Goal: Task Accomplishment & Management: Complete application form

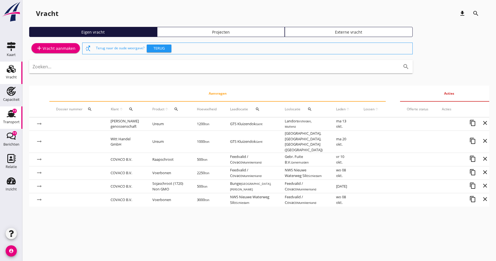
click at [8, 119] on div "Transport" at bounding box center [11, 122] width 17 height 8
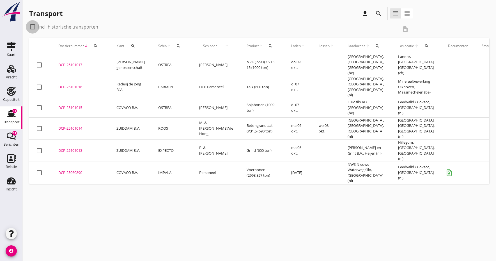
click at [32, 27] on div at bounding box center [33, 27] width 10 height 10
checkbox input "true"
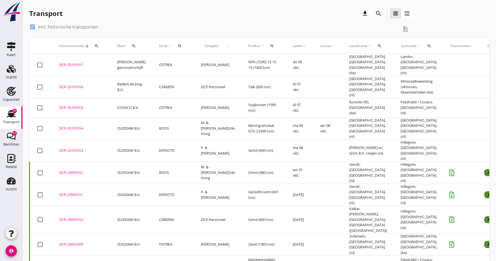
click at [177, 46] on icon "search" at bounding box center [179, 46] width 4 height 4
click at [186, 62] on input "Zoek op (scheeps)naam" at bounding box center [203, 62] width 58 height 9
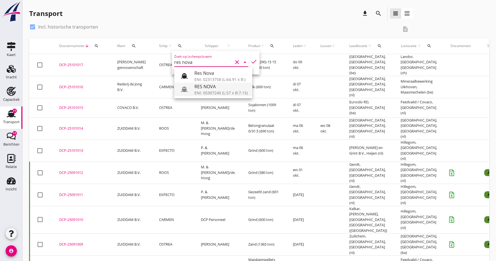
click at [211, 93] on div "ENI: 05307240 (L:57 x B:7.15)" at bounding box center [220, 93] width 53 height 6
click at [253, 61] on icon "check" at bounding box center [253, 61] width 7 height 7
type input "RES NOVA"
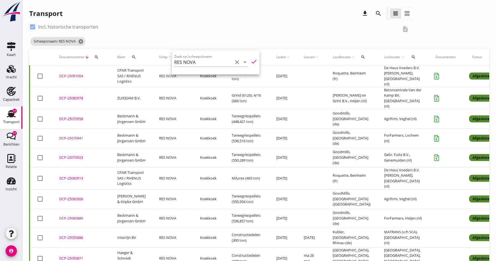
drag, startPoint x: 234, startPoint y: 63, endPoint x: 164, endPoint y: 56, distance: 71.0
click at [234, 63] on icon "clear" at bounding box center [237, 62] width 7 height 7
click at [80, 42] on icon "cancel" at bounding box center [81, 42] width 6 height 6
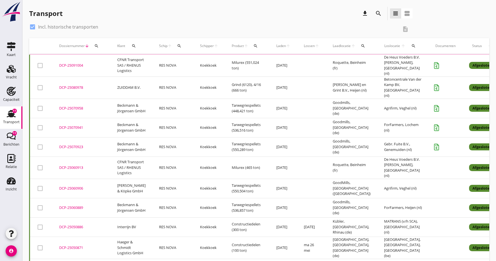
click at [31, 26] on div at bounding box center [33, 27] width 10 height 10
checkbox input "false"
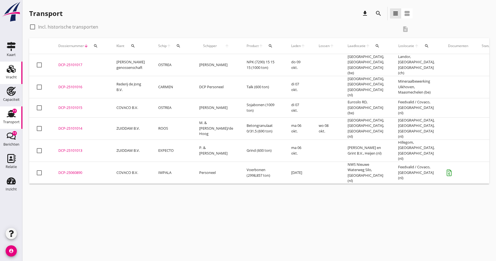
click at [11, 73] on icon "Vracht" at bounding box center [11, 68] width 9 height 9
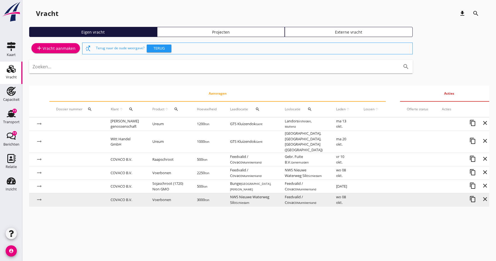
click at [170, 197] on td "Voerbonen" at bounding box center [168, 199] width 45 height 13
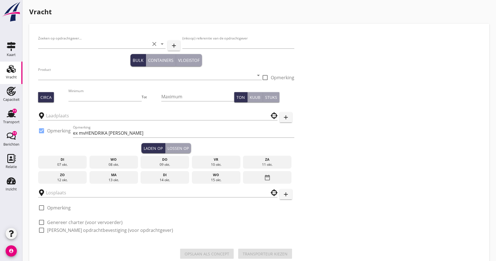
type input "COVACO B.V."
type input "Ctr S9612: Blonk / Covaco: Veldbonen | FOB [GEOGRAPHIC_DATA]"
type input "Voerbonen (1792)"
type input "3000"
checkbox input "true"
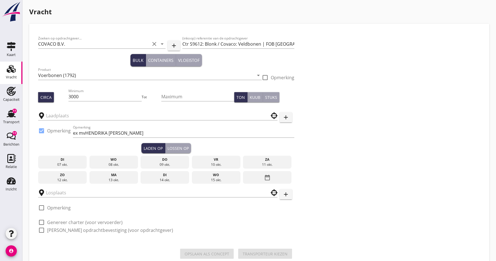
type input "NWS Nieuwe Waterweg Silo"
type input "Feedvalid / Covaco"
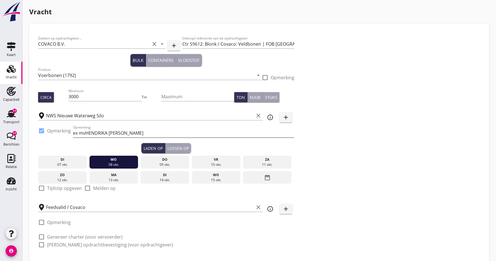
click at [88, 133] on input "ex mvHENDRIKA [PERSON_NAME]" at bounding box center [183, 133] width 221 height 9
type input "ex [PERSON_NAME]"
drag, startPoint x: 183, startPoint y: 43, endPoint x: 303, endPoint y: 44, distance: 120.6
click at [303, 44] on div "Zoeken op opdrachtgever... COVACO B.V. clear arrow_drop_down add (inkoop) refer…" at bounding box center [259, 144] width 446 height 222
click at [9, 111] on use at bounding box center [11, 113] width 9 height 7
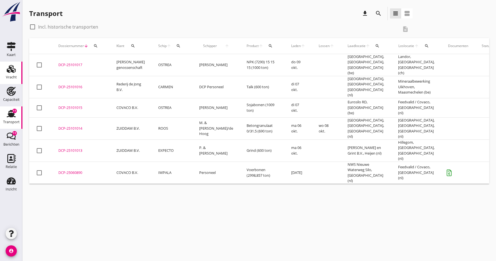
click at [11, 72] on icon "Vracht" at bounding box center [11, 68] width 9 height 9
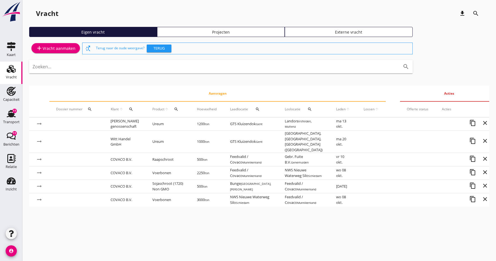
click at [10, 74] on div "Vracht" at bounding box center [11, 77] width 11 height 8
click at [39, 48] on icon "add" at bounding box center [39, 48] width 7 height 7
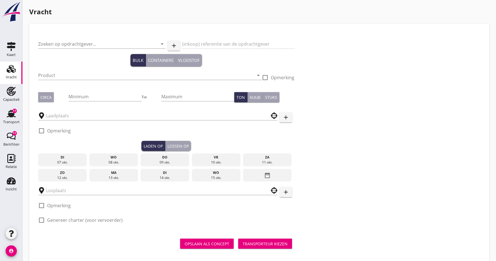
click at [197, 43] on div "(inkoop) referentie van de opdrachtgever" at bounding box center [238, 44] width 112 height 19
click at [195, 42] on div "(inkoop) referentie van de opdrachtgever" at bounding box center [238, 44] width 112 height 19
click at [192, 43] on div "(inkoop) referentie van de opdrachtgever" at bounding box center [238, 44] width 112 height 19
click at [189, 43] on div "(inkoop) referentie van de opdrachtgever" at bounding box center [238, 44] width 112 height 19
click at [64, 45] on input "Zoeken op opdrachtgever..." at bounding box center [94, 44] width 112 height 9
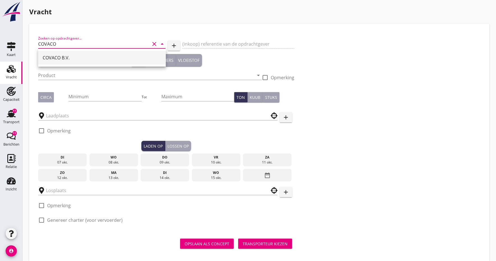
click at [56, 59] on div "COVACO B.V." at bounding box center [102, 57] width 119 height 7
type input "COVACO B.V."
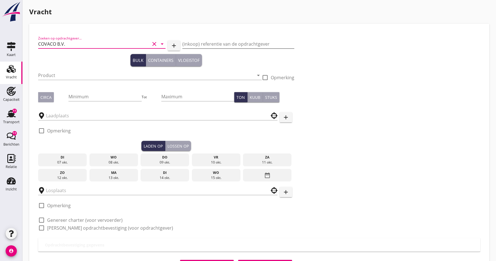
click at [191, 45] on input "(inkoop) referentie van de opdrachtgever" at bounding box center [238, 44] width 112 height 9
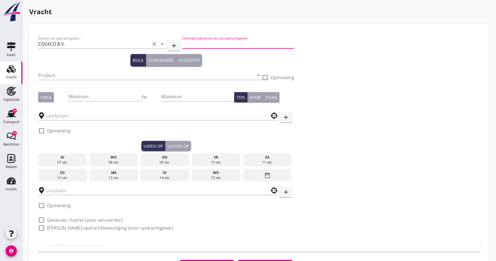
paste input "Ctr S9612: Blonk / Covaco: Veldbonen | FOB [GEOGRAPHIC_DATA]"
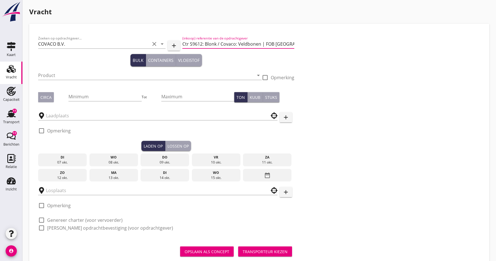
scroll to position [1, 0]
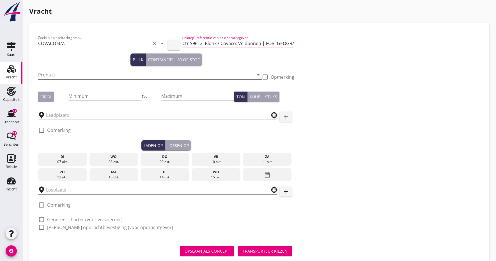
type input "Ctr S9612: Blonk / Covaco: Veldbonen | FOB [GEOGRAPHIC_DATA]"
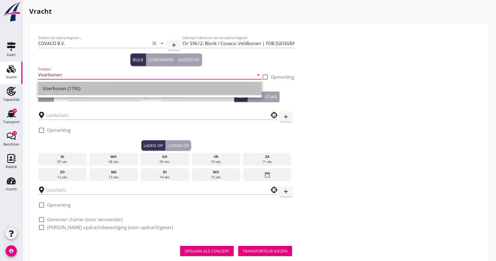
click at [47, 91] on div "Voerbonen (1792)" at bounding box center [150, 88] width 214 height 7
type input "Voerbonen (1792)"
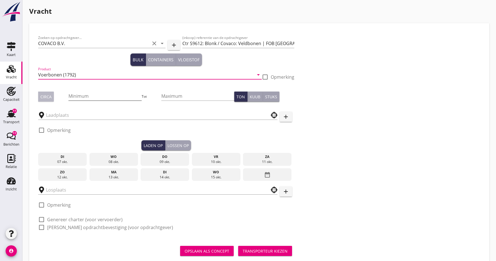
drag, startPoint x: 49, startPoint y: 96, endPoint x: 74, endPoint y: 96, distance: 25.0
click at [49, 96] on div "Circa" at bounding box center [45, 97] width 11 height 6
click at [104, 96] on input "Minimum" at bounding box center [104, 96] width 73 height 9
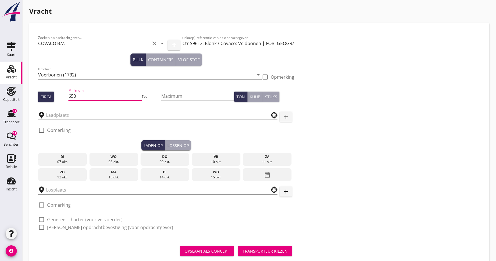
type input "650"
click at [62, 115] on input "text" at bounding box center [154, 115] width 216 height 9
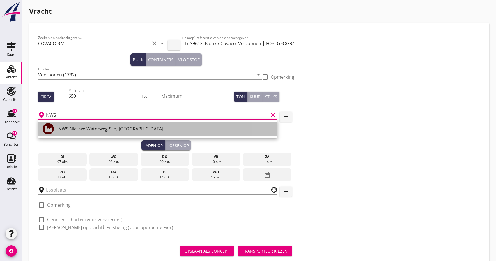
click at [94, 129] on div "NWS Nieuwe Waterweg Silo, [GEOGRAPHIC_DATA]" at bounding box center [165, 129] width 214 height 7
type input "NWS Nieuwe Waterweg Silo, [GEOGRAPHIC_DATA]"
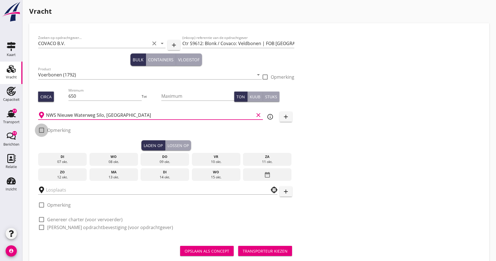
click at [40, 131] on div at bounding box center [42, 131] width 10 height 10
checkbox input "true"
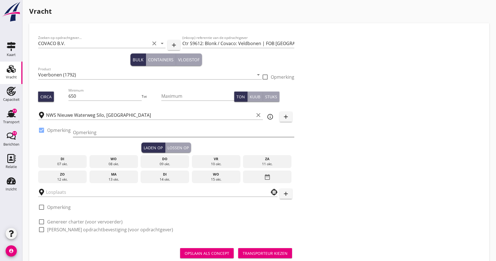
drag, startPoint x: 89, startPoint y: 134, endPoint x: 85, endPoint y: 135, distance: 3.8
click at [89, 134] on input "Opmerking" at bounding box center [183, 132] width 221 height 9
type input "ex mv "[PERSON_NAME]""
click at [152, 147] on div "Laden op" at bounding box center [153, 148] width 19 height 6
click at [163, 163] on div "09 okt." at bounding box center [165, 164] width 46 height 5
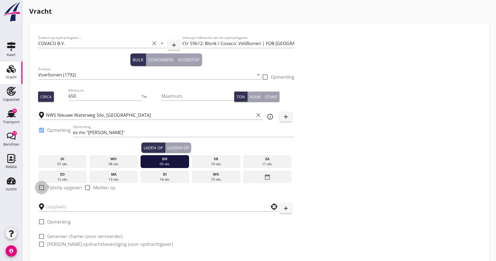
click at [43, 187] on div at bounding box center [42, 188] width 10 height 10
checkbox input "true"
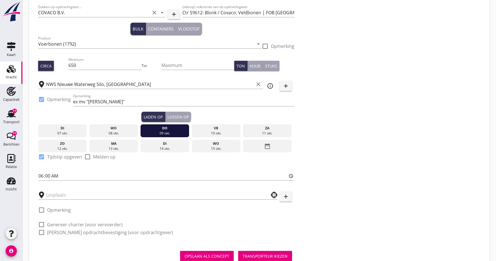
scroll to position [32, 0]
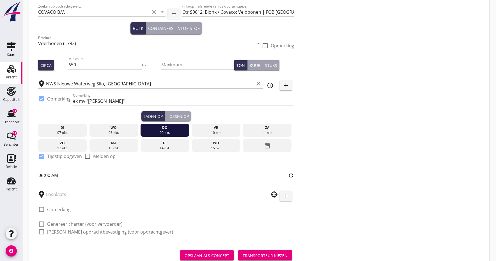
click at [175, 119] on div "Lossen op" at bounding box center [177, 117] width 21 height 6
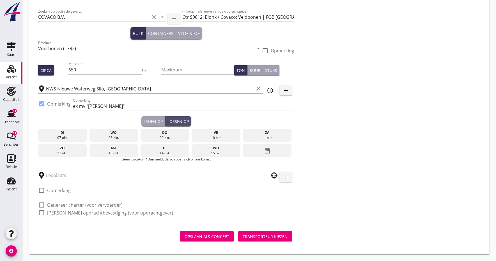
scroll to position [27, 0]
click at [170, 138] on div "09 okt." at bounding box center [165, 137] width 46 height 5
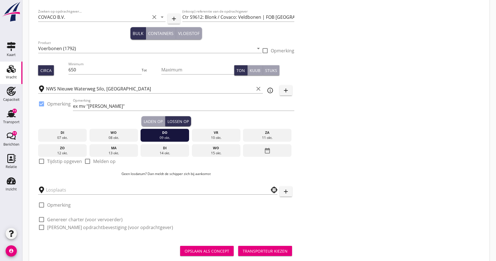
click at [42, 162] on div at bounding box center [42, 162] width 10 height 10
checkbox input "true"
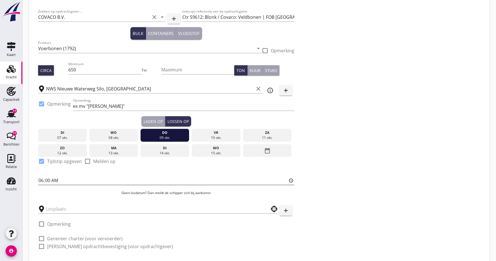
click at [43, 181] on input "06:00" at bounding box center [166, 180] width 256 height 9
type input "13:03"
type input "13:30"
click at [82, 198] on div "[DATE] [DATE] [DATE] [DATE] [DATE] [DATE] [DATE] [DATE] [DATE] date_range check…" at bounding box center [166, 163] width 256 height 74
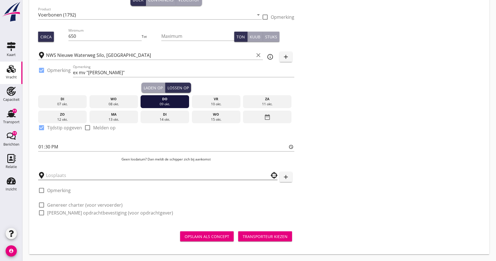
scroll to position [61, 0]
click at [56, 174] on input "text" at bounding box center [154, 175] width 216 height 9
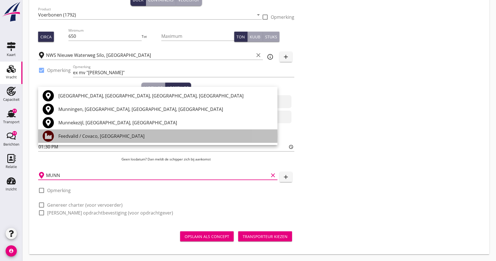
click at [58, 139] on link "Feedvalid / Covaco, [GEOGRAPHIC_DATA]" at bounding box center [157, 136] width 239 height 13
type input "Feedvalid / Covaco, [GEOGRAPHIC_DATA]"
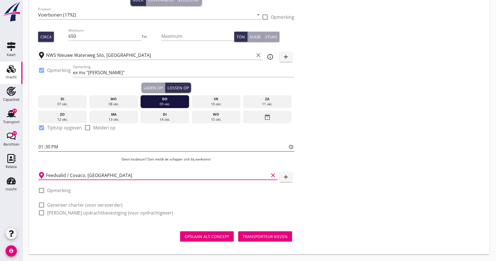
click at [59, 147] on input "13:30" at bounding box center [166, 146] width 256 height 9
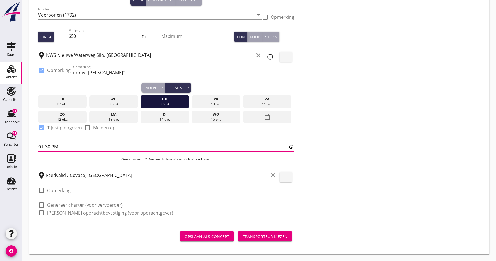
click at [67, 146] on input "13:30" at bounding box center [166, 146] width 256 height 9
click at [61, 148] on input "13:30" at bounding box center [166, 146] width 256 height 9
click at [46, 148] on input "13:30" at bounding box center [166, 146] width 256 height 9
type input "13:00"
click at [61, 160] on p "Geen losdatum? Dan meldt de schipper zich bij aankomst" at bounding box center [166, 159] width 256 height 5
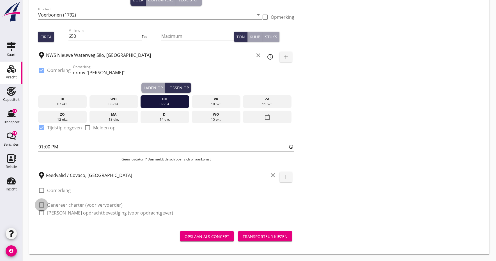
click at [43, 206] on div at bounding box center [42, 205] width 10 height 10
checkbox input "true"
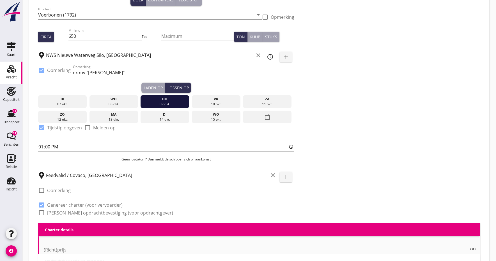
checkbox input "true"
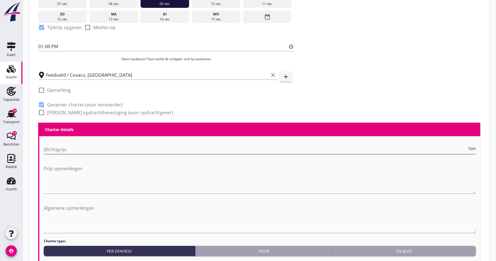
scroll to position [161, 0]
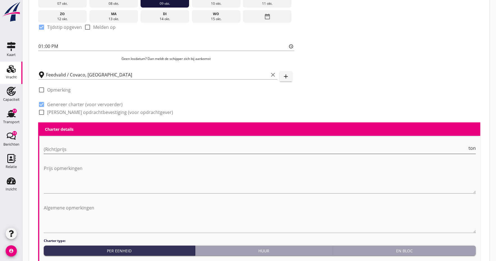
click at [68, 151] on input "(Richt)prijs" at bounding box center [255, 149] width 423 height 9
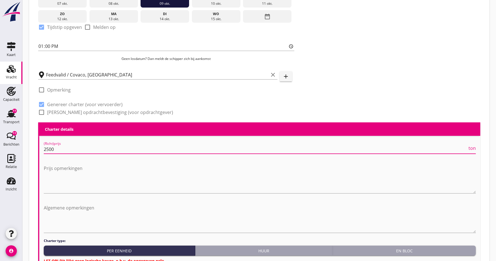
click at [472, 149] on span "ton" at bounding box center [471, 148] width 7 height 4
click at [472, 149] on span "TEU" at bounding box center [471, 148] width 8 height 4
click at [472, 149] on span "m3" at bounding box center [472, 148] width 7 height 4
click at [472, 149] on span "Stuk" at bounding box center [470, 148] width 9 height 4
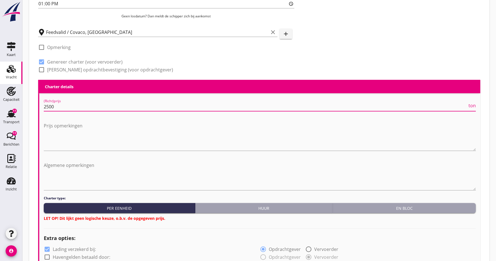
scroll to position [211, 0]
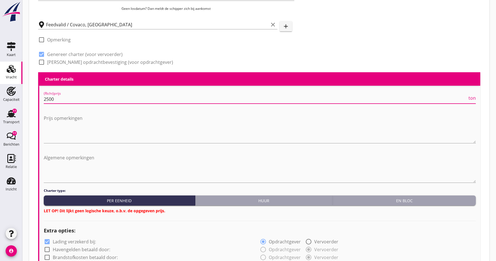
type input "2500"
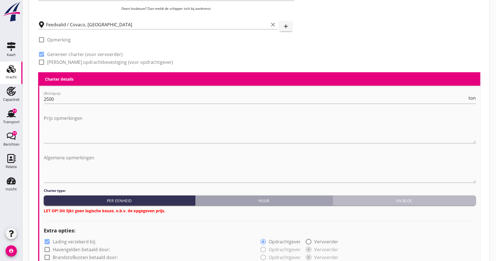
click at [382, 201] on div "En bloc" at bounding box center [404, 201] width 139 height 6
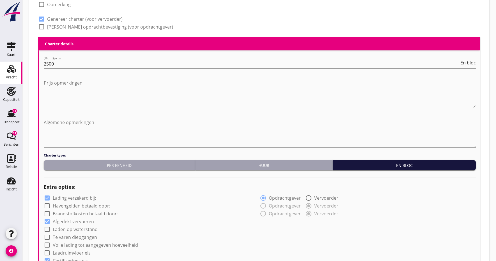
scroll to position [247, 0]
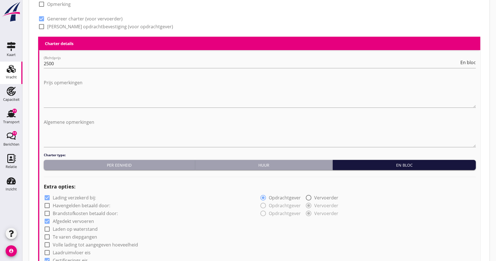
click at [379, 166] on div "En bloc" at bounding box center [404, 165] width 139 height 6
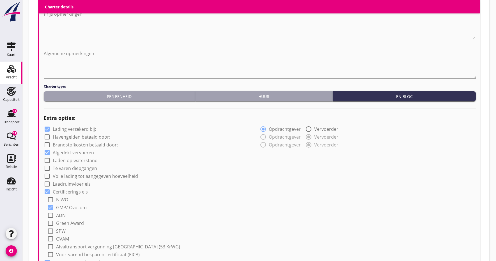
scroll to position [311, 0]
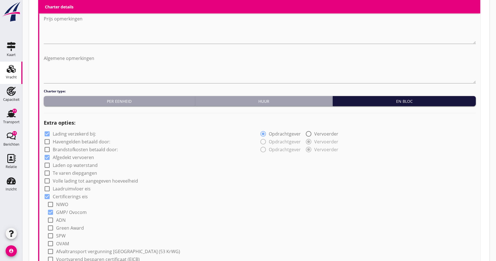
click at [359, 103] on div "En bloc" at bounding box center [404, 101] width 139 height 6
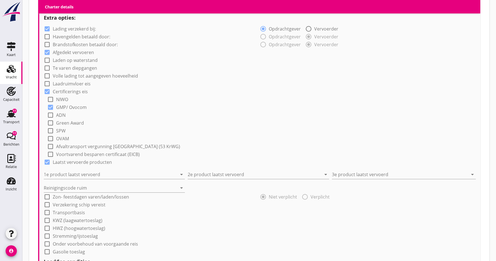
scroll to position [417, 0]
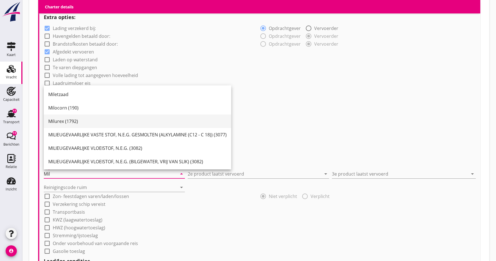
click at [52, 119] on div "Milurex (1792)" at bounding box center [137, 121] width 178 height 7
type input "Milurex (1792)"
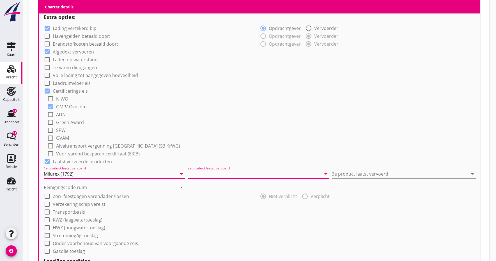
drag, startPoint x: 248, startPoint y: 173, endPoint x: 235, endPoint y: 148, distance: 27.7
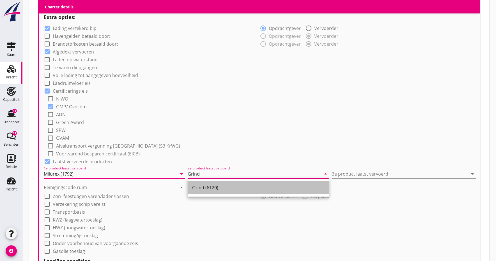
click at [212, 189] on div "Grind (6120)" at bounding box center [258, 187] width 132 height 7
type input "Grind (6120)"
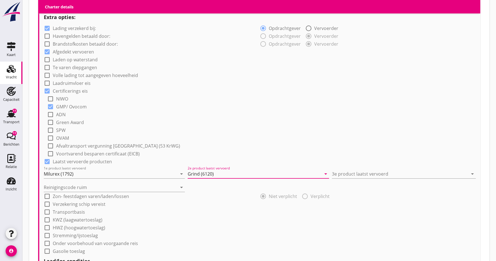
drag, startPoint x: 341, startPoint y: 174, endPoint x: 329, endPoint y: 158, distance: 20.1
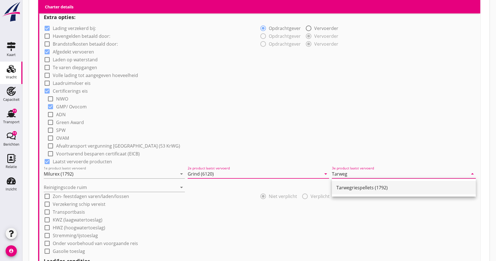
click at [366, 188] on div "Tarwegriespellets (1792)" at bounding box center [403, 187] width 135 height 7
type input "Tarwegriespellets (1792)"
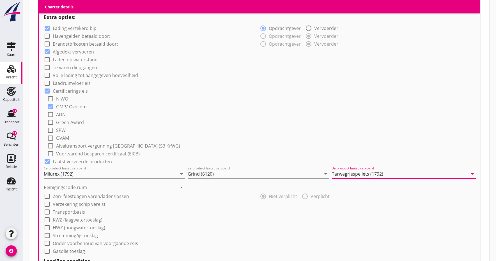
click at [181, 188] on icon "arrow_drop_down" at bounding box center [181, 187] width 7 height 7
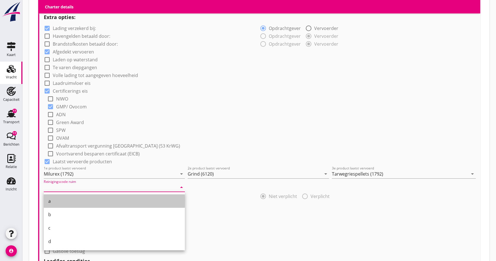
click at [95, 198] on div "a" at bounding box center [114, 201] width 132 height 7
type input "a"
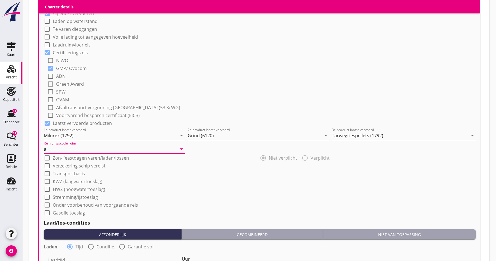
scroll to position [456, 0]
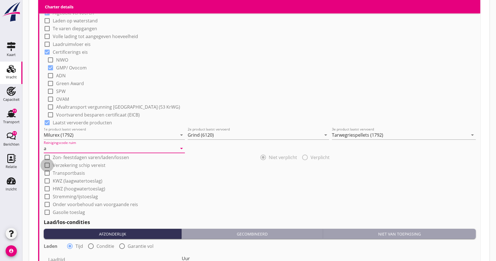
click at [47, 166] on div at bounding box center [47, 166] width 10 height 10
checkbox input "true"
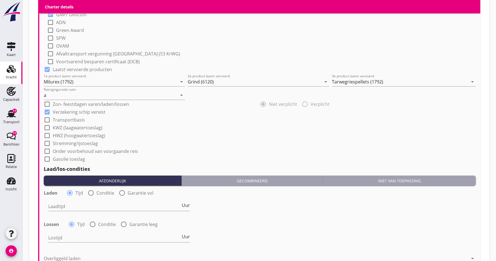
scroll to position [513, 0]
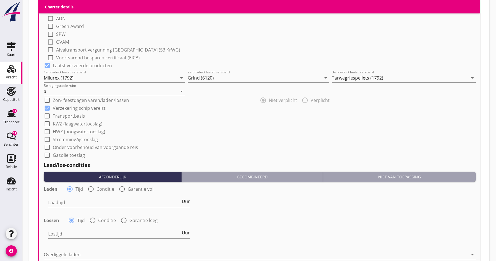
click at [90, 190] on div at bounding box center [91, 189] width 10 height 10
radio input "false"
radio input "true"
click at [77, 205] on div at bounding box center [150, 202] width 205 height 9
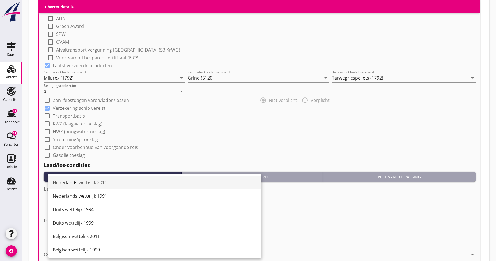
click at [82, 184] on div "Nederlands wettelijk 2011" at bounding box center [155, 182] width 204 height 7
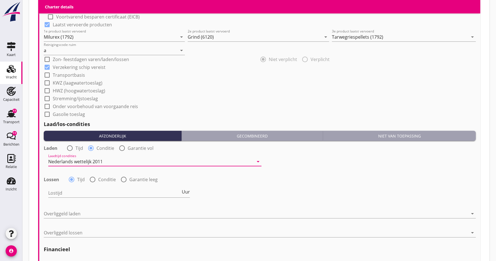
scroll to position [554, 0]
click at [92, 179] on div at bounding box center [93, 180] width 10 height 10
radio input "false"
radio input "true"
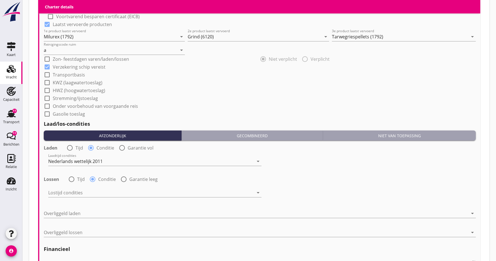
click at [95, 193] on div at bounding box center [150, 192] width 205 height 9
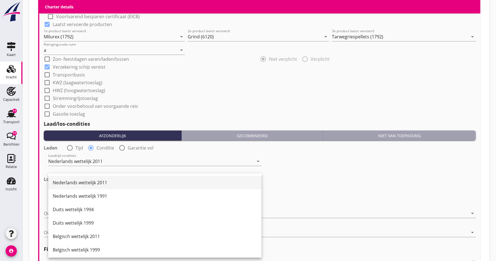
click at [93, 185] on div "Nederlands wettelijk 2011" at bounding box center [155, 182] width 204 height 7
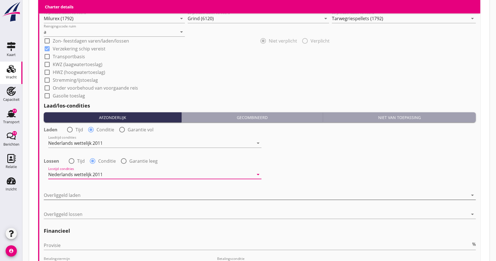
scroll to position [574, 0]
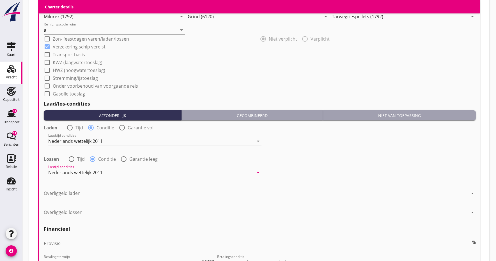
click at [73, 193] on div at bounding box center [256, 193] width 424 height 9
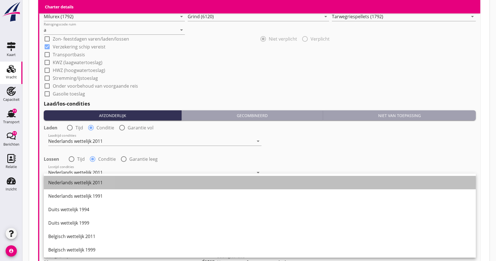
click at [70, 184] on div "Nederlands wettelijk 2011" at bounding box center [259, 182] width 423 height 7
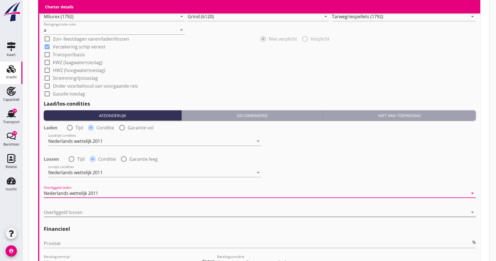
click at [66, 210] on div at bounding box center [256, 212] width 424 height 9
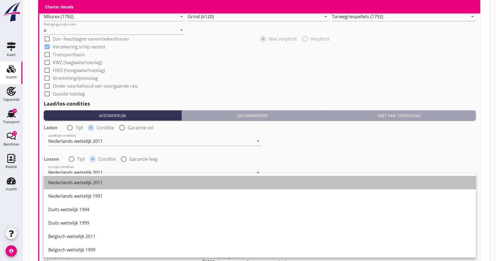
click at [82, 182] on div "Nederlands wettelijk 2011" at bounding box center [259, 182] width 423 height 7
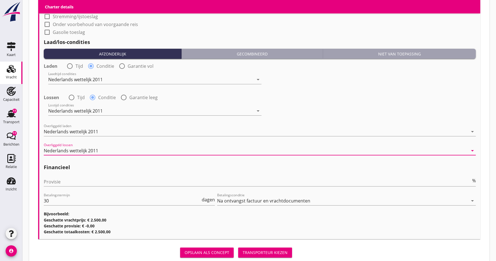
scroll to position [637, 0]
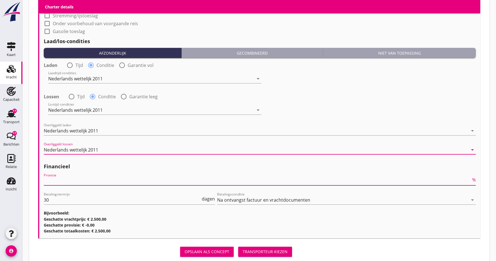
click at [67, 182] on input "Provisie" at bounding box center [257, 181] width 427 height 9
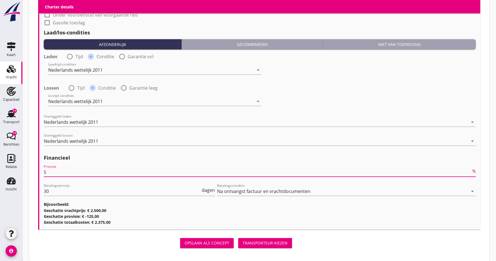
scroll to position [647, 0]
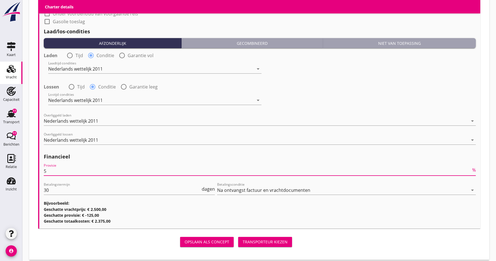
type input "5"
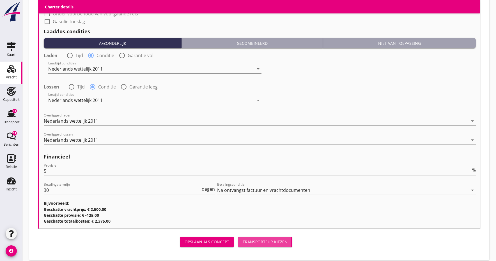
click at [263, 242] on div "Transporteur kiezen" at bounding box center [265, 242] width 45 height 6
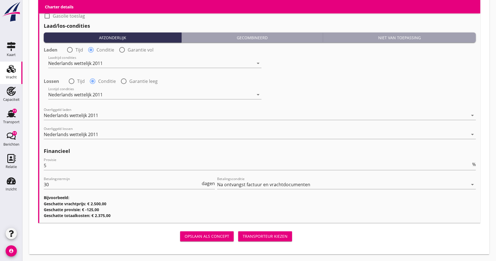
scroll to position [661, 0]
click at [257, 237] on div "Transporteur kiezen" at bounding box center [265, 237] width 45 height 6
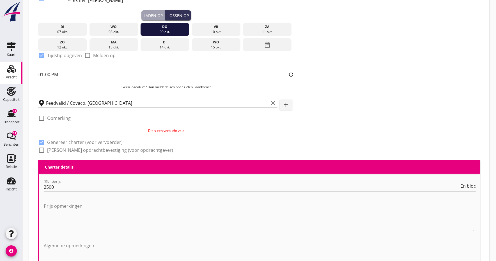
scroll to position [137, 0]
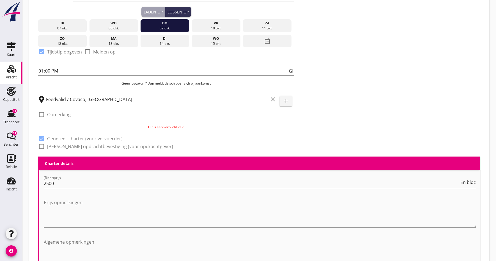
click at [42, 147] on div at bounding box center [42, 147] width 10 height 10
checkbox input "true"
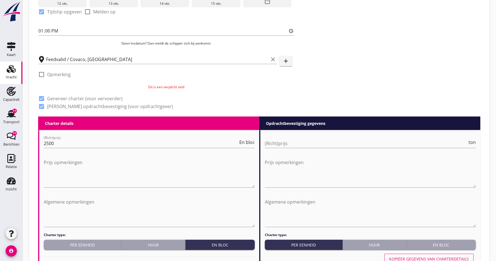
scroll to position [177, 0]
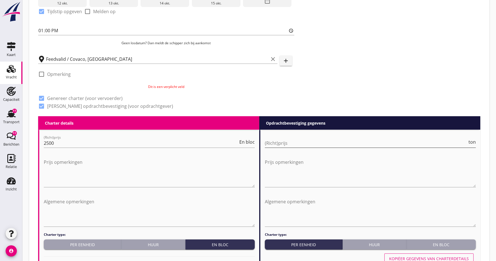
click at [284, 142] on input "(Richt)prijs" at bounding box center [366, 143] width 202 height 9
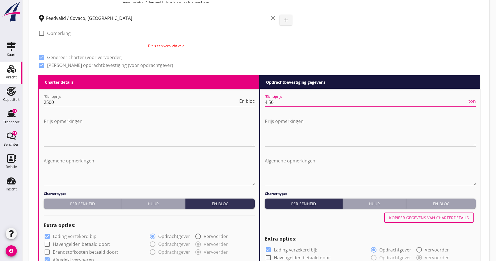
scroll to position [218, 0]
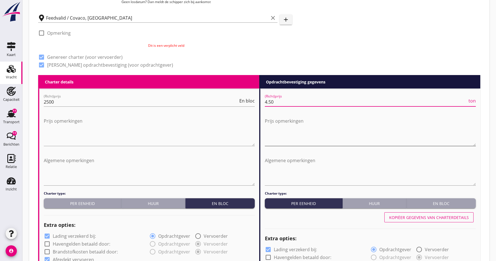
type input "4.50"
click at [290, 141] on textarea "Prijs opmerkingen" at bounding box center [370, 131] width 211 height 29
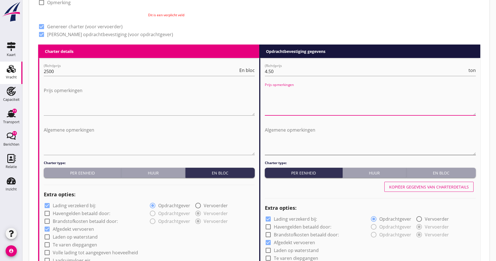
scroll to position [279, 0]
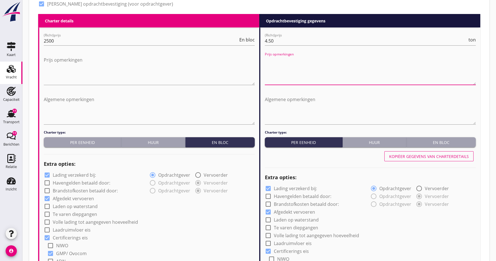
click at [405, 157] on div "Kopiëer gegevens van charterdetails" at bounding box center [429, 157] width 80 height 6
type input "Milurex (1792)"
type input "Grind (6120)"
type input "Tarwegriespellets (1792)"
type input "a"
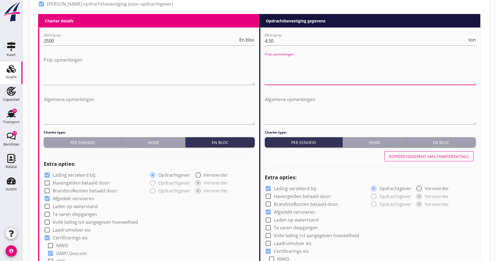
checkbox input "true"
radio input "false"
radio input "true"
radio input "false"
radio input "true"
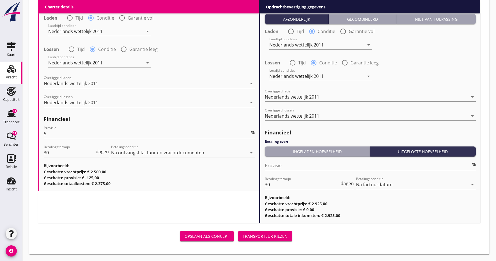
scroll to position [693, 0]
click at [286, 187] on input "30" at bounding box center [302, 185] width 75 height 9
type input "3"
type input "14"
click at [272, 239] on div "Transporteur kiezen" at bounding box center [265, 237] width 45 height 6
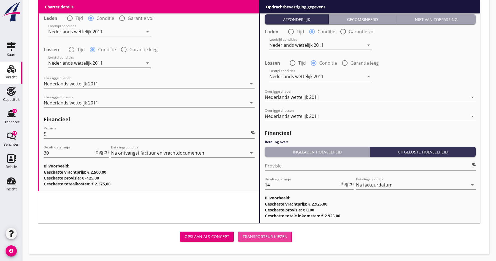
click at [250, 238] on div "Transporteur kiezen" at bounding box center [265, 237] width 45 height 6
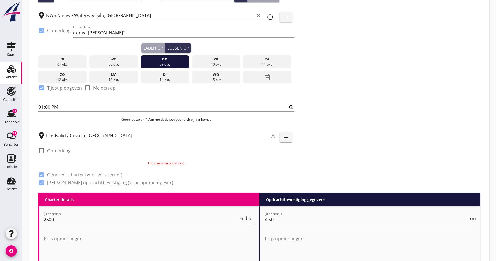
scroll to position [100, 0]
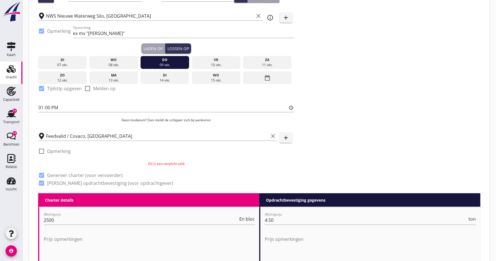
click at [41, 152] on div at bounding box center [42, 152] width 10 height 10
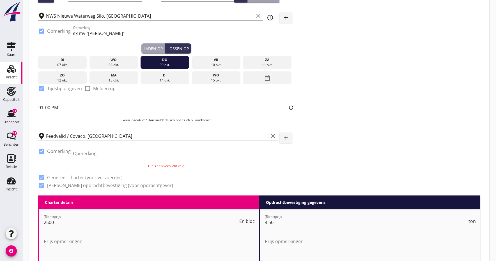
drag, startPoint x: 96, startPoint y: 155, endPoint x: 68, endPoint y: 159, distance: 28.0
click at [96, 155] on input "Opmerking" at bounding box center [183, 153] width 221 height 9
click at [42, 152] on div at bounding box center [42, 152] width 10 height 10
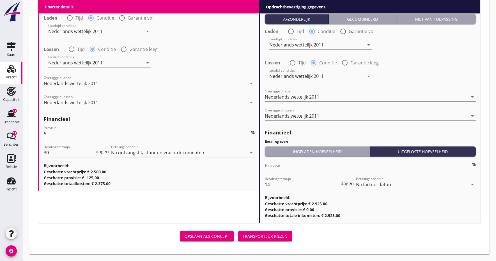
scroll to position [693, 0]
click at [261, 236] on div "Transporteur kiezen" at bounding box center [265, 237] width 45 height 6
click at [260, 238] on div "Transporteur kiezen" at bounding box center [265, 237] width 45 height 6
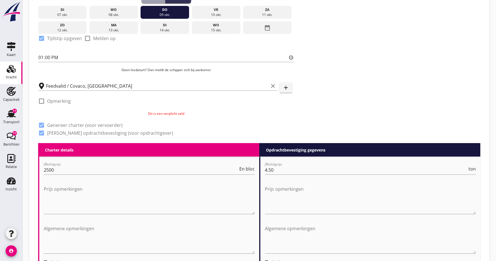
scroll to position [150, 0]
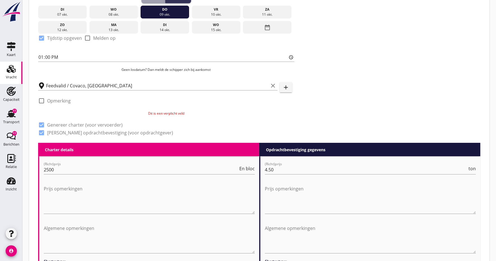
click at [42, 101] on div at bounding box center [42, 101] width 10 height 10
checkbox input "true"
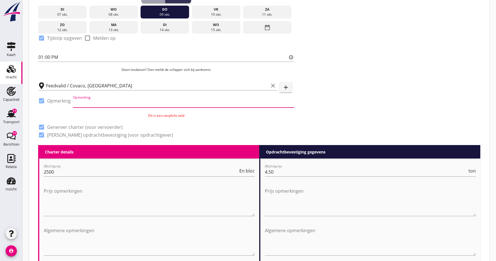
click at [97, 105] on input "Opmerking" at bounding box center [183, 103] width 221 height 9
type input "m"
click at [84, 122] on div "Zoeken op opdrachtgever... COVACO B.V. clear arrow_drop_down add (inkoop) refer…" at bounding box center [166, 14] width 260 height 263
click at [84, 104] on input "m" at bounding box center [183, 103] width 221 height 9
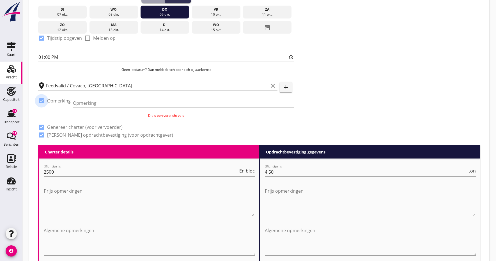
click at [40, 101] on div at bounding box center [42, 101] width 10 height 10
checkbox input "false"
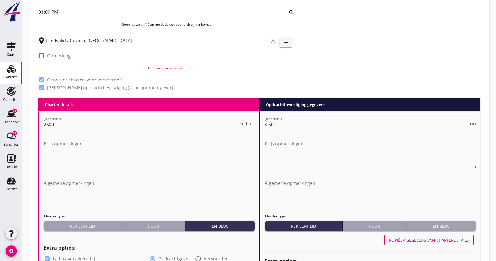
scroll to position [195, 0]
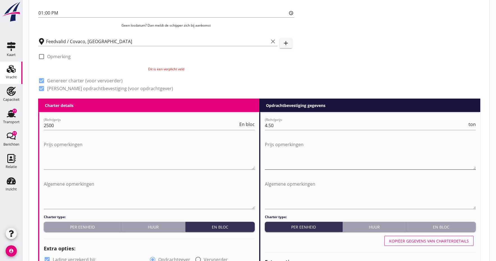
click at [284, 167] on textarea "Prijs opmerkingen" at bounding box center [370, 154] width 211 height 29
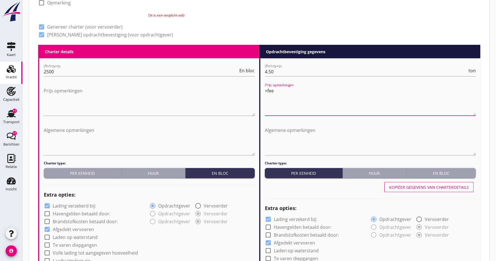
scroll to position [249, 0]
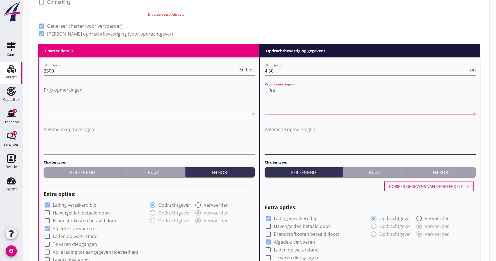
type textarea "+ fee"
click at [309, 146] on textarea "Algemene opmerkingen" at bounding box center [370, 139] width 211 height 29
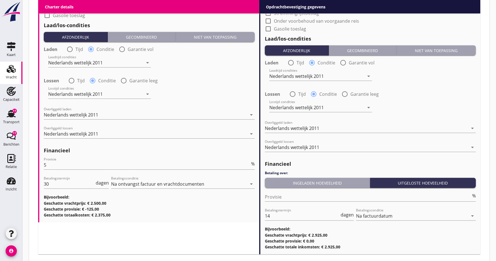
scroll to position [683, 0]
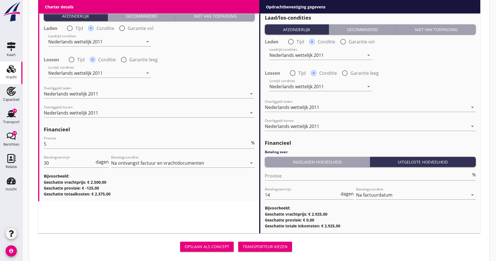
click at [274, 247] on div "Transporteur kiezen" at bounding box center [265, 247] width 45 height 6
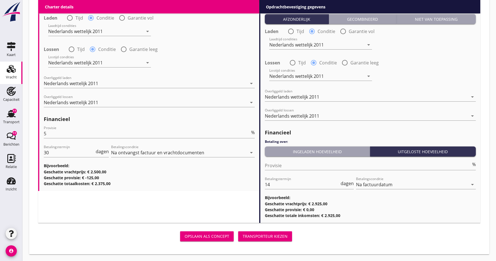
scroll to position [693, 0]
click at [262, 238] on div "Transporteur kiezen" at bounding box center [265, 237] width 45 height 6
click at [260, 237] on div "Transporteur kiezen" at bounding box center [265, 237] width 45 height 6
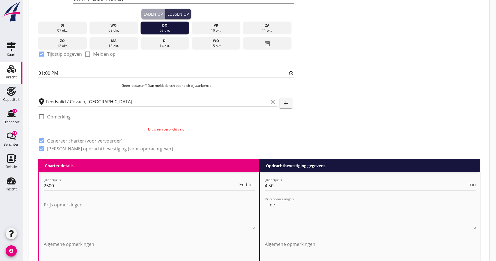
scroll to position [137, 0]
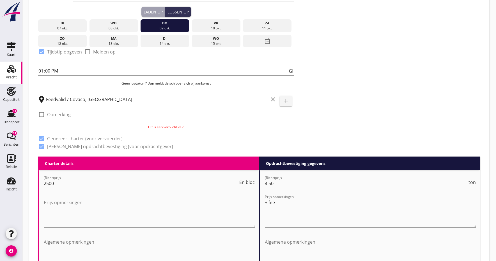
click at [163, 129] on p "Dit is een verplicht veld" at bounding box center [166, 127] width 256 height 5
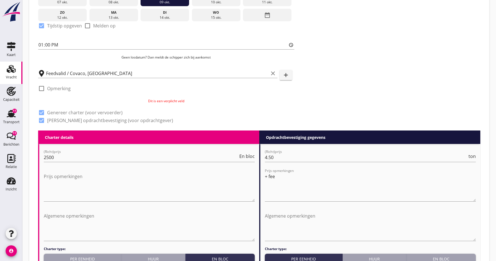
scroll to position [163, 0]
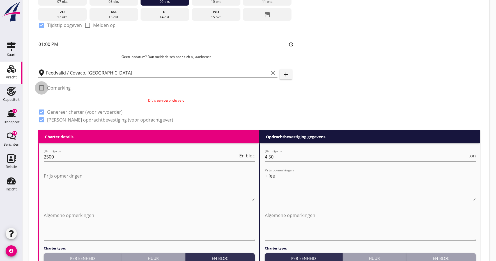
click at [43, 89] on div at bounding box center [42, 88] width 10 height 10
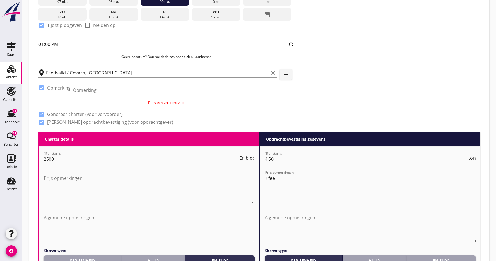
click at [43, 89] on div at bounding box center [42, 88] width 10 height 10
checkbox input "false"
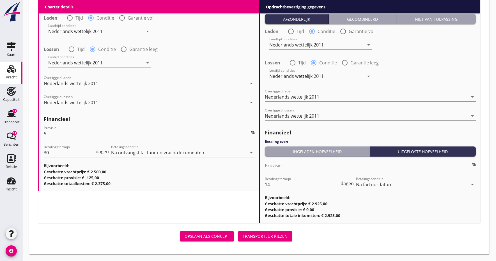
scroll to position [693, 0]
click at [202, 237] on div "Opslaan als concept" at bounding box center [206, 237] width 45 height 6
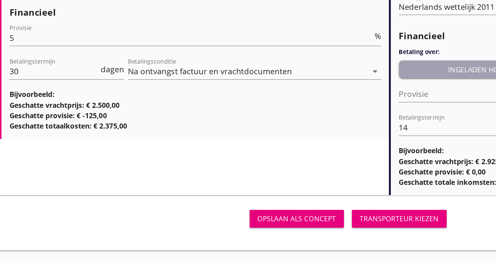
scroll to position [693, 0]
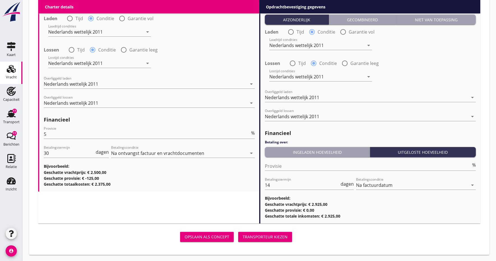
click at [225, 234] on div "Opslaan als concept" at bounding box center [206, 237] width 45 height 6
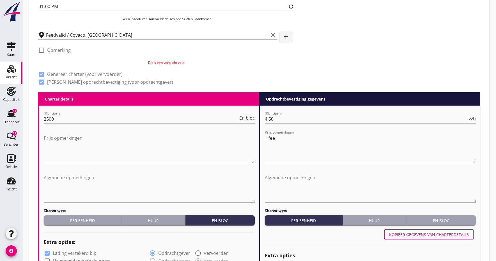
scroll to position [190, 0]
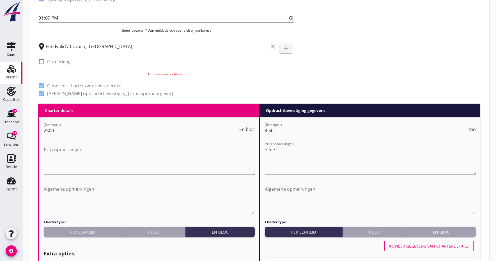
click at [252, 131] on span "En bloc" at bounding box center [246, 129] width 15 height 4
click at [120, 128] on input "2500" at bounding box center [141, 130] width 194 height 9
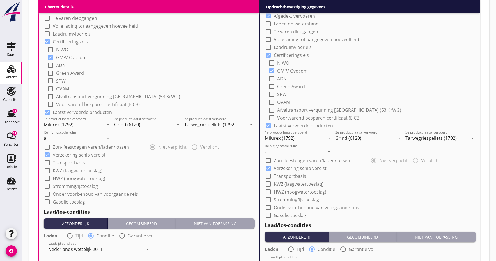
scroll to position [476, 0]
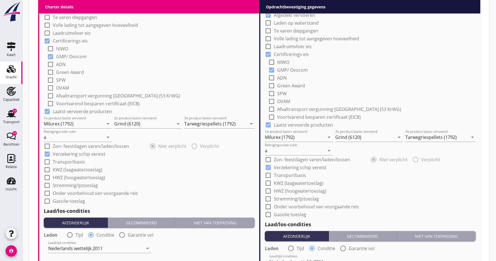
click at [47, 154] on div at bounding box center [47, 154] width 10 height 10
checkbox input "true"
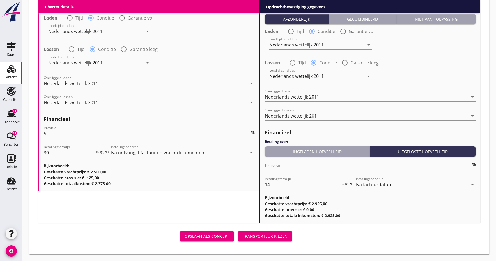
scroll to position [693, 0]
click at [216, 236] on div "Opslaan als concept" at bounding box center [206, 237] width 45 height 6
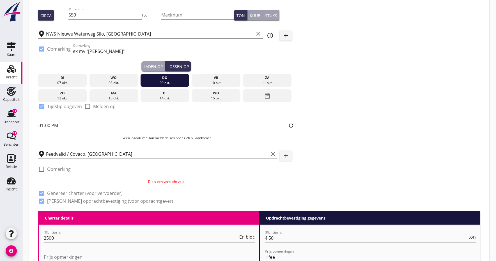
click at [163, 180] on p "Dit is een verplicht veld" at bounding box center [166, 181] width 256 height 5
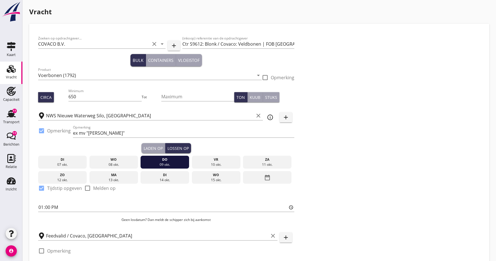
scroll to position [0, 0]
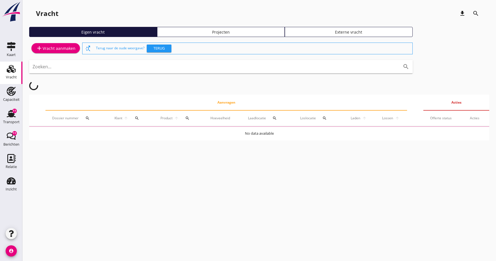
scroll to position [8, 0]
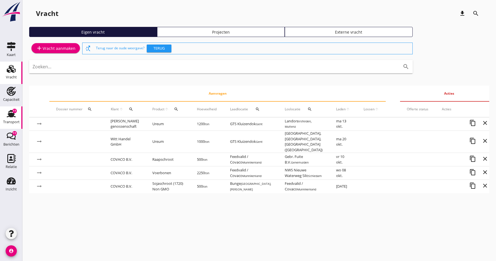
click at [10, 117] on use at bounding box center [11, 113] width 9 height 7
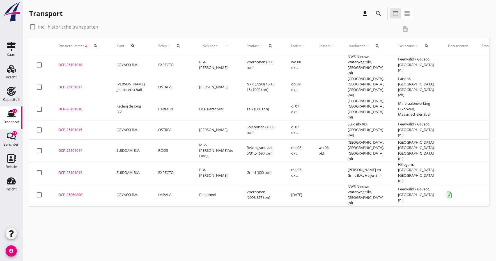
click at [71, 62] on div "DCP-25101018" at bounding box center [80, 65] width 45 height 6
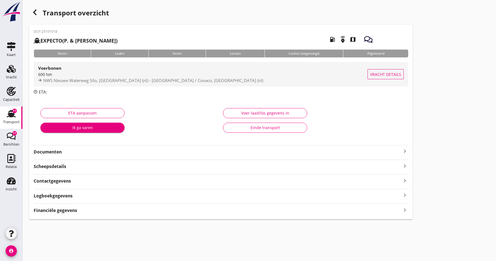
click at [52, 71] on div "600 ton" at bounding box center [202, 74] width 329 height 6
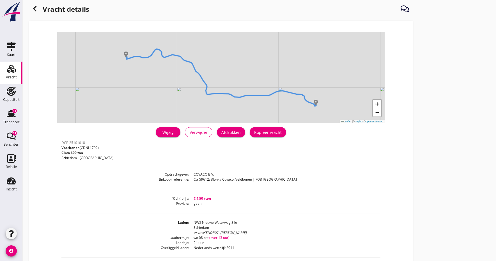
click at [169, 133] on div "Wijzig" at bounding box center [168, 133] width 16 height 6
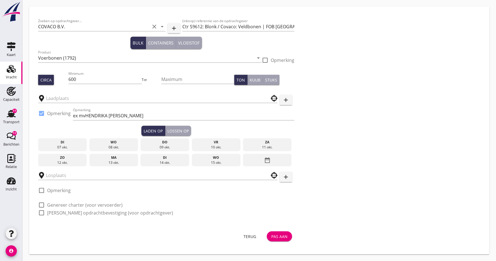
type input "NWS Nieuwe Waterweg Silo"
type input "Feedvalid / Covaco"
checkbox input "true"
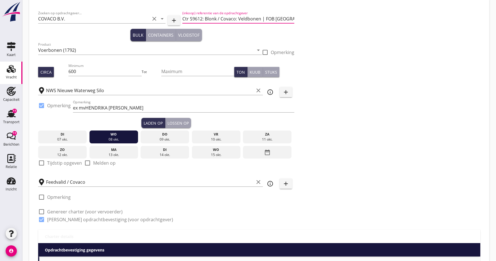
drag, startPoint x: 183, startPoint y: 18, endPoint x: 293, endPoint y: 19, distance: 110.5
click at [294, 19] on div "Zoeken op opdrachtgever... COVACO B.V. clear arrow_drop_down add (inkoop) refer…" at bounding box center [166, 119] width 260 height 222
click at [173, 63] on div "Maximum" at bounding box center [197, 72] width 73 height 19
click at [11, 71] on use at bounding box center [11, 69] width 9 height 8
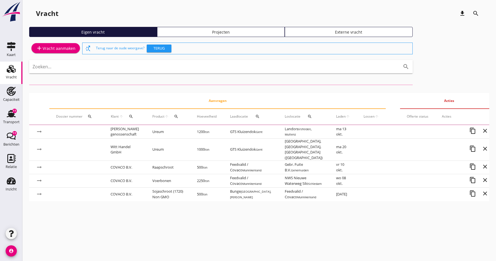
click at [44, 45] on div "add Vracht aanmaken" at bounding box center [56, 48] width 40 height 7
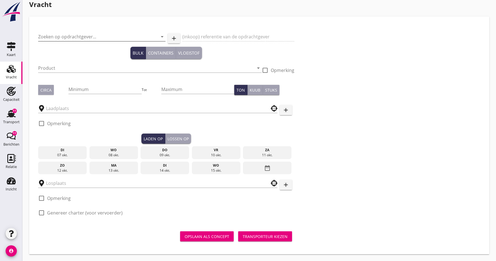
click at [57, 36] on input "Zoeken op opdrachtgever..." at bounding box center [94, 36] width 112 height 9
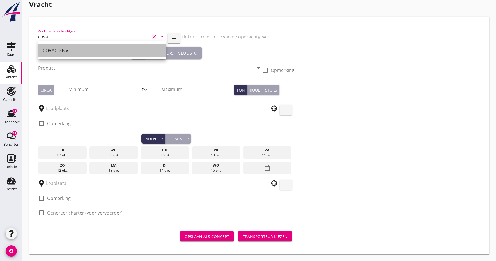
click at [54, 50] on div "COVACO B.V." at bounding box center [102, 50] width 119 height 7
type input "COVACO B.V."
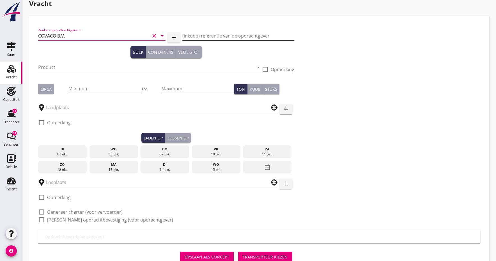
click at [193, 34] on input "(inkoop) referentie van de opdrachtgever" at bounding box center [238, 35] width 112 height 9
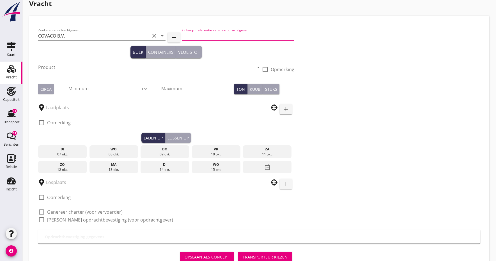
paste input "Ctr S9612: Blonk / Covaco: Veldbonen | FOB [GEOGRAPHIC_DATA]"
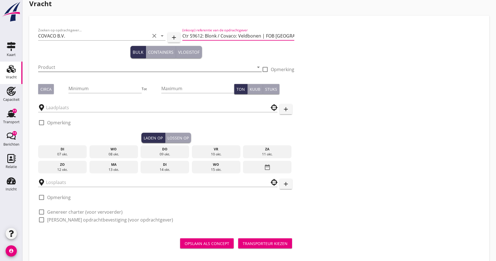
type input "Ctr S9612: Blonk / Covaco: Veldbonen | FOB [GEOGRAPHIC_DATA]"
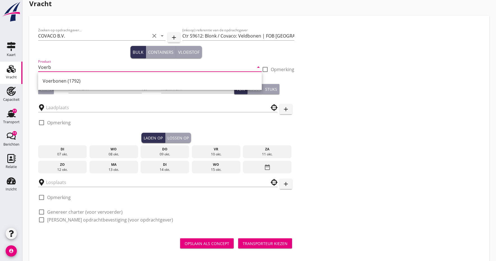
click at [54, 80] on div "Voerbonen (1792)" at bounding box center [150, 81] width 214 height 7
type input "Voerbonen (1792)"
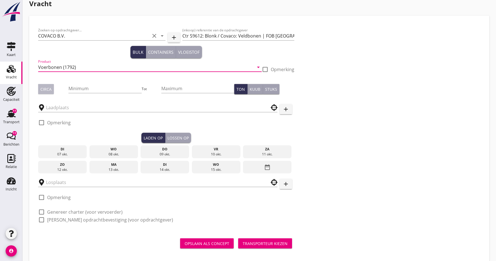
drag, startPoint x: 49, startPoint y: 88, endPoint x: 67, endPoint y: 91, distance: 18.5
click at [49, 88] on div "Circa" at bounding box center [45, 89] width 11 height 6
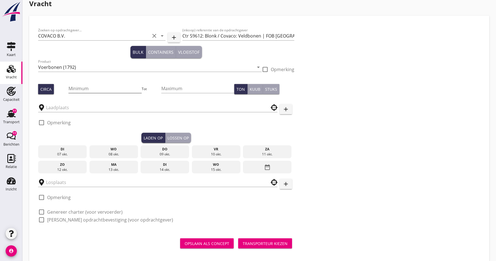
click at [93, 87] on input "Minimum" at bounding box center [104, 88] width 73 height 9
type input "650"
click at [73, 105] on input "text" at bounding box center [154, 107] width 216 height 9
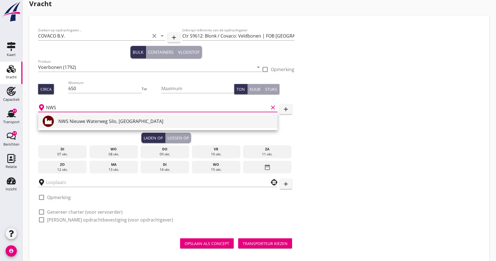
click at [75, 120] on div "NWS Nieuwe Waterweg Silo, [GEOGRAPHIC_DATA]" at bounding box center [165, 121] width 214 height 7
type input "NWS Nieuwe Waterweg Silo, [GEOGRAPHIC_DATA]"
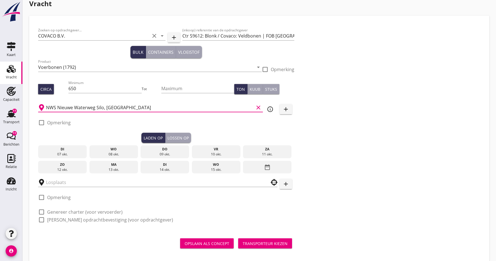
drag, startPoint x: 41, startPoint y: 123, endPoint x: 57, endPoint y: 127, distance: 16.5
click at [41, 123] on div at bounding box center [42, 123] width 10 height 10
checkbox input "true"
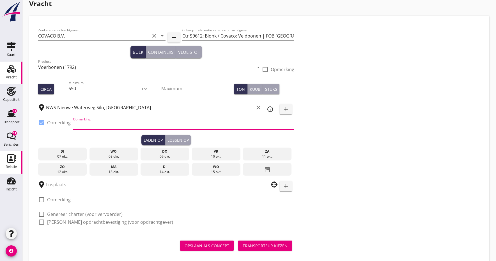
drag, startPoint x: 91, startPoint y: 124, endPoint x: 18, endPoint y: 152, distance: 78.0
click at [90, 124] on input "Opmerking" at bounding box center [183, 125] width 221 height 9
type input "ex mv "[PERSON_NAME]""
click at [149, 138] on div "Laden op" at bounding box center [153, 140] width 19 height 6
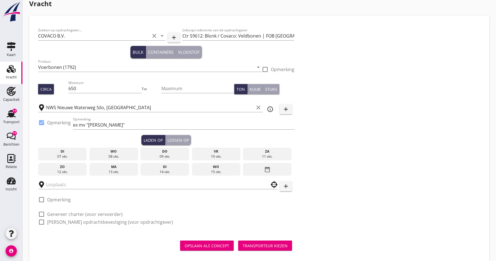
drag, startPoint x: 156, startPoint y: 151, endPoint x: 153, endPoint y: 152, distance: 3.5
click at [156, 151] on div "do" at bounding box center [165, 151] width 46 height 5
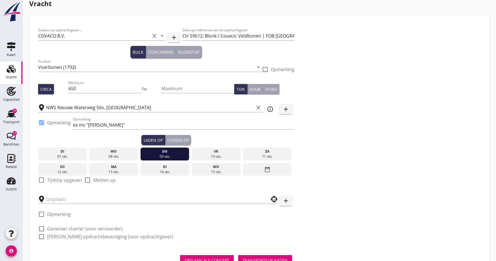
click at [40, 181] on div at bounding box center [42, 181] width 10 height 10
checkbox input "true"
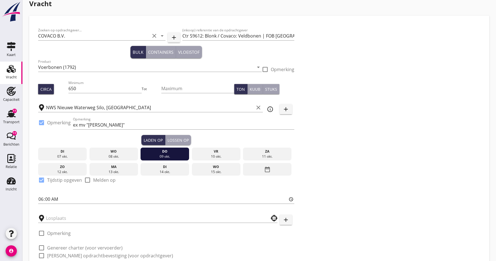
click at [181, 139] on div "Lossen op" at bounding box center [177, 140] width 21 height 6
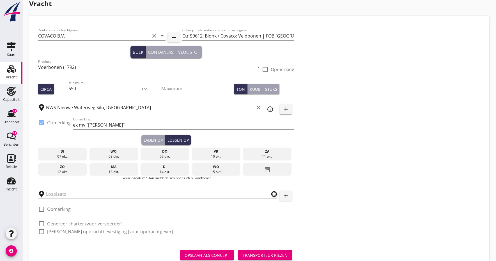
click at [170, 157] on div "09 okt." at bounding box center [165, 156] width 46 height 5
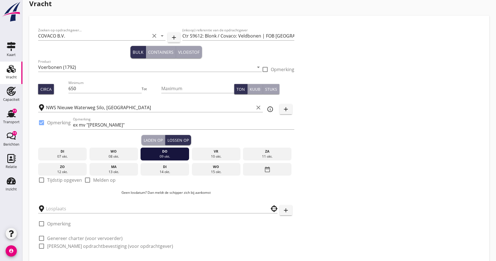
click at [42, 182] on div at bounding box center [42, 181] width 10 height 10
checkbox input "true"
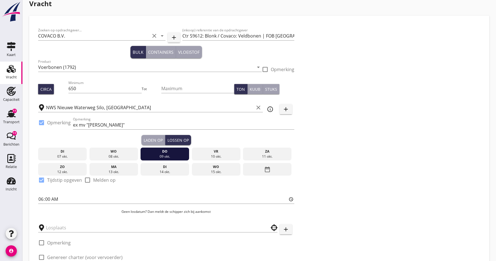
drag, startPoint x: 40, startPoint y: 200, endPoint x: 43, endPoint y: 190, distance: 10.7
click at [40, 200] on input "06:00" at bounding box center [166, 199] width 256 height 9
type input "13:00"
click at [75, 202] on input "13:00" at bounding box center [166, 199] width 256 height 9
click at [83, 227] on input "text" at bounding box center [154, 227] width 216 height 9
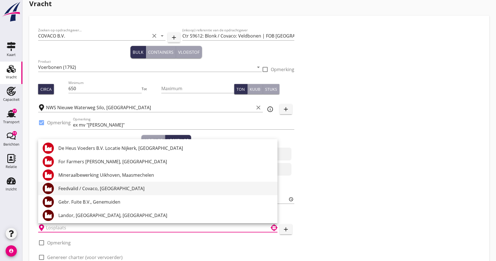
click at [76, 190] on div "Feedvalid / Covaco, [GEOGRAPHIC_DATA]" at bounding box center [165, 188] width 214 height 7
type input "Feedvalid / Covaco, [GEOGRAPHIC_DATA]"
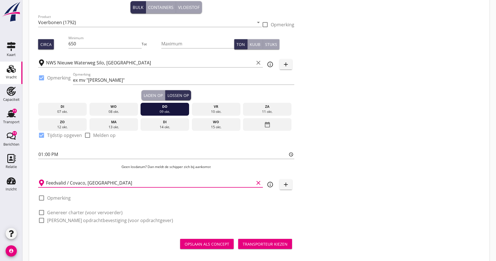
scroll to position [61, 0]
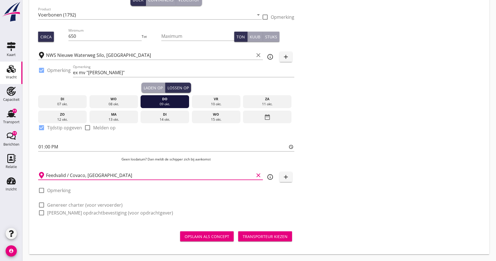
click at [196, 237] on div "Opslaan als concept" at bounding box center [206, 237] width 45 height 6
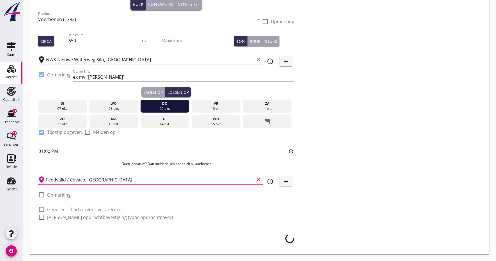
scroll to position [56, 0]
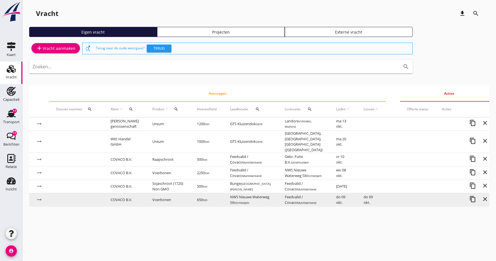
click at [157, 199] on td "Voerbonen" at bounding box center [168, 199] width 45 height 13
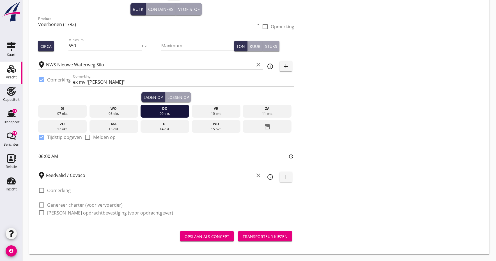
scroll to position [51, 0]
click at [42, 206] on div at bounding box center [42, 205] width 10 height 10
checkbox input "true"
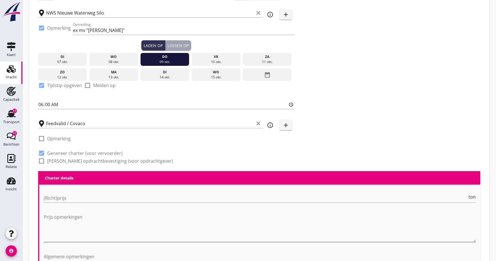
scroll to position [103, 0]
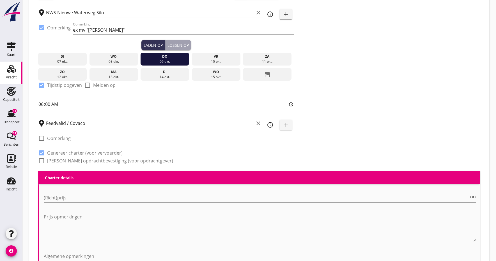
click at [75, 199] on input "(Richt)prijs" at bounding box center [255, 197] width 423 height 9
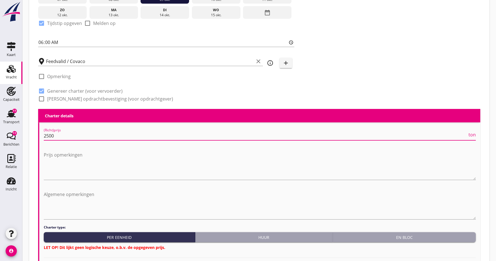
scroll to position [166, 0]
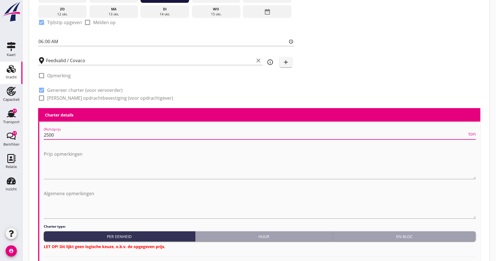
type input "2500"
click at [408, 234] on div "En bloc" at bounding box center [404, 237] width 139 height 6
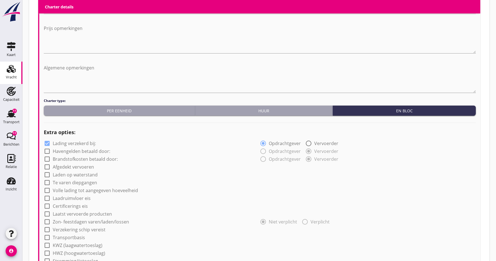
scroll to position [293, 0]
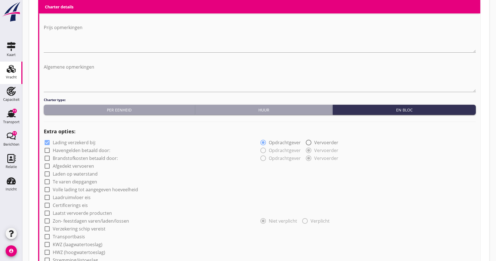
click at [47, 166] on div at bounding box center [47, 166] width 10 height 10
checkbox input "true"
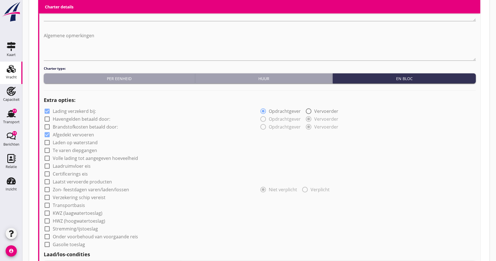
scroll to position [326, 0]
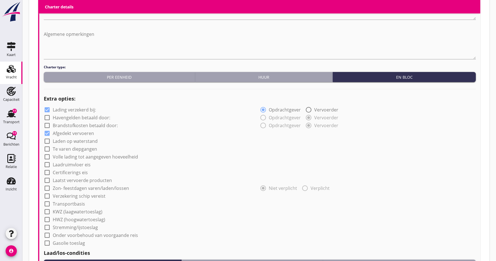
click at [46, 174] on div at bounding box center [47, 173] width 10 height 10
checkbox input "true"
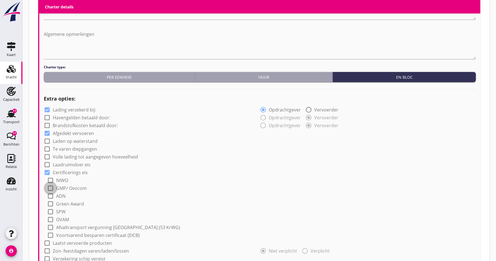
drag, startPoint x: 50, startPoint y: 188, endPoint x: 97, endPoint y: 185, distance: 46.9
click at [51, 188] on div at bounding box center [51, 189] width 10 height 10
checkbox input "true"
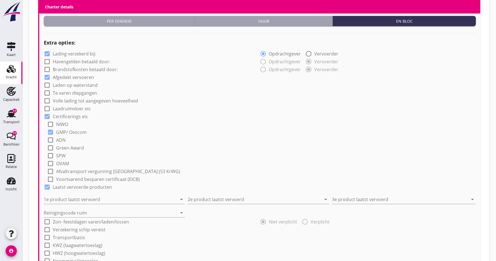
scroll to position [385, 0]
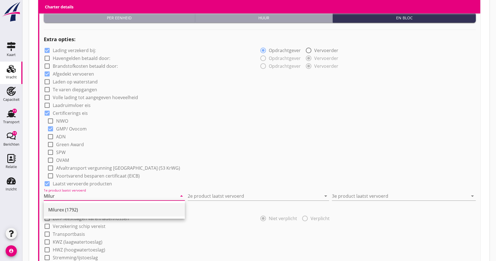
click at [75, 207] on div "Milurex (1792)" at bounding box center [114, 210] width 132 height 7
type input "Milurex (1792)"
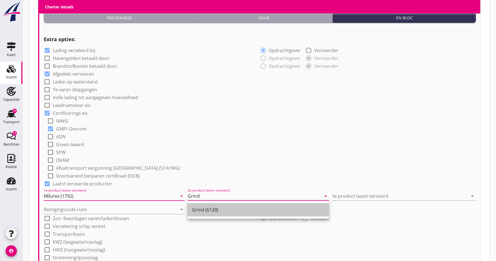
drag, startPoint x: 208, startPoint y: 209, endPoint x: 325, endPoint y: 193, distance: 118.0
click at [209, 209] on div "Grind (6120)" at bounding box center [258, 210] width 132 height 7
type input "Grind (6120)"
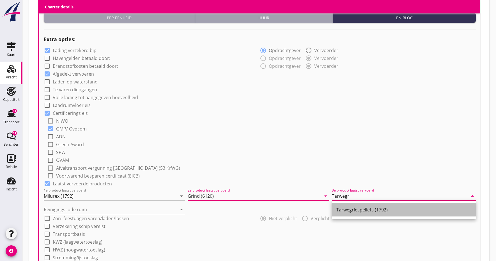
click at [373, 216] on div "Tarwegriespellets (1792)" at bounding box center [403, 209] width 135 height 13
type input "Tarwegriespellets (1792)"
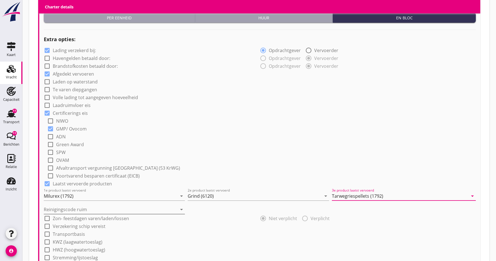
click at [59, 209] on input "Reinigingscode ruim" at bounding box center [110, 209] width 133 height 9
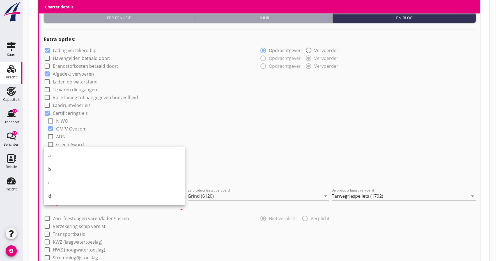
click at [55, 157] on div "a" at bounding box center [114, 156] width 132 height 7
type input "a"
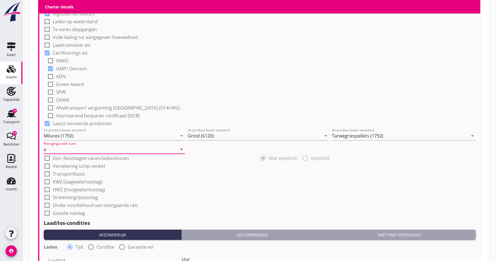
scroll to position [446, 0]
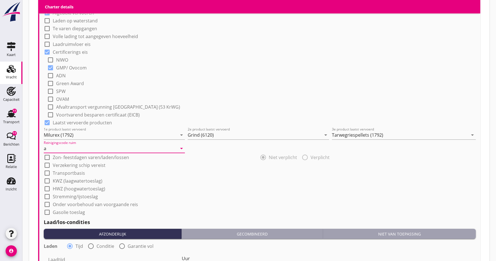
click at [48, 165] on div at bounding box center [47, 166] width 10 height 10
checkbox input "true"
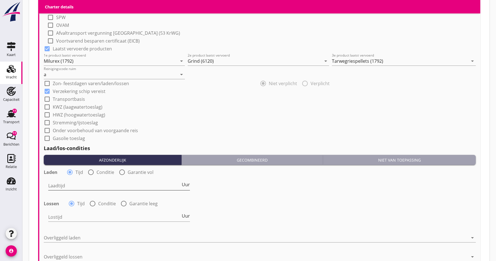
scroll to position [521, 0]
click at [88, 173] on div at bounding box center [91, 172] width 10 height 10
radio input "false"
radio input "true"
click at [78, 189] on div at bounding box center [150, 185] width 205 height 9
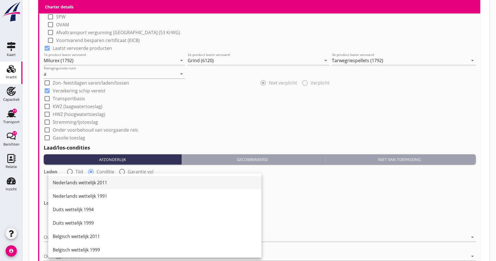
click at [78, 184] on div "Nederlands wettelijk 2011" at bounding box center [155, 182] width 204 height 7
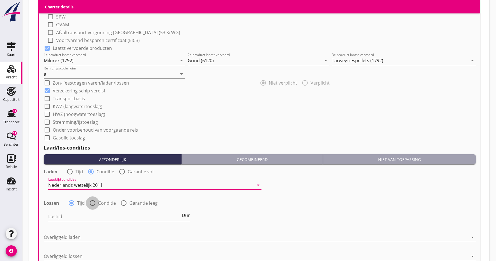
click at [91, 204] on div at bounding box center [93, 204] width 10 height 10
radio input "false"
radio input "true"
click at [91, 214] on div at bounding box center [150, 216] width 205 height 9
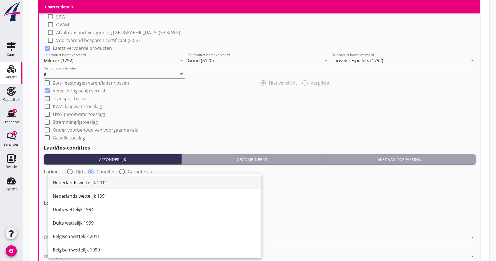
click at [80, 185] on div "Nederlands wettelijk 2011" at bounding box center [155, 182] width 204 height 7
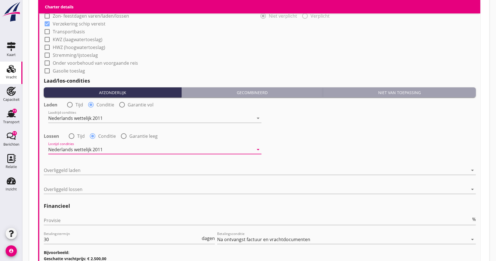
scroll to position [589, 0]
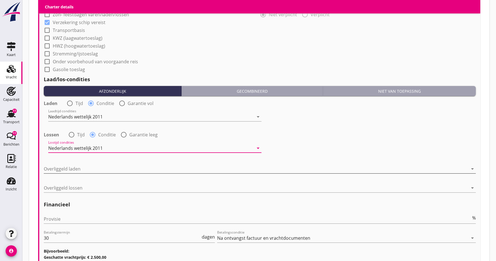
click at [80, 172] on div at bounding box center [256, 169] width 424 height 9
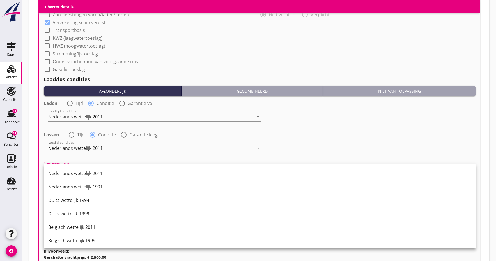
drag, startPoint x: 82, startPoint y: 173, endPoint x: 78, endPoint y: 176, distance: 4.6
click at [81, 173] on div "Nederlands wettelijk 2011" at bounding box center [259, 173] width 423 height 7
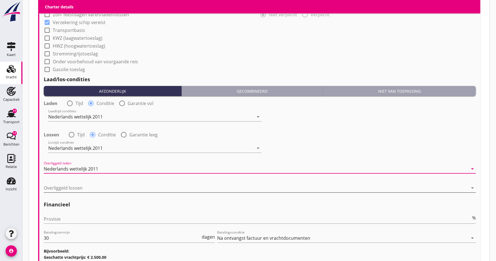
click at [70, 192] on div at bounding box center [256, 188] width 424 height 9
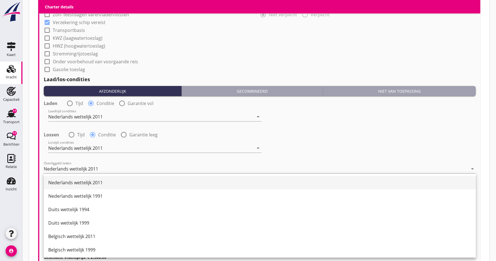
click at [72, 184] on div "Nederlands wettelijk 2011" at bounding box center [259, 182] width 423 height 7
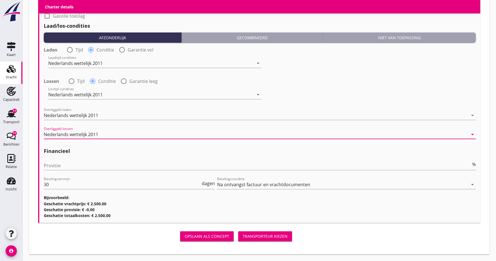
scroll to position [642, 0]
click at [60, 163] on input "Provisie" at bounding box center [257, 165] width 427 height 9
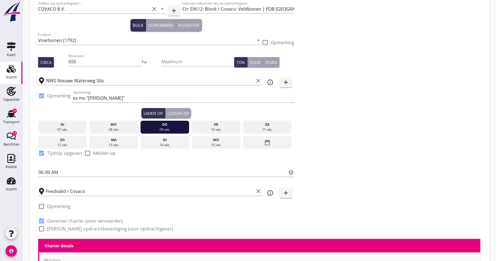
scroll to position [102, 0]
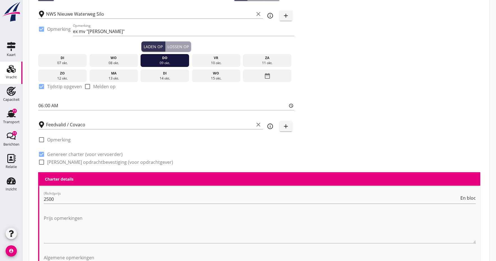
type input "5"
click at [40, 161] on div at bounding box center [42, 163] width 10 height 10
checkbox input "true"
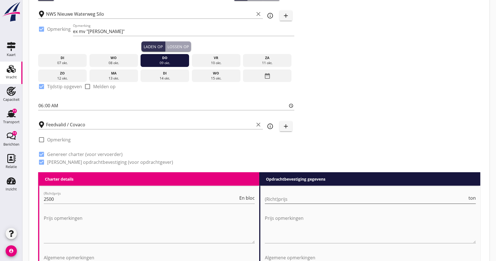
click at [319, 198] on input "(Richt)prijs" at bounding box center [366, 199] width 202 height 9
type input "4.50"
click at [278, 235] on textarea "Prijs opmerkingen" at bounding box center [370, 228] width 211 height 29
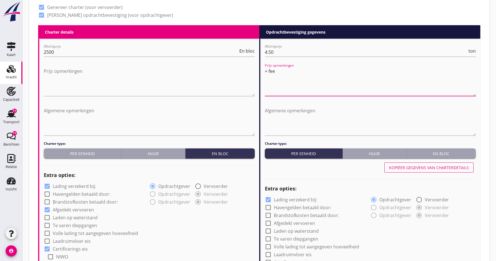
scroll to position [249, 0]
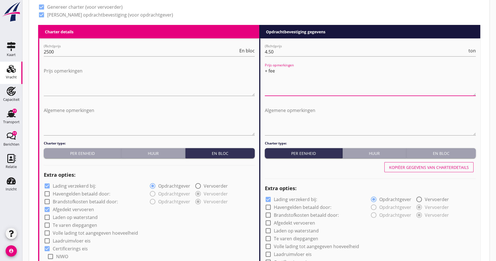
type textarea "+ fee"
click at [415, 167] on div "Kopiëer gegevens van charterdetails" at bounding box center [429, 168] width 80 height 6
checkbox input "true"
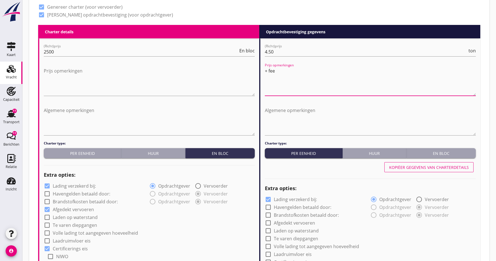
checkbox input "true"
radio input "false"
radio input "true"
radio input "false"
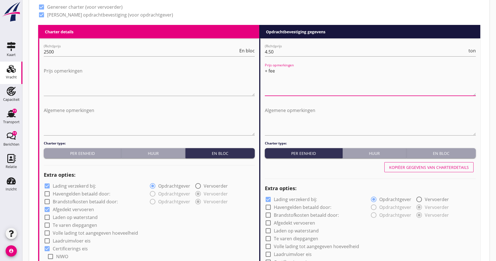
radio input "true"
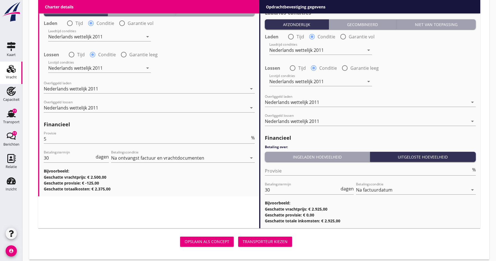
scroll to position [672, 0]
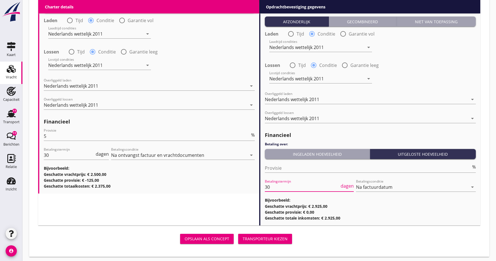
click at [273, 187] on input "30" at bounding box center [302, 187] width 75 height 9
type input "3"
type input "14"
click at [261, 240] on div "Transporteur kiezen" at bounding box center [265, 239] width 45 height 6
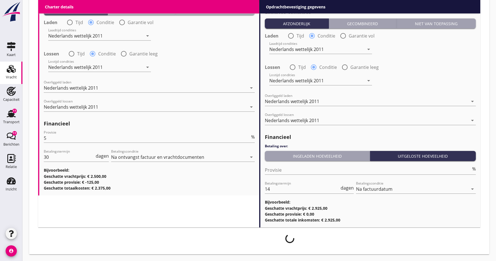
scroll to position [670, 0]
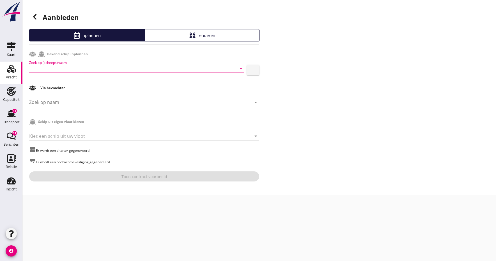
click at [49, 68] on input "Zoek op (scheeps)naam" at bounding box center [128, 68] width 199 height 9
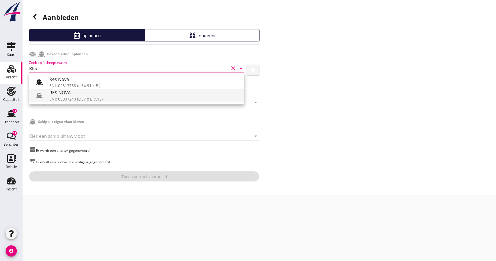
click at [60, 98] on div "ENI: 05307240 (L:57 x B:7.15)" at bounding box center [144, 99] width 190 height 6
type input "RES NOVA"
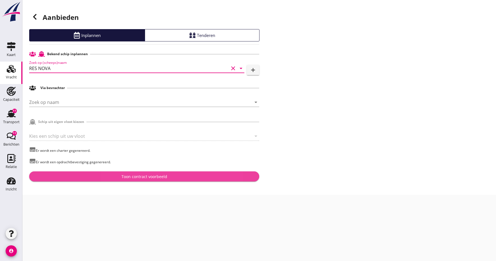
click at [150, 178] on div "Toon contract voorbeeld" at bounding box center [144, 177] width 46 height 6
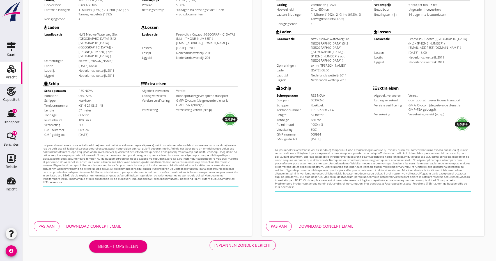
scroll to position [154, 0]
click at [90, 227] on div "Download concept email" at bounding box center [93, 226] width 55 height 6
click at [316, 226] on div "Download concept email" at bounding box center [325, 226] width 55 height 6
click at [241, 246] on div "Inplannen zonder bericht" at bounding box center [242, 246] width 57 height 6
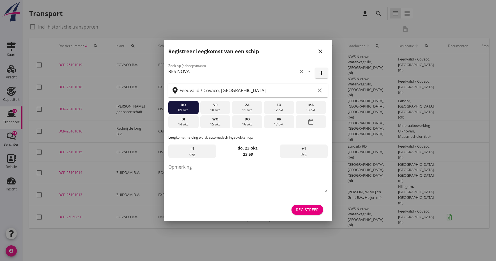
click at [319, 51] on icon "close" at bounding box center [320, 51] width 7 height 7
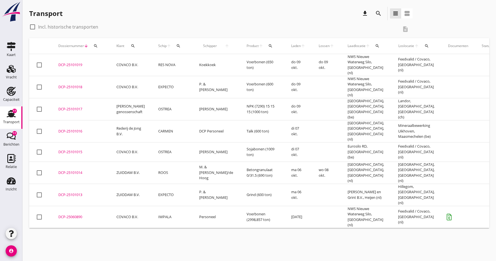
click at [177, 86] on td "EXPECTO" at bounding box center [171, 87] width 41 height 22
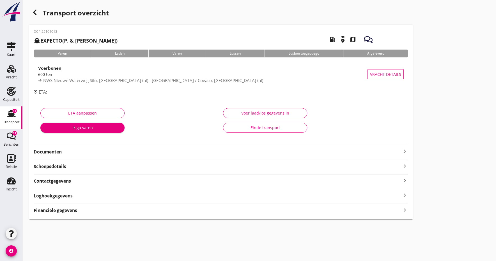
click at [67, 152] on strong "Documenten" at bounding box center [218, 152] width 368 height 6
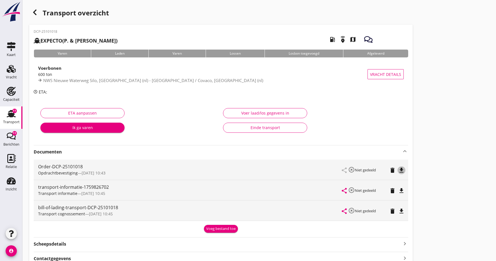
click at [401, 169] on icon "file_download" at bounding box center [401, 170] width 7 height 7
click at [401, 169] on icon "open_in_browser" at bounding box center [401, 170] width 7 height 7
click at [9, 73] on icon "Vracht" at bounding box center [11, 68] width 9 height 9
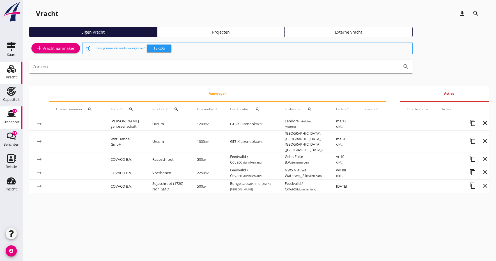
click at [8, 118] on icon "Transport" at bounding box center [11, 113] width 9 height 9
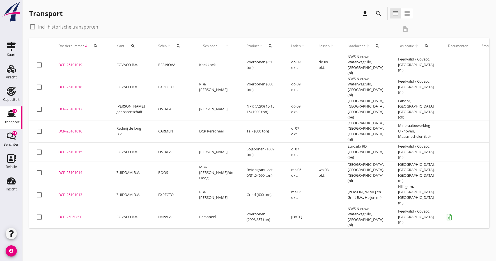
click at [72, 62] on div "DCP-25101019" at bounding box center [80, 65] width 45 height 6
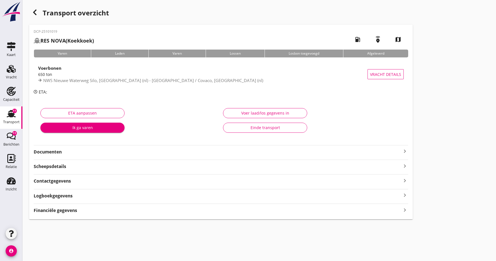
click at [50, 152] on strong "Documenten" at bounding box center [218, 152] width 368 height 6
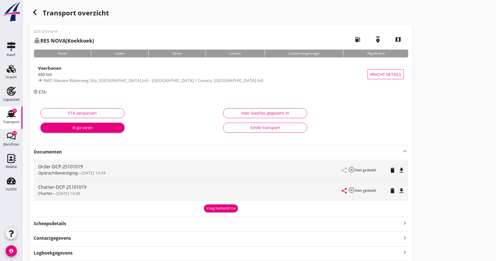
click at [218, 210] on div "Voeg bestand toe" at bounding box center [220, 209] width 29 height 6
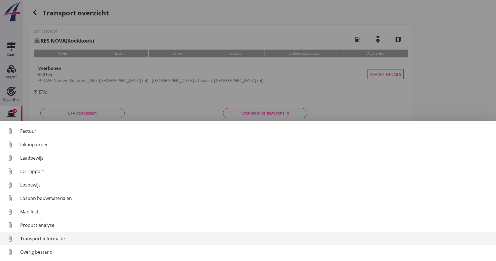
scroll to position [39, 0]
click at [40, 238] on div "Transport informatie" at bounding box center [255, 239] width 471 height 7
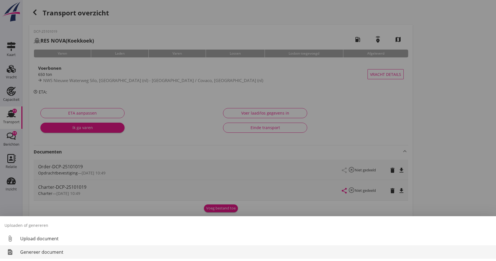
click at [40, 253] on div "Genereer document" at bounding box center [255, 252] width 471 height 7
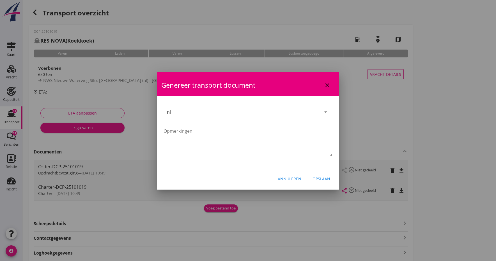
click at [326, 180] on div "Opslaan" at bounding box center [321, 179] width 18 height 6
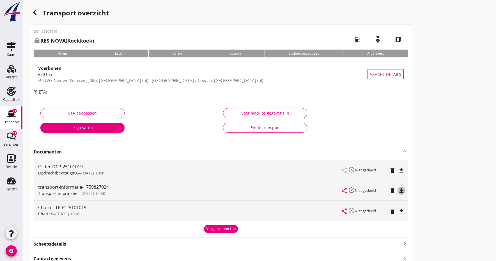
click at [402, 190] on icon "file_download" at bounding box center [401, 191] width 7 height 7
click at [402, 190] on icon "open_in_browser" at bounding box center [401, 191] width 7 height 7
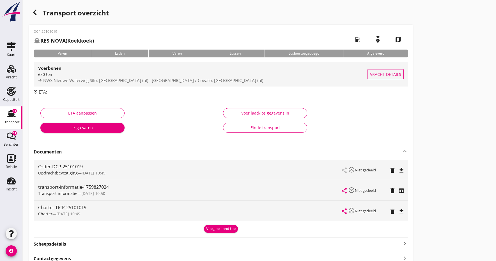
click at [49, 72] on div "650 ton" at bounding box center [202, 74] width 329 height 6
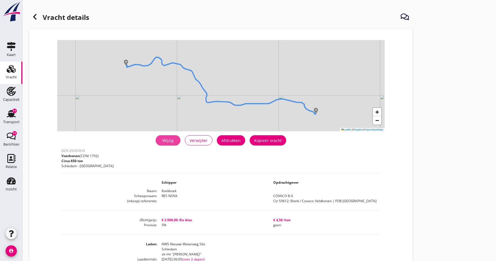
click at [169, 139] on div "Wijzig" at bounding box center [168, 141] width 16 height 6
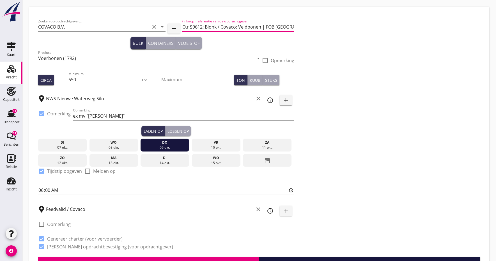
drag, startPoint x: 183, startPoint y: 26, endPoint x: 295, endPoint y: 26, distance: 111.6
click at [295, 26] on div "Zoeken op opdrachtgever... COVACO B.V. clear arrow_drop_down add (inkoop) refer…" at bounding box center [166, 136] width 260 height 241
click at [8, 75] on div "Vracht" at bounding box center [11, 77] width 11 height 8
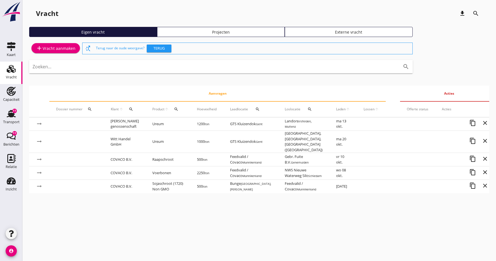
click at [40, 48] on icon "add" at bounding box center [39, 48] width 7 height 7
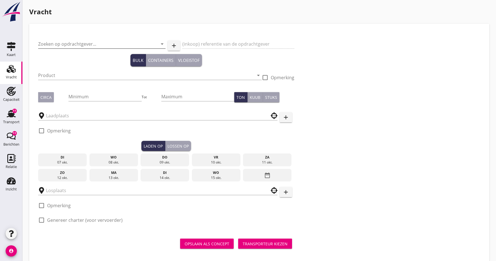
click at [55, 45] on input "Zoeken op opdrachtgever..." at bounding box center [94, 44] width 112 height 9
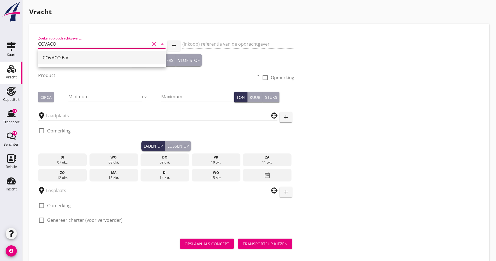
click at [49, 56] on div "COVACO B.V." at bounding box center [102, 57] width 119 height 7
type input "COVACO B.V."
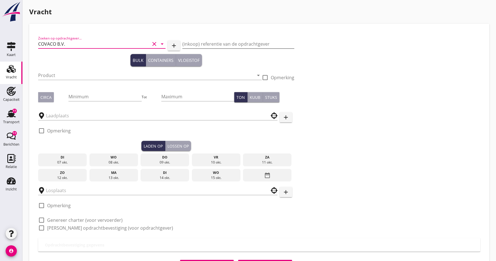
click at [210, 43] on input "(inkoop) referentie van de opdrachtgever" at bounding box center [238, 44] width 112 height 9
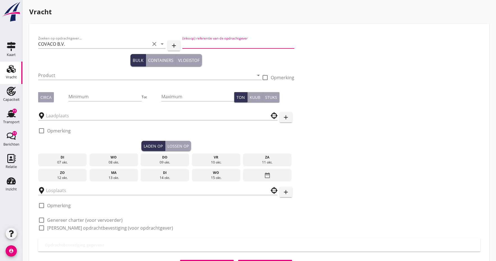
paste input "Ctr S9612: Blonk / Covaco: Veldbonen | FOB [GEOGRAPHIC_DATA]"
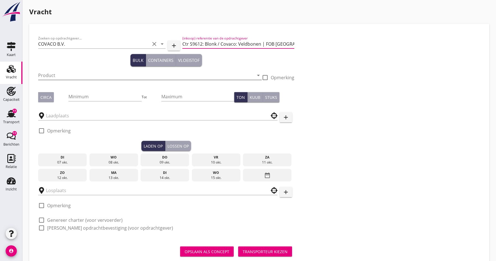
type input "Ctr S9612: Blonk / Covaco: Veldbonen | FOB [GEOGRAPHIC_DATA]"
drag, startPoint x: 44, startPoint y: 75, endPoint x: 35, endPoint y: 78, distance: 9.2
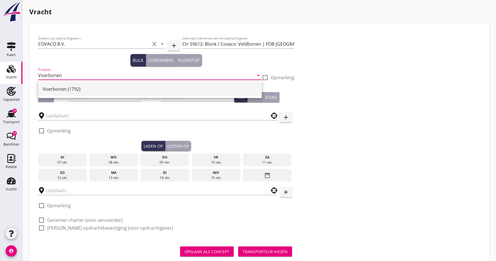
click at [54, 92] on div "Voerbonen (1792)" at bounding box center [150, 89] width 214 height 7
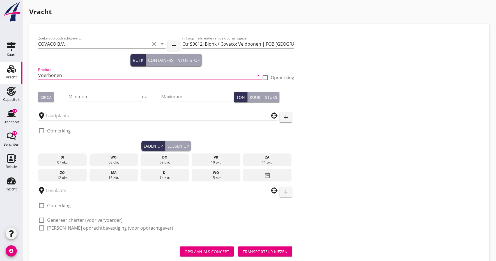
type input "Voerbonen (1792)"
click at [47, 98] on div "Circa" at bounding box center [45, 97] width 11 height 6
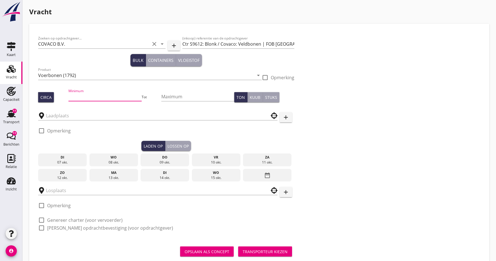
drag, startPoint x: 89, startPoint y: 97, endPoint x: 63, endPoint y: 108, distance: 28.4
click at [89, 97] on input "Minimum" at bounding box center [104, 96] width 73 height 9
type input "1780"
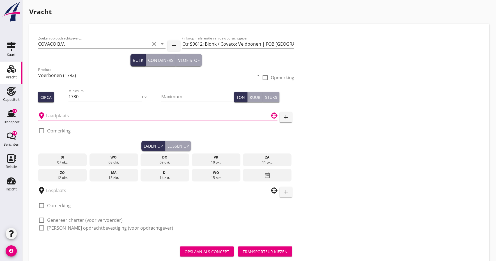
click at [59, 116] on input "text" at bounding box center [154, 115] width 216 height 9
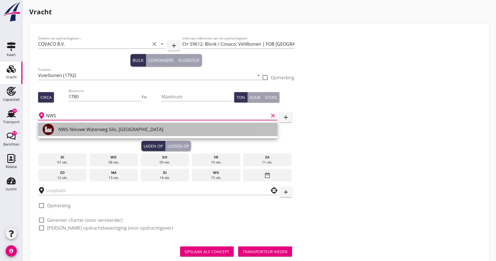
click at [64, 130] on div "NWS Nieuwe Waterweg Silo, [GEOGRAPHIC_DATA]" at bounding box center [165, 129] width 214 height 7
type input "NWS Nieuwe Waterweg Silo, [GEOGRAPHIC_DATA]"
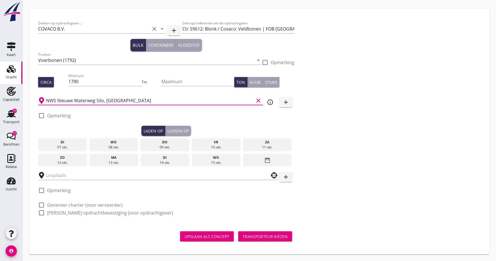
scroll to position [15, 0]
click at [43, 116] on div at bounding box center [42, 116] width 10 height 10
checkbox input "true"
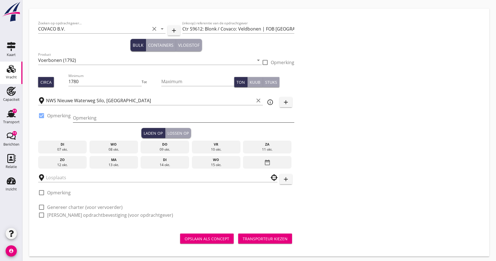
click at [103, 119] on input "Opmerking" at bounding box center [183, 118] width 221 height 9
type input "ex mv "[PERSON_NAME]""
click at [151, 133] on div "Laden op" at bounding box center [153, 133] width 19 height 6
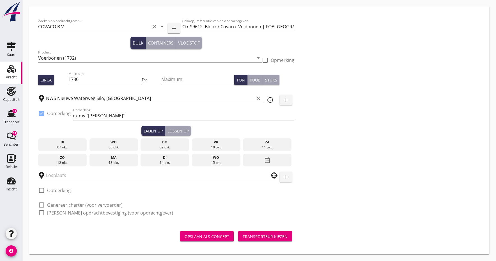
scroll to position [17, 0]
click at [171, 145] on div "09 okt." at bounding box center [165, 147] width 46 height 5
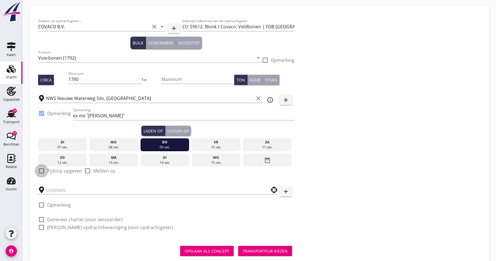
click at [41, 170] on div at bounding box center [42, 171] width 10 height 10
checkbox input "true"
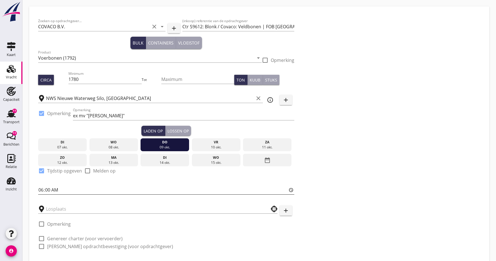
scroll to position [27, 0]
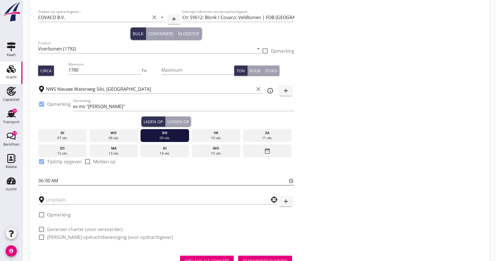
click at [43, 181] on input "06:00" at bounding box center [166, 180] width 256 height 9
click at [70, 170] on div at bounding box center [60, 170] width 44 height 3
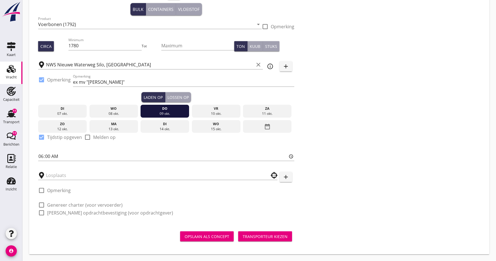
scroll to position [51, 0]
click at [178, 97] on div "Lossen op" at bounding box center [177, 97] width 21 height 6
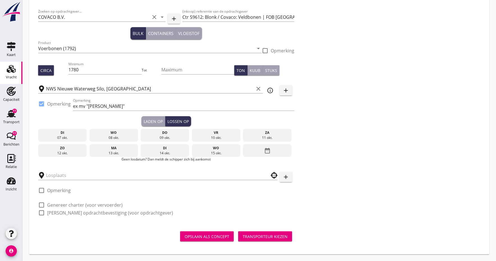
click at [213, 135] on div "10 okt." at bounding box center [216, 137] width 46 height 5
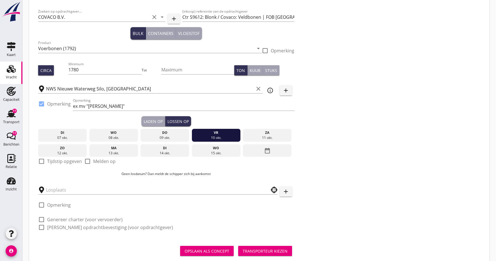
click at [43, 161] on div at bounding box center [42, 162] width 10 height 10
checkbox input "true"
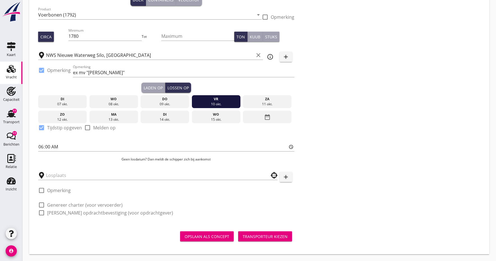
scroll to position [61, 0]
click at [73, 174] on input "text" at bounding box center [154, 175] width 216 height 9
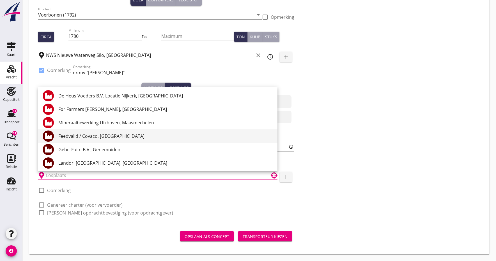
click at [74, 140] on div "Feedvalid / Covaco, [GEOGRAPHIC_DATA]" at bounding box center [165, 136] width 214 height 13
type input "Feedvalid / Covaco, [GEOGRAPHIC_DATA]"
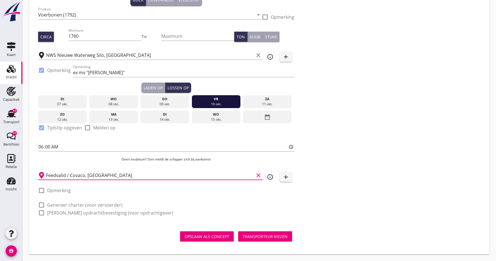
click at [207, 238] on div "Opslaan als concept" at bounding box center [206, 237] width 45 height 6
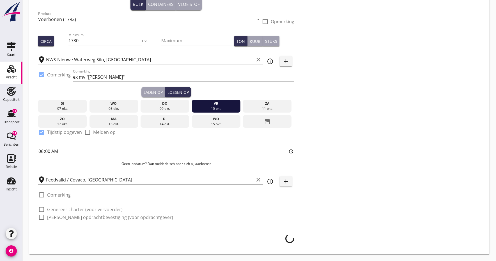
scroll to position [56, 0]
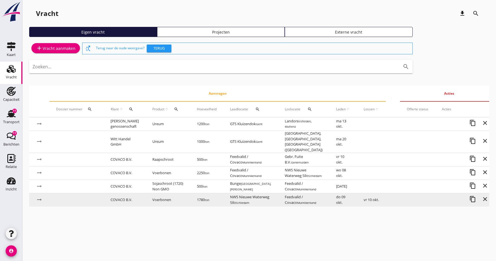
click at [174, 199] on td "Voerbonen" at bounding box center [168, 199] width 45 height 13
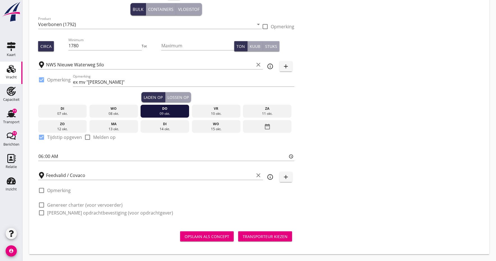
scroll to position [51, 0]
click at [43, 206] on div at bounding box center [42, 205] width 10 height 10
checkbox input "true"
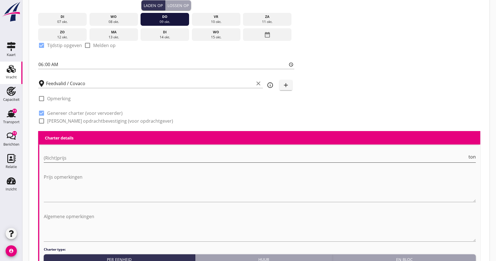
scroll to position [144, 0]
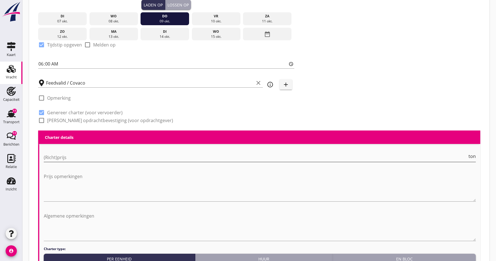
click at [67, 157] on input "(Richt)prijs" at bounding box center [255, 157] width 423 height 9
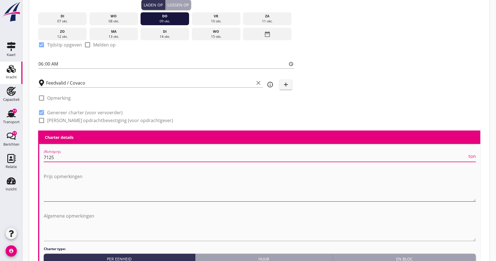
scroll to position [166, 0]
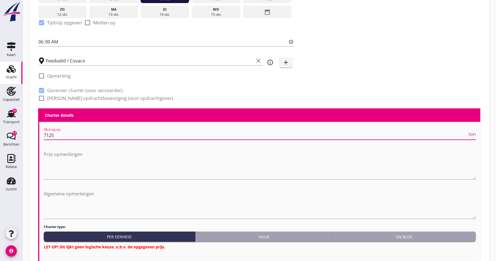
type input "7125"
click at [41, 99] on div at bounding box center [42, 99] width 10 height 10
checkbox input "true"
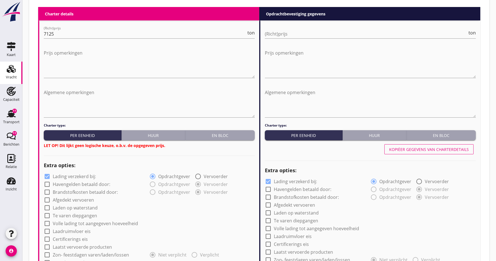
scroll to position [270, 0]
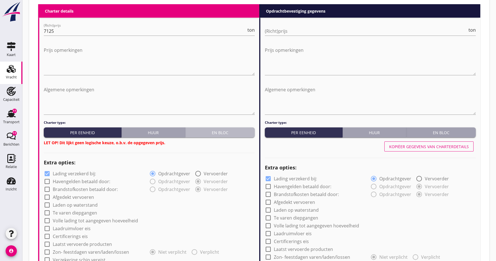
click at [213, 133] on div "En bloc" at bounding box center [220, 133] width 65 height 6
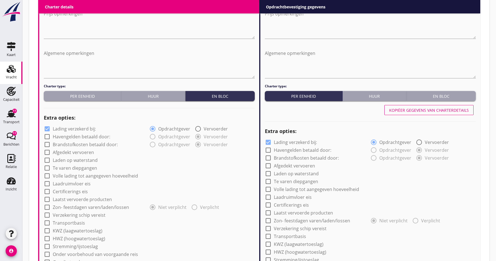
scroll to position [307, 0]
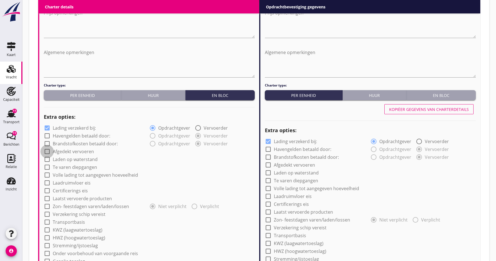
click at [49, 152] on div at bounding box center [47, 152] width 10 height 10
checkbox input "true"
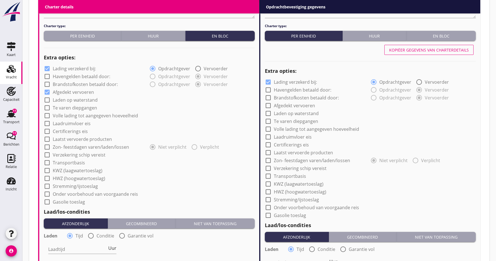
scroll to position [368, 0]
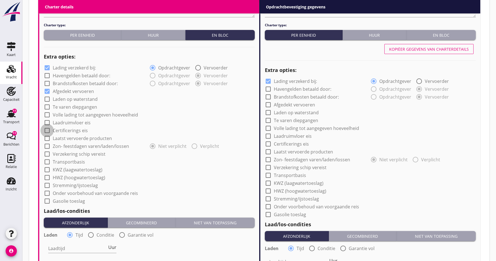
click at [47, 132] on div at bounding box center [47, 131] width 10 height 10
checkbox input "true"
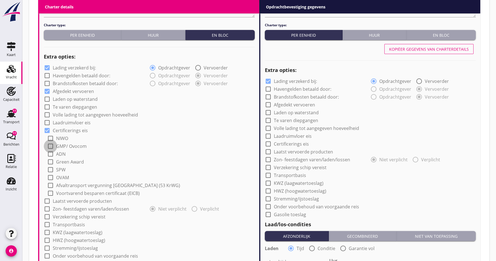
drag, startPoint x: 50, startPoint y: 147, endPoint x: 55, endPoint y: 148, distance: 5.2
click at [50, 147] on div at bounding box center [51, 147] width 10 height 10
checkbox input "true"
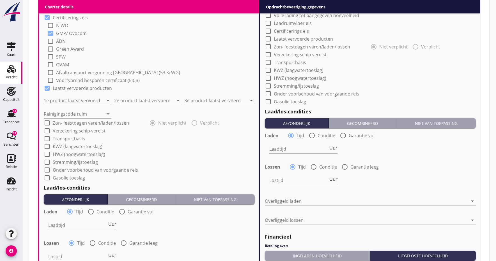
scroll to position [481, 0]
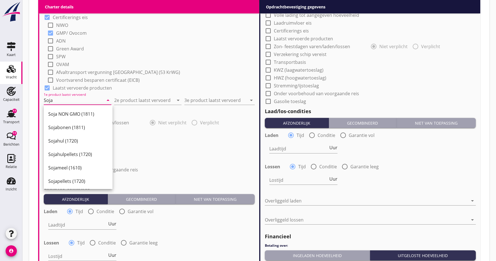
click at [138, 166] on div "check_box_outline_blank Onder voorbehoud van voorgaande reis" at bounding box center [149, 169] width 211 height 8
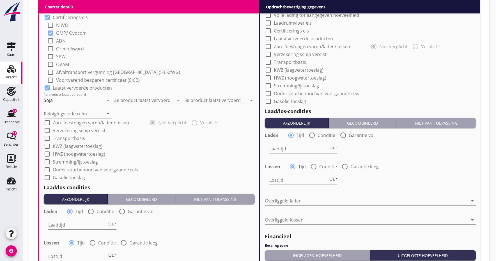
click at [61, 99] on input "Soja" at bounding box center [74, 100] width 60 height 9
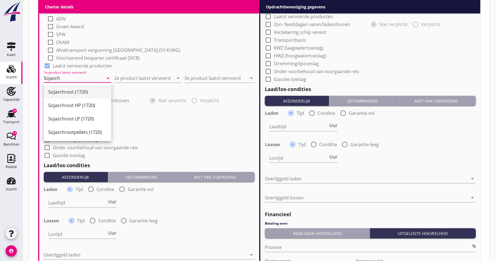
scroll to position [505, 0]
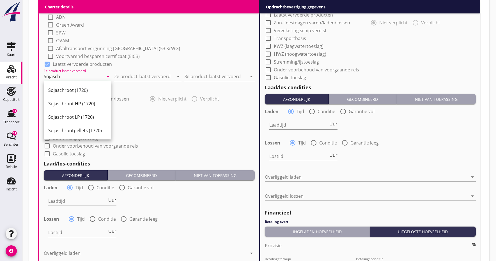
drag, startPoint x: 67, startPoint y: 89, endPoint x: 79, endPoint y: 90, distance: 11.8
click at [67, 89] on div "Sojaschroot (1720)" at bounding box center [77, 90] width 59 height 7
type input "Sojaschroot (1720)"
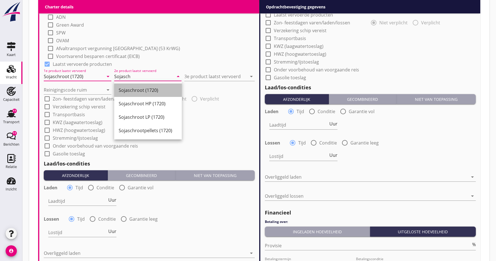
click at [131, 93] on div "Sojaschroot (1720)" at bounding box center [148, 90] width 59 height 7
type input "Sojaschroot (1720)"
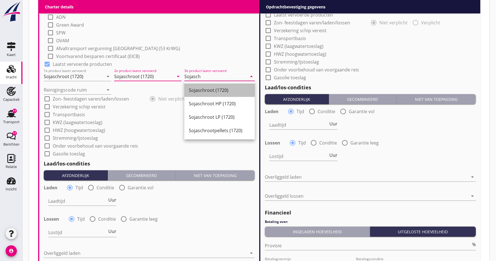
click at [208, 91] on div "Sojaschroot (1720)" at bounding box center [219, 90] width 61 height 7
type input "Sojaschroot (1720)"
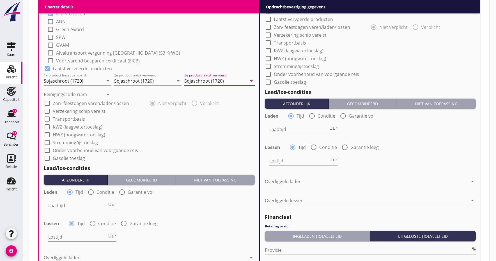
scroll to position [500, 0]
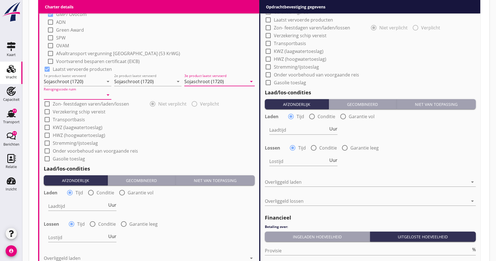
click at [87, 96] on input "Reinigingscode ruim" at bounding box center [74, 95] width 60 height 9
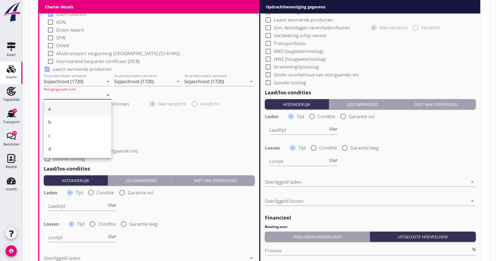
click at [50, 110] on div "a" at bounding box center [77, 108] width 59 height 7
type input "a"
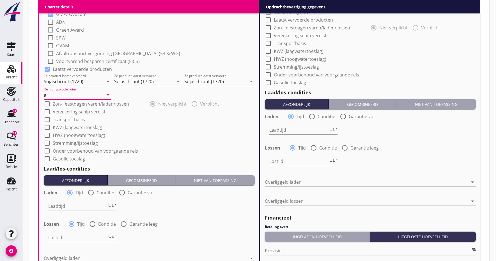
click at [48, 112] on div at bounding box center [47, 112] width 10 height 10
checkbox input "true"
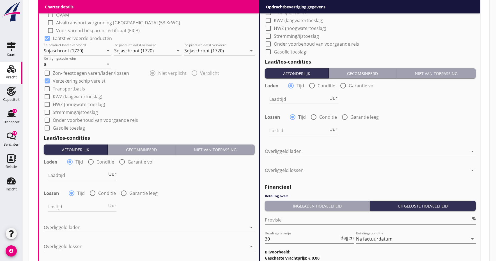
scroll to position [538, 0]
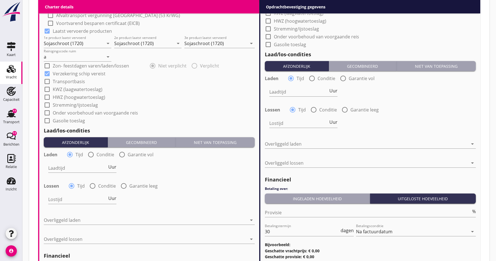
click at [91, 155] on div at bounding box center [91, 155] width 10 height 10
radio input "false"
radio input "true"
click at [59, 172] on div at bounding box center [95, 168] width 95 height 9
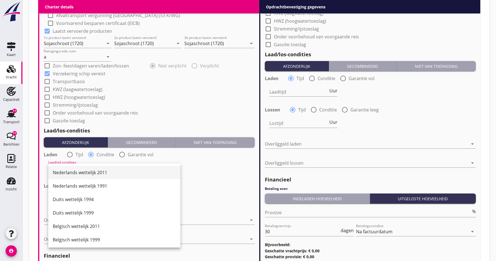
click at [60, 172] on div "Nederlands wettelijk 2011" at bounding box center [114, 172] width 123 height 7
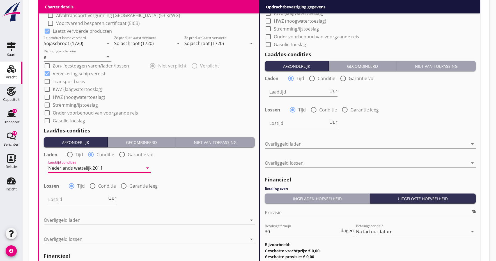
click at [93, 184] on div at bounding box center [93, 186] width 10 height 10
radio input "false"
radio input "true"
click at [56, 199] on div at bounding box center [95, 199] width 95 height 9
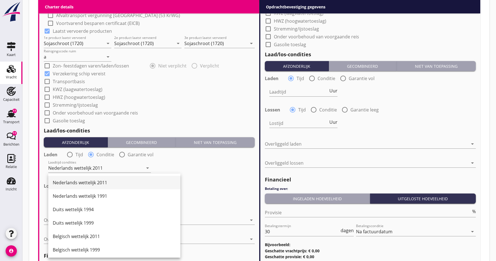
click at [70, 185] on div "Nederlands wettelijk 2011" at bounding box center [114, 182] width 123 height 7
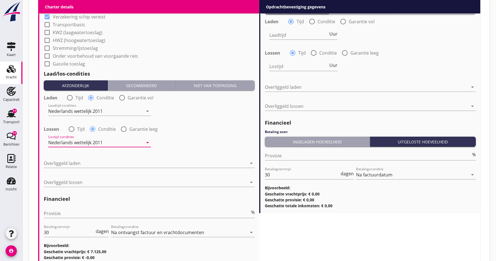
scroll to position [601, 0]
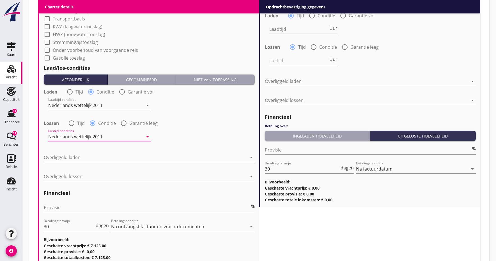
click at [61, 160] on div at bounding box center [145, 157] width 203 height 9
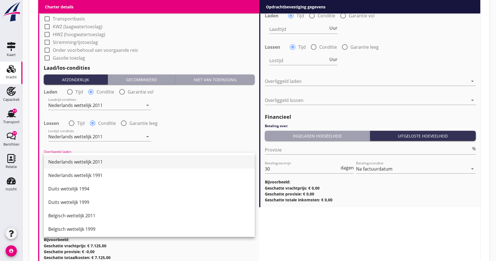
click at [71, 158] on div "Nederlands wettelijk 2011" at bounding box center [149, 161] width 202 height 13
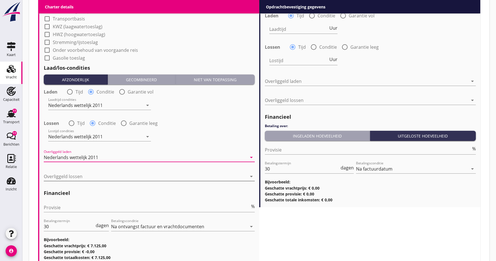
click at [66, 180] on div at bounding box center [145, 176] width 203 height 9
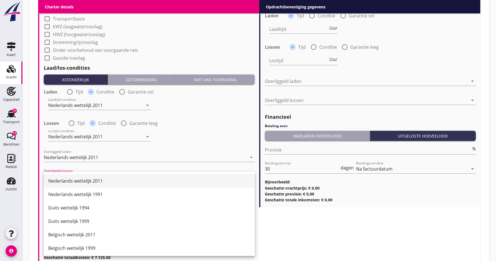
click at [70, 179] on div "Nederlands wettelijk 2011" at bounding box center [149, 181] width 202 height 7
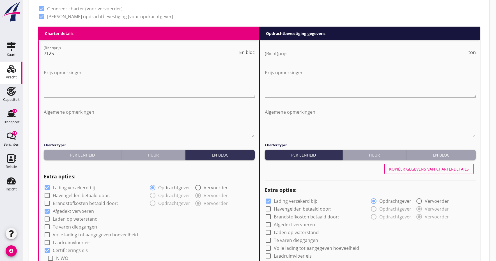
scroll to position [217, 0]
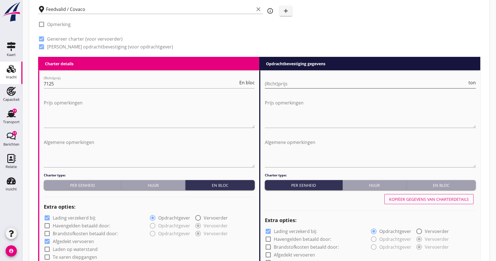
click at [283, 84] on input "(Richt)prijs" at bounding box center [366, 83] width 202 height 9
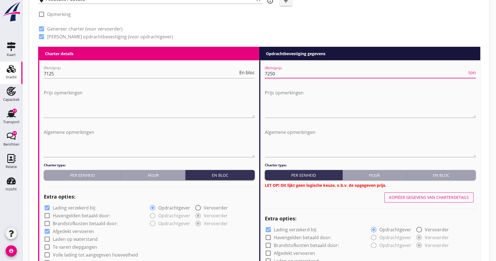
scroll to position [228, 0]
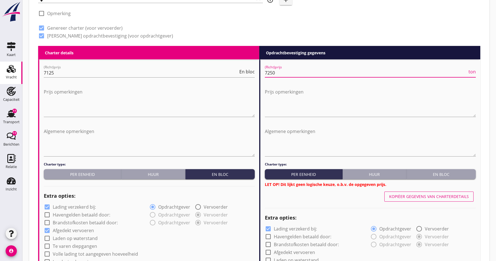
type input "7250"
click at [429, 174] on div "En bloc" at bounding box center [441, 175] width 65 height 6
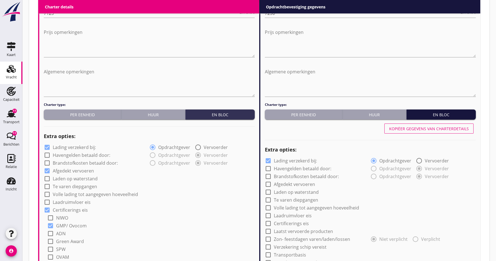
scroll to position [289, 0]
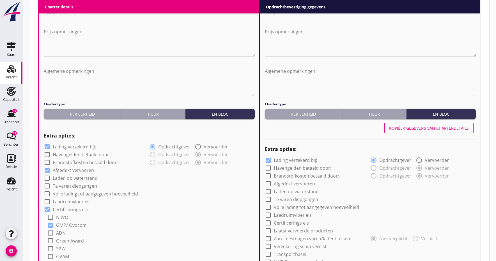
click at [406, 131] on div "Kopiëer gegevens van charterdetails" at bounding box center [429, 128] width 80 height 6
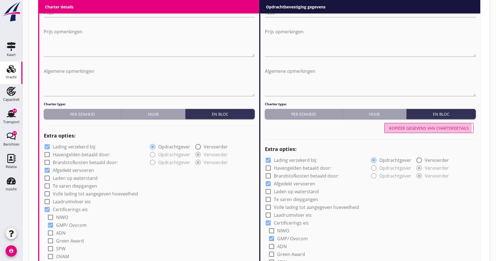
checkbox input "true"
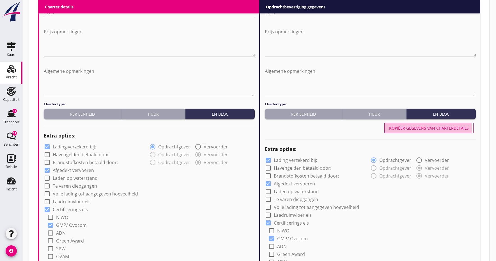
radio input "false"
radio input "true"
radio input "false"
radio input "true"
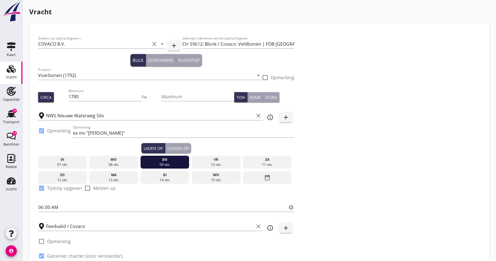
scroll to position [0, 0]
click at [86, 98] on input "1780" at bounding box center [104, 96] width 73 height 9
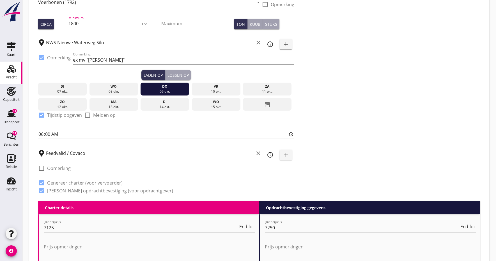
scroll to position [74, 0]
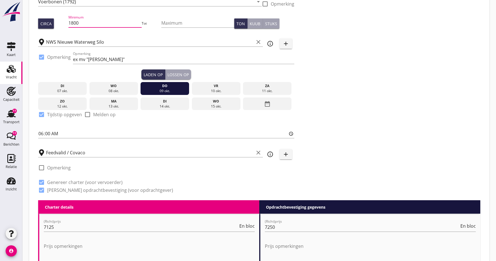
type input "1800"
click at [379, 128] on div "Zoeken op opdrachtgever... COVACO B.V. clear arrow_drop_down add (inkoop) refer…" at bounding box center [259, 79] width 446 height 241
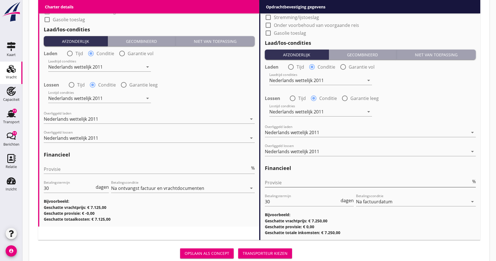
scroll to position [645, 0]
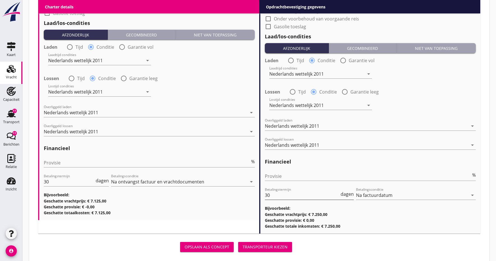
click at [274, 197] on input "30" at bounding box center [302, 195] width 75 height 9
type input "3"
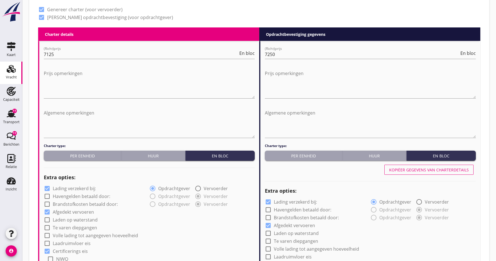
scroll to position [240, 0]
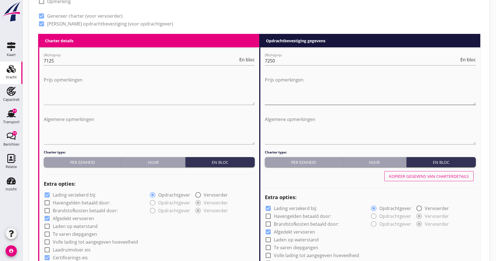
type input "14"
click at [273, 97] on textarea "Prijs opmerkingen" at bounding box center [370, 89] width 211 height 29
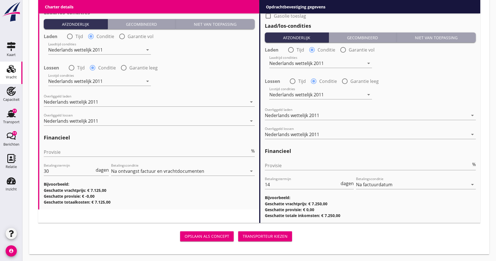
scroll to position [656, 0]
type textarea "+ fee"
click at [273, 238] on div "Transporteur kiezen" at bounding box center [265, 237] width 45 height 6
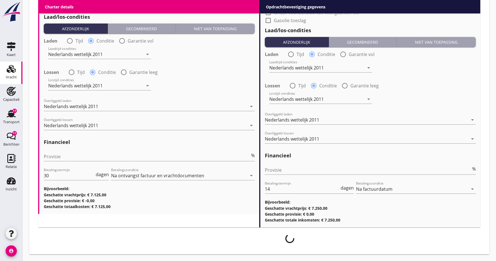
scroll to position [651, 0]
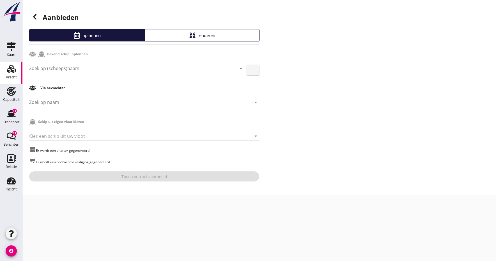
click at [101, 69] on input "Zoek op (scheeps)naam" at bounding box center [128, 68] width 199 height 9
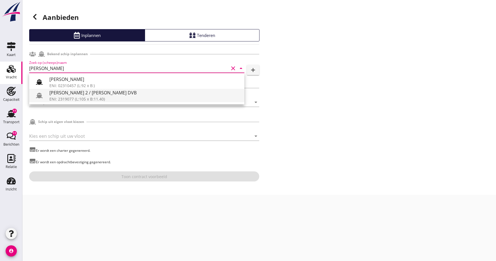
click at [93, 94] on div "PETRUS 2 / JACOBA DVB" at bounding box center [144, 92] width 190 height 7
type input "PETRUS 2 / JACOBA DVB"
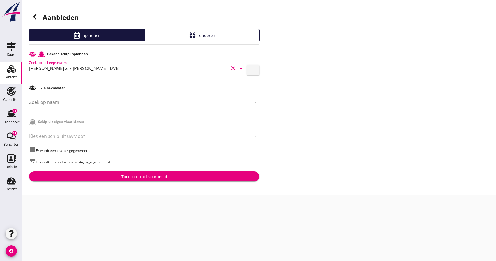
click at [334, 116] on div "Aanbieden Inplannen Tenderen Bekend schip inplannen Zoek op (scheeps)naam PETRU…" at bounding box center [258, 97] width 473 height 195
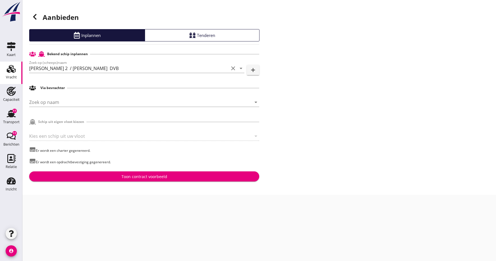
click at [55, 97] on div "Zoek op naam arrow_drop_down" at bounding box center [144, 103] width 230 height 18
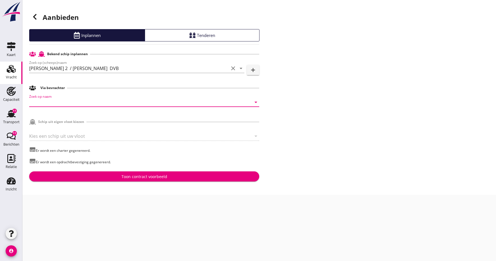
click at [48, 103] on input "Zoek op naam" at bounding box center [136, 102] width 214 height 9
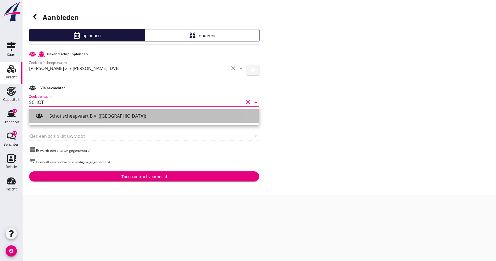
click at [139, 117] on div "Schot scheepvaart B.V. (Rotterdam)" at bounding box center [151, 116] width 205 height 7
type input "Schot scheepvaart B.V. (Rotterdam)"
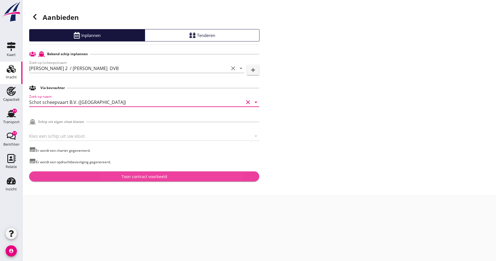
click at [133, 178] on div "Toon contract voorbeeld" at bounding box center [144, 177] width 46 height 6
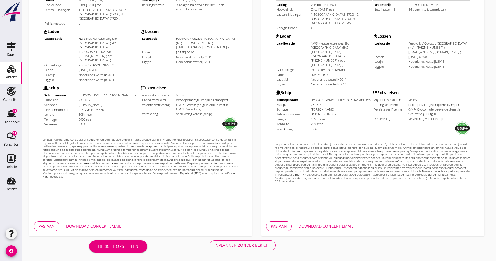
scroll to position [154, 0]
click at [102, 228] on div "Download concept email" at bounding box center [93, 226] width 55 height 6
click at [324, 227] on div "Download concept email" at bounding box center [325, 226] width 55 height 6
click at [244, 246] on div "Inplannen zonder bericht" at bounding box center [242, 246] width 57 height 6
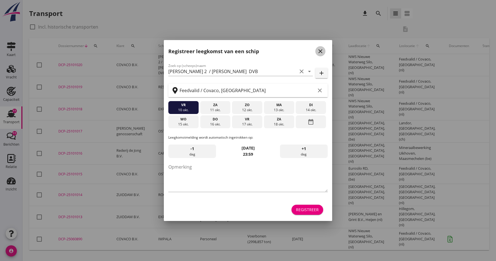
click at [320, 50] on icon "close" at bounding box center [320, 51] width 7 height 7
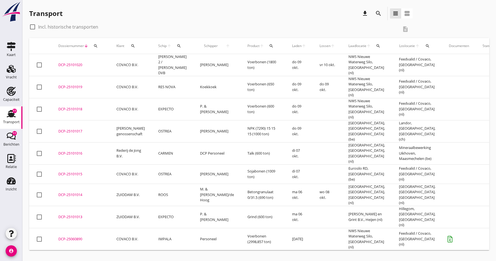
click at [69, 63] on div "DCP-25101020" at bounding box center [80, 65] width 45 height 6
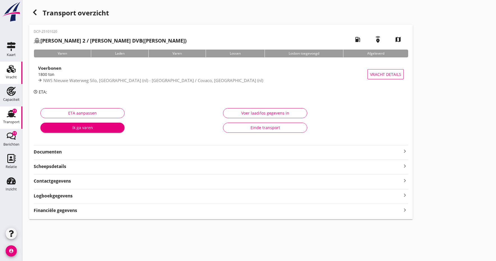
click at [11, 74] on div "Vracht" at bounding box center [11, 77] width 11 height 8
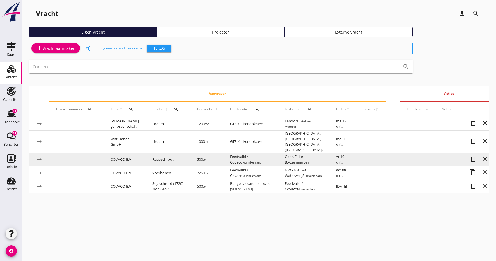
click at [175, 156] on td "Raapschroot" at bounding box center [168, 159] width 45 height 13
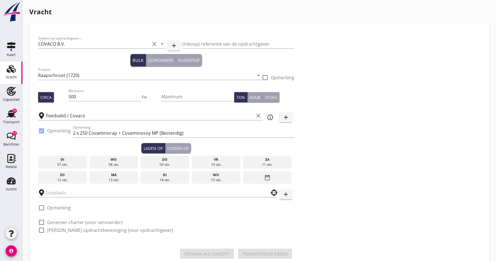
type input "Gebr. Fuite B.V."
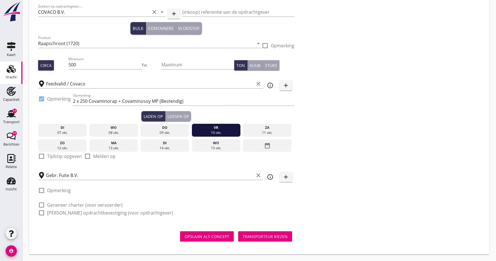
scroll to position [32, 0]
click at [41, 158] on div at bounding box center [42, 157] width 10 height 10
checkbox input "true"
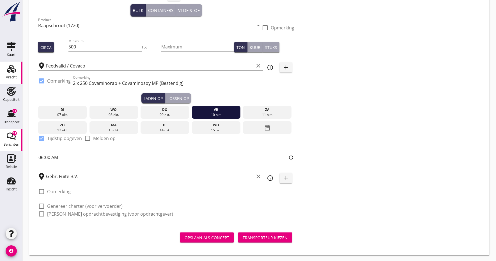
scroll to position [50, 0]
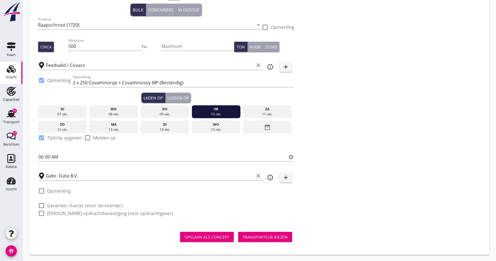
click at [110, 127] on div "ma" at bounding box center [114, 124] width 46 height 5
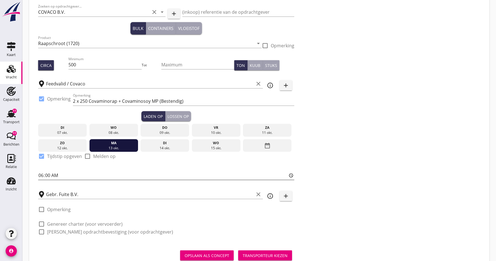
scroll to position [32, 0]
click at [177, 117] on div "Lossen op" at bounding box center [177, 116] width 21 height 6
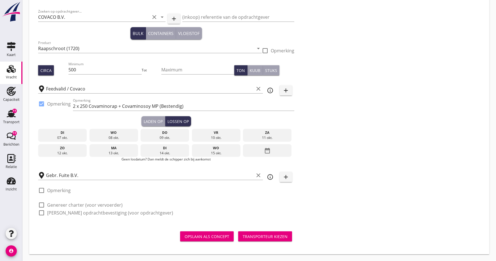
click at [151, 119] on div "Laden op" at bounding box center [153, 122] width 19 height 6
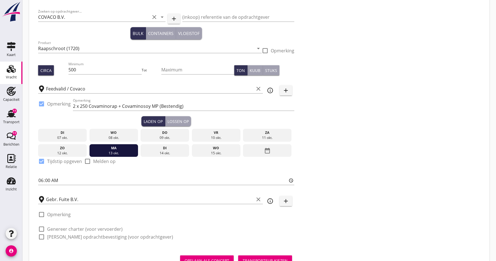
click at [206, 133] on div "vr" at bounding box center [216, 132] width 46 height 5
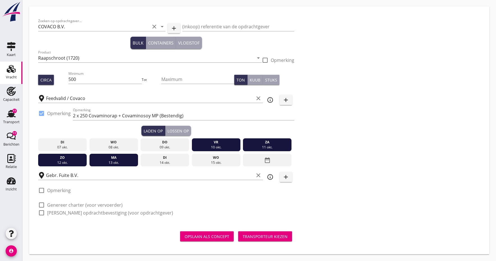
scroll to position [17, 0]
click at [214, 147] on div "10 okt." at bounding box center [216, 147] width 46 height 5
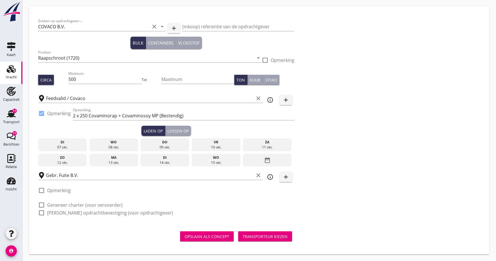
click at [213, 147] on div "10 okt." at bounding box center [216, 147] width 46 height 5
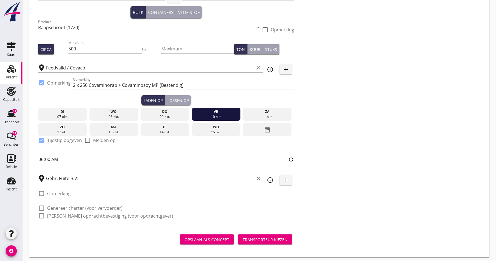
scroll to position [50, 0]
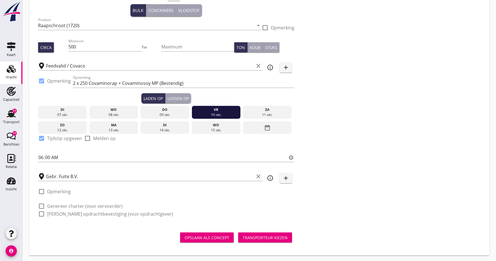
click at [176, 100] on div "Lossen op" at bounding box center [177, 99] width 21 height 6
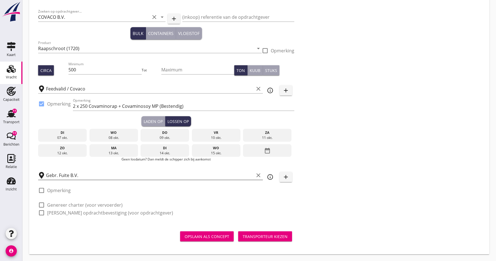
scroll to position [27, 0]
click at [41, 191] on div at bounding box center [42, 191] width 10 height 10
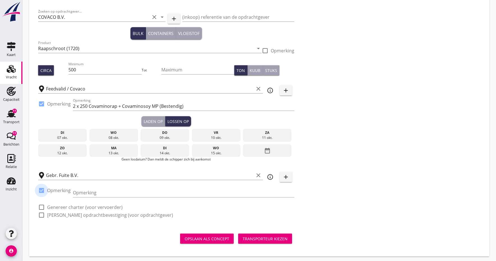
click at [40, 189] on div at bounding box center [42, 191] width 10 height 10
checkbox input "false"
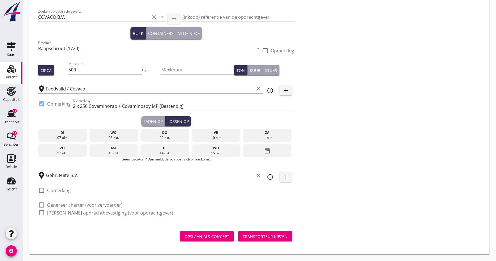
click at [107, 151] on div "13 okt." at bounding box center [114, 153] width 46 height 5
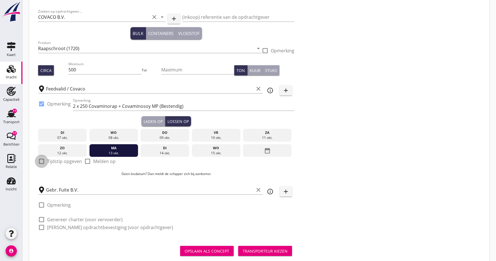
click at [43, 162] on div at bounding box center [42, 162] width 10 height 10
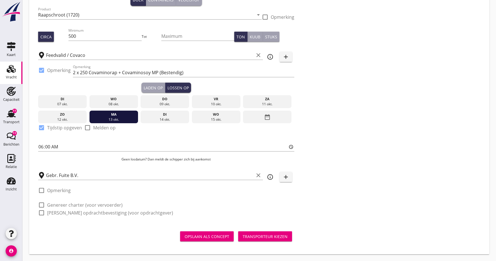
scroll to position [61, 0]
click at [41, 128] on div at bounding box center [42, 128] width 10 height 10
checkbox input "false"
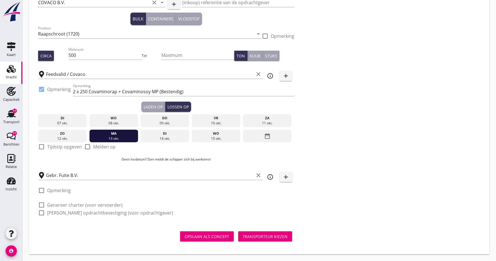
scroll to position [41, 0]
click at [45, 206] on div at bounding box center [42, 205] width 10 height 10
checkbox input "true"
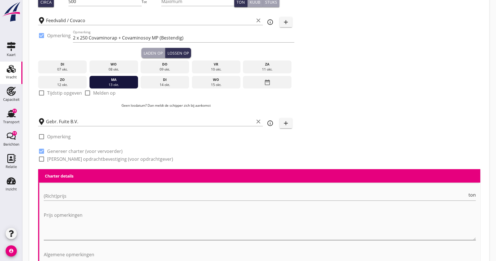
scroll to position [115, 0]
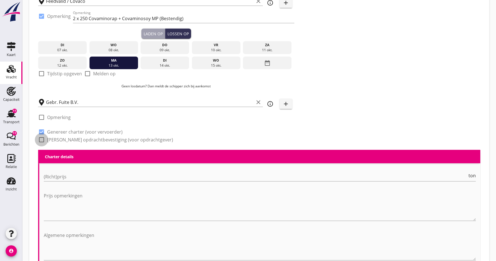
click at [40, 141] on div at bounding box center [42, 140] width 10 height 10
checkbox input "true"
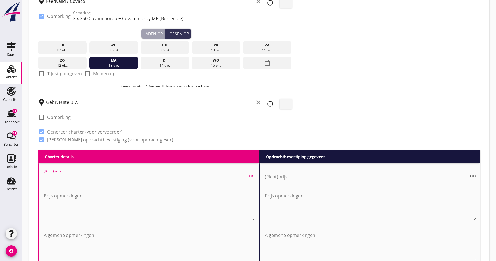
click at [61, 177] on input "(Richt)prijs" at bounding box center [145, 176] width 202 height 9
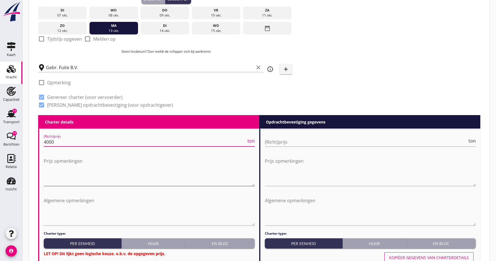
scroll to position [158, 0]
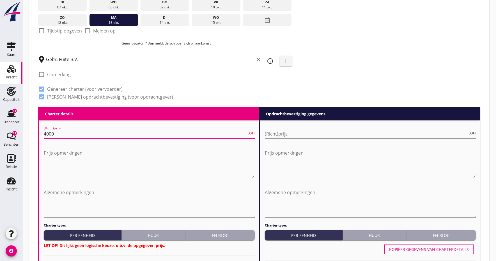
type input "4000"
click at [225, 238] on div "En bloc" at bounding box center [220, 236] width 65 height 6
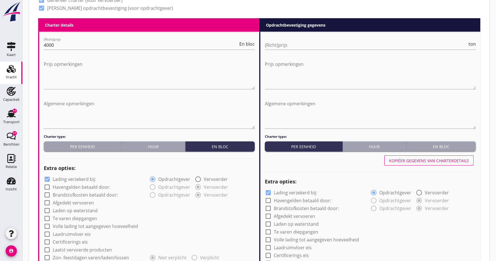
scroll to position [261, 0]
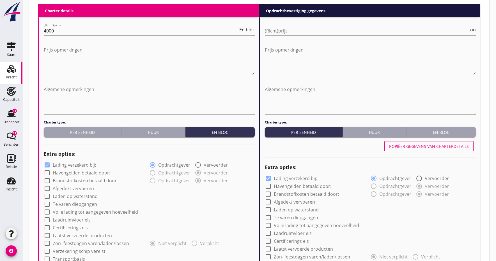
click at [48, 189] on div at bounding box center [47, 189] width 10 height 10
checkbox input "true"
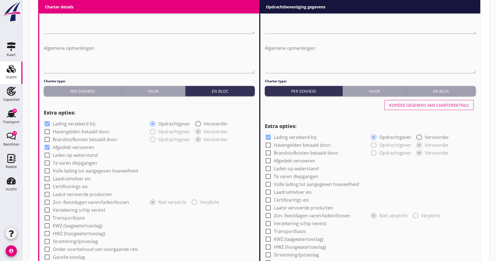
scroll to position [302, 0]
click at [48, 188] on div at bounding box center [47, 187] width 10 height 10
checkbox input "true"
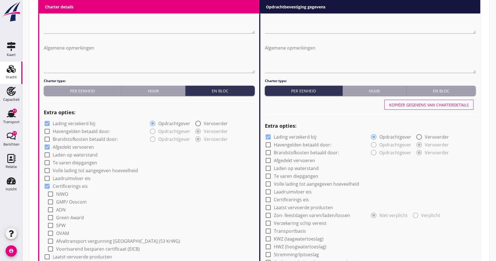
click at [52, 202] on div at bounding box center [51, 202] width 10 height 10
checkbox input "true"
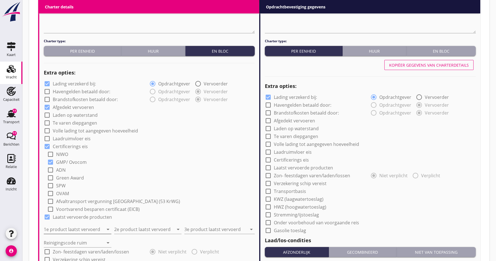
scroll to position [403, 0]
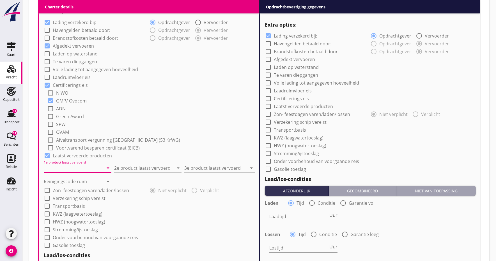
drag, startPoint x: 79, startPoint y: 167, endPoint x: 36, endPoint y: 191, distance: 49.6
click at [70, 186] on div "Voerbonen (1792)" at bounding box center [77, 181] width 59 height 13
type input "Voerbonen (1792)"
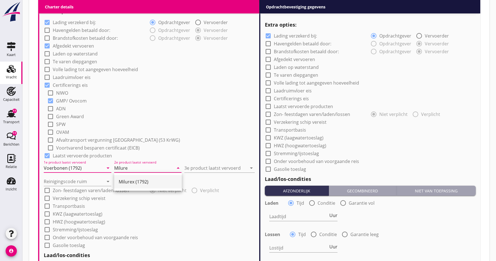
click at [142, 182] on div "Milurex (1792)" at bounding box center [148, 182] width 59 height 7
type input "Milurex (1792)"
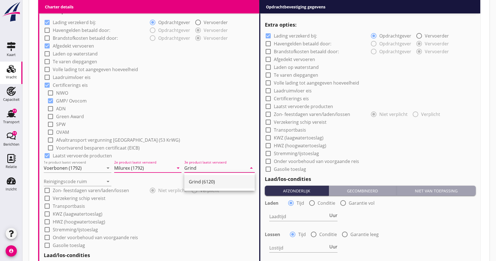
click at [207, 180] on div "Grind (6120)" at bounding box center [219, 182] width 61 height 7
type input "Grind (6120)"
click at [58, 182] on input "Reinigingscode ruim" at bounding box center [74, 181] width 60 height 9
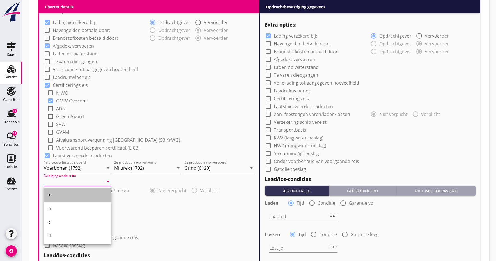
click at [53, 198] on div "a" at bounding box center [77, 195] width 59 height 7
type input "a"
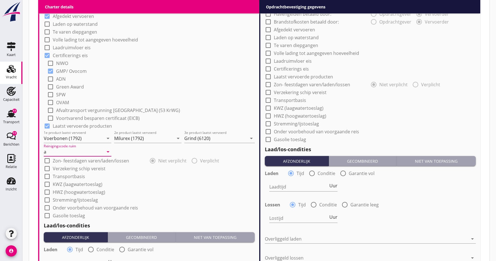
scroll to position [434, 0]
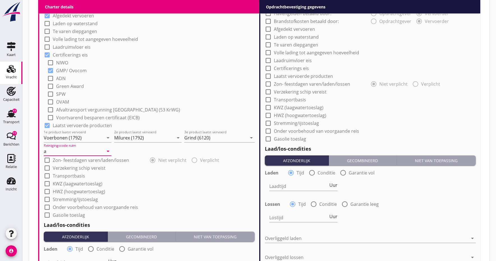
click at [49, 169] on div at bounding box center [47, 168] width 10 height 10
checkbox input "true"
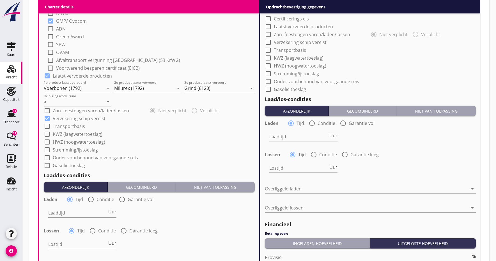
scroll to position [489, 0]
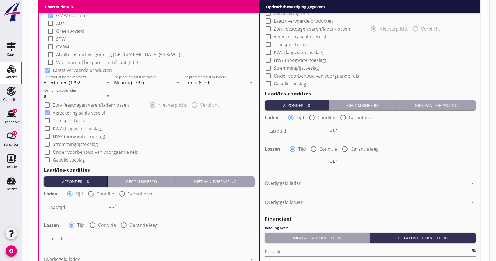
click at [89, 193] on div at bounding box center [91, 194] width 10 height 10
radio input "false"
radio input "true"
click at [68, 208] on div at bounding box center [95, 207] width 95 height 9
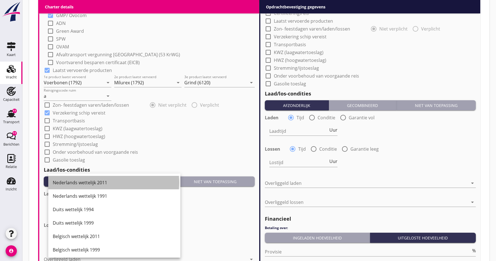
click at [71, 184] on div "Nederlands wettelijk 2011" at bounding box center [114, 182] width 123 height 7
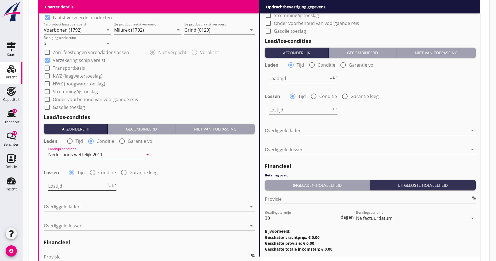
scroll to position [543, 0]
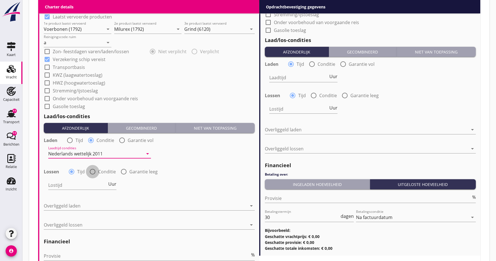
click at [93, 172] on div at bounding box center [93, 172] width 10 height 10
radio input "false"
radio input "true"
click at [77, 188] on div at bounding box center [95, 185] width 95 height 9
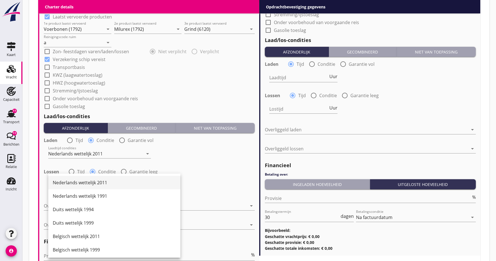
click at [78, 182] on div "Nederlands wettelijk 2011" at bounding box center [114, 182] width 123 height 7
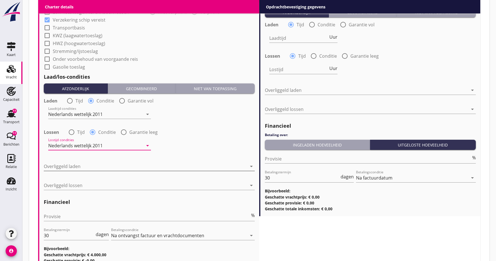
click at [63, 167] on div at bounding box center [145, 166] width 203 height 9
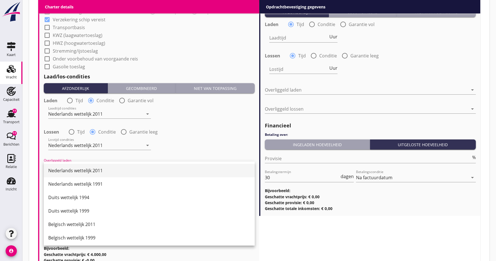
click at [75, 170] on div "Nederlands wettelijk 2011" at bounding box center [149, 170] width 202 height 7
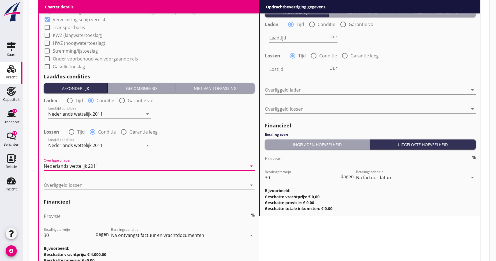
click at [68, 184] on div at bounding box center [145, 185] width 203 height 9
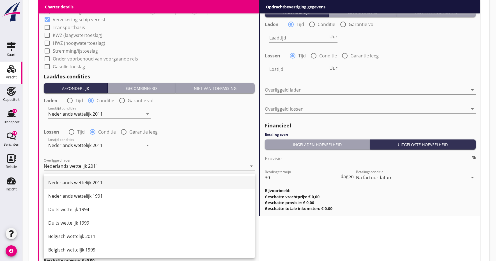
click at [78, 183] on div "Nederlands wettelijk 2011" at bounding box center [149, 182] width 202 height 7
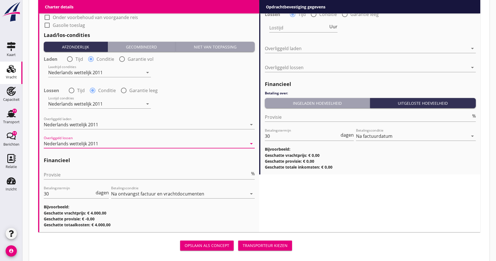
scroll to position [624, 0]
click at [58, 174] on input "Provisie" at bounding box center [147, 174] width 206 height 9
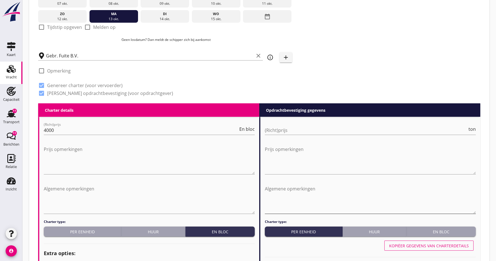
scroll to position [145, 0]
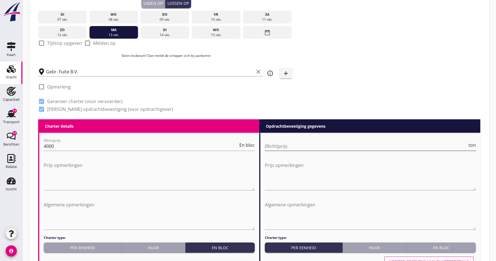
type input "5"
click at [287, 146] on input "(Richt)prijs" at bounding box center [366, 146] width 202 height 9
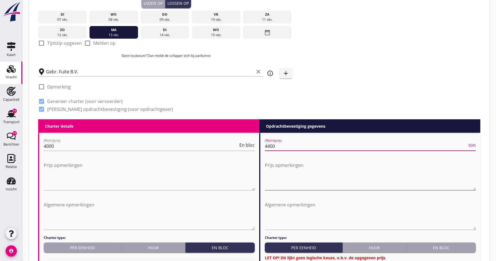
scroll to position [154, 0]
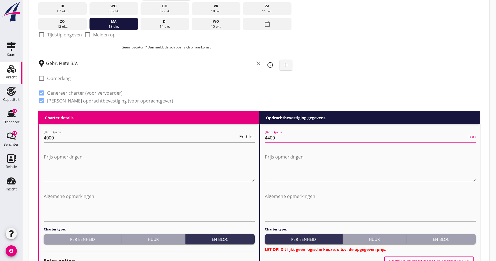
type input "4400"
click at [285, 173] on textarea "Prijs opmerkingen" at bounding box center [370, 167] width 211 height 29
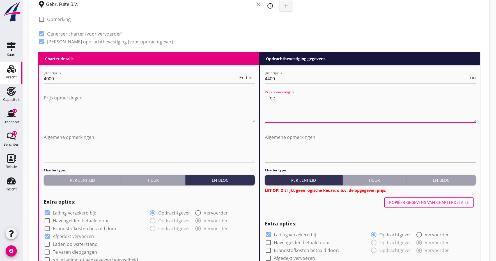
scroll to position [214, 0]
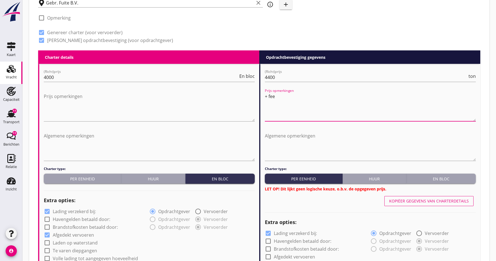
type textarea "+ fee"
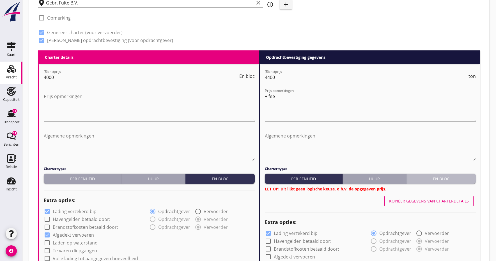
scroll to position [214, 0]
click at [437, 180] on div "En bloc" at bounding box center [441, 179] width 65 height 6
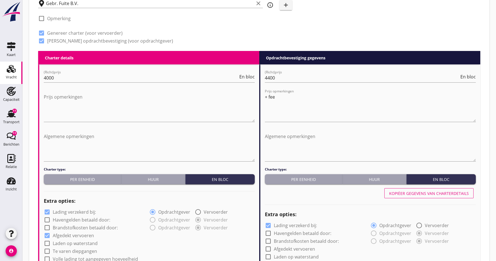
click at [400, 195] on div "Kopiëer gegevens van charterdetails" at bounding box center [429, 194] width 80 height 6
checkbox input "true"
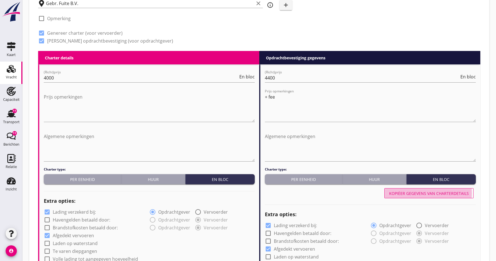
checkbox input "true"
radio input "false"
radio input "true"
radio input "false"
radio input "true"
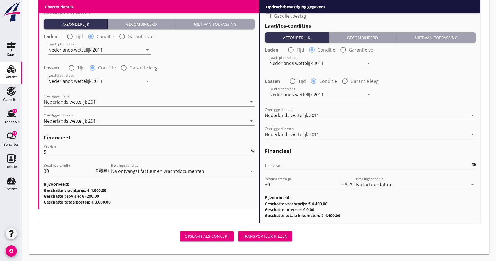
scroll to position [646, 0]
click at [277, 185] on input "30" at bounding box center [302, 185] width 75 height 9
type input "3"
type input "14"
click at [265, 238] on div "Transporteur kiezen" at bounding box center [265, 237] width 45 height 6
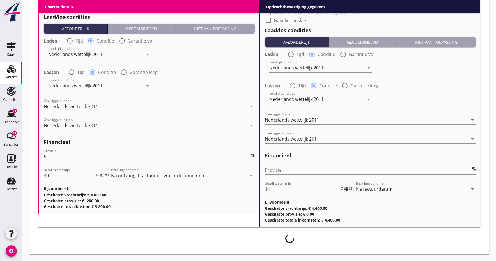
scroll to position [642, 0]
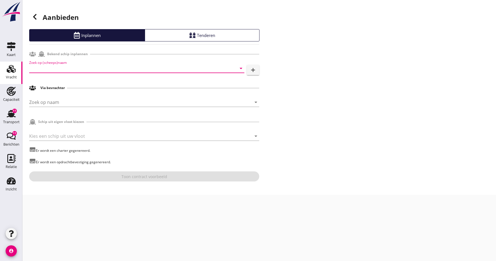
click at [53, 69] on input "Zoek op (scheeps)naam" at bounding box center [128, 68] width 199 height 9
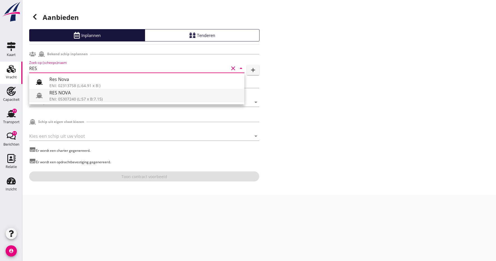
click at [60, 98] on div "ENI: 05307240 (L:57 x B:7.15)" at bounding box center [144, 99] width 190 height 6
type input "RES NOVA"
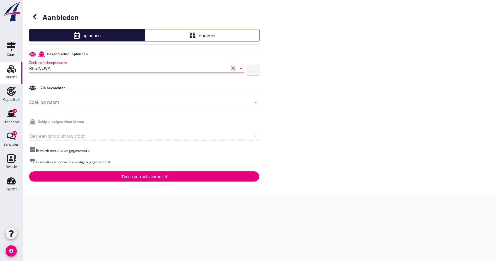
click at [137, 177] on div "Toon contract voorbeeld" at bounding box center [144, 177] width 46 height 6
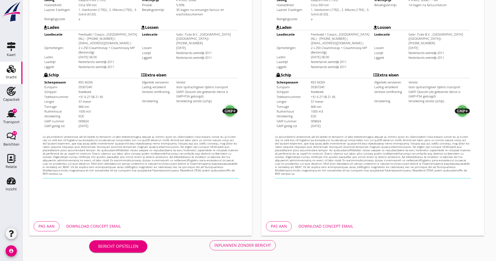
scroll to position [150, 0]
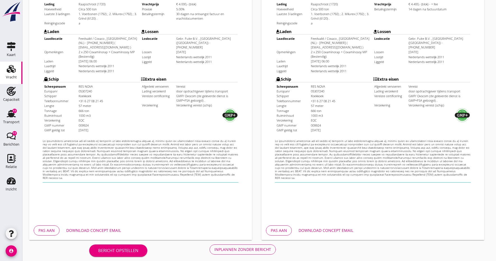
click at [96, 232] on div "Download concept email" at bounding box center [93, 231] width 55 height 6
click at [308, 232] on div "Download concept email" at bounding box center [325, 231] width 55 height 6
click at [228, 250] on div "Inplannen zonder bericht" at bounding box center [242, 250] width 57 height 6
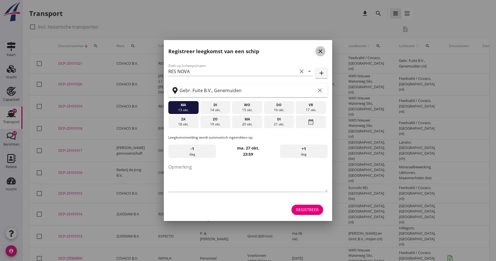
click at [322, 50] on icon "close" at bounding box center [320, 51] width 7 height 7
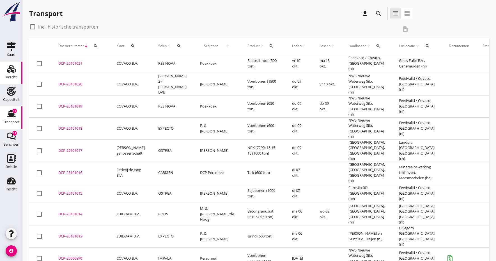
click at [11, 72] on use at bounding box center [11, 69] width 9 height 8
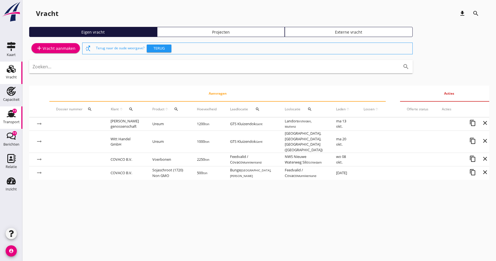
click at [11, 120] on div "Transport" at bounding box center [11, 122] width 17 height 8
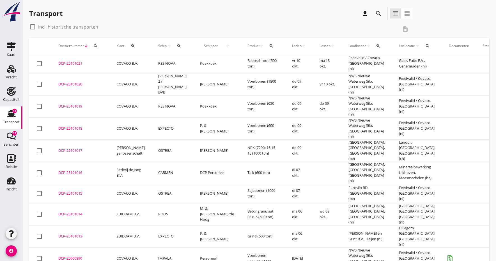
click at [72, 63] on div "DCP-25101021" at bounding box center [80, 64] width 45 height 6
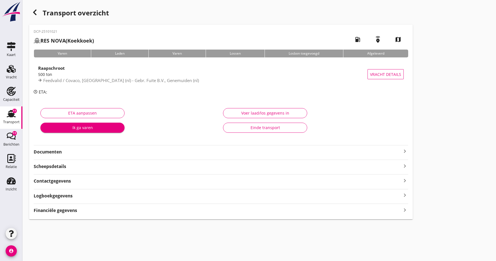
click at [59, 153] on strong "Documenten" at bounding box center [218, 152] width 368 height 6
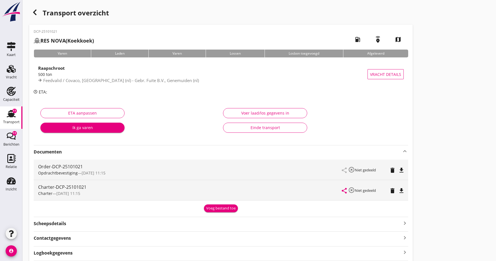
click at [211, 210] on div "Voeg bestand toe" at bounding box center [220, 209] width 29 height 6
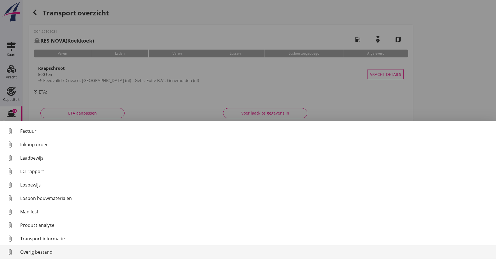
scroll to position [39, 0]
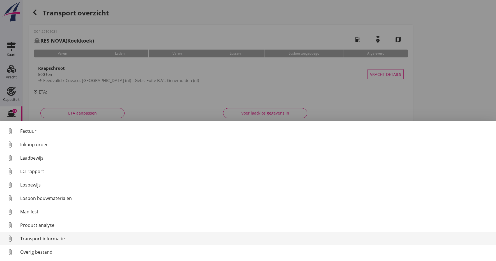
click at [28, 239] on div "Transport informatie" at bounding box center [255, 239] width 471 height 7
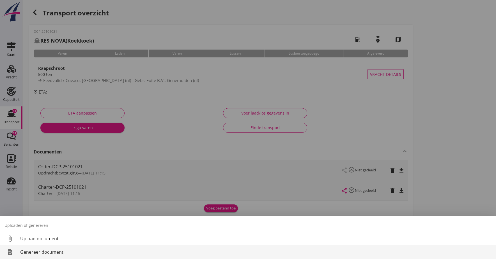
click at [30, 253] on div "Genereer document" at bounding box center [255, 252] width 471 height 7
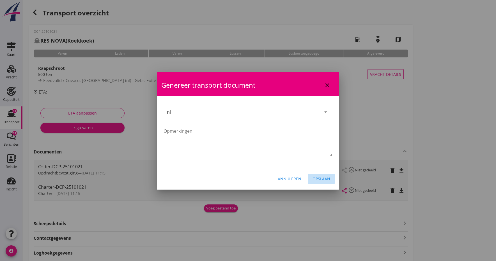
click at [320, 180] on div "Opslaan" at bounding box center [321, 179] width 18 height 6
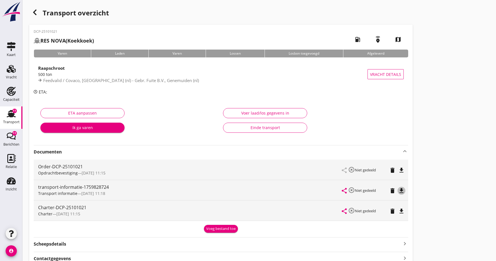
click at [402, 190] on icon "file_download" at bounding box center [401, 191] width 7 height 7
click at [402, 189] on icon "open_in_browser" at bounding box center [401, 191] width 7 height 7
click at [10, 75] on div "Vracht" at bounding box center [11, 77] width 11 height 8
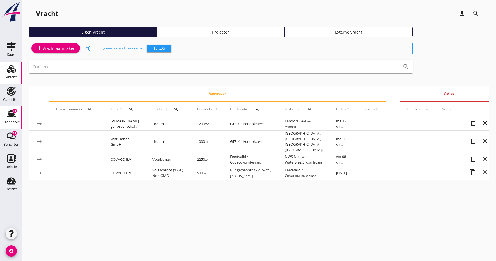
click at [15, 117] on use at bounding box center [11, 113] width 9 height 7
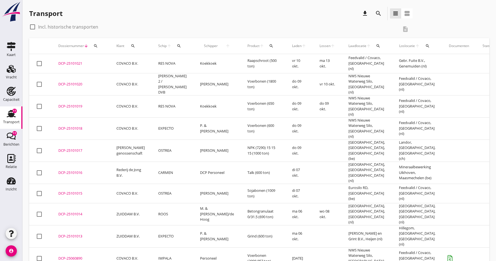
click at [73, 82] on div "DCP-25101020" at bounding box center [80, 85] width 45 height 6
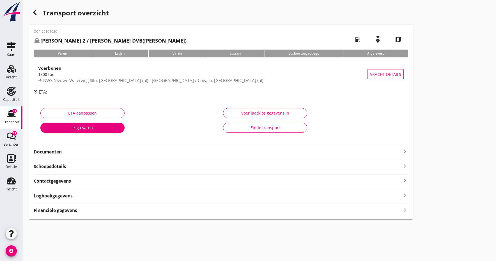
click at [51, 153] on strong "Documenten" at bounding box center [218, 152] width 368 height 6
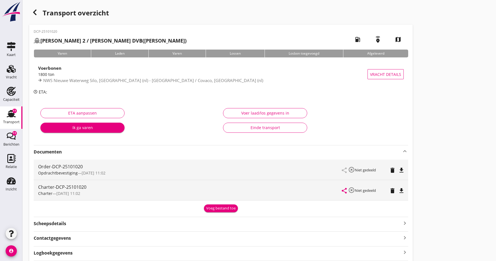
click at [219, 208] on div "Voeg bestand toe" at bounding box center [220, 209] width 29 height 6
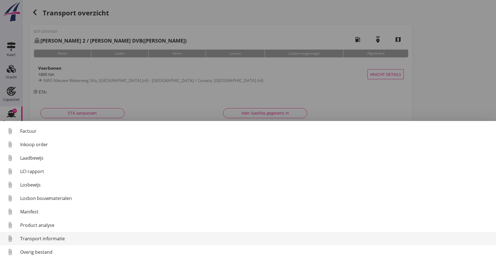
scroll to position [39, 0]
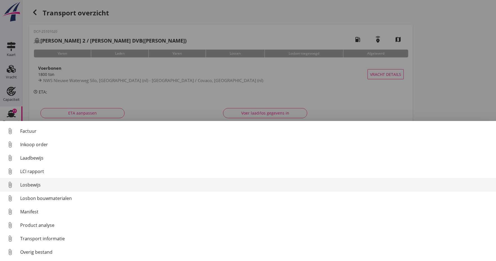
click at [33, 240] on div "Transport informatie" at bounding box center [255, 239] width 471 height 7
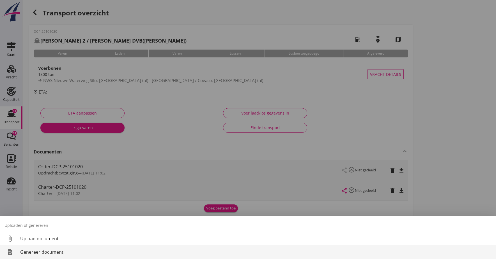
click at [36, 253] on div "Genereer document" at bounding box center [255, 252] width 471 height 7
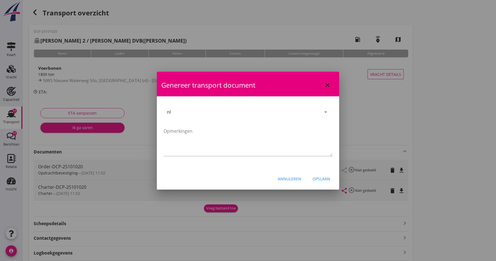
click at [323, 179] on div "Opslaan" at bounding box center [321, 179] width 18 height 6
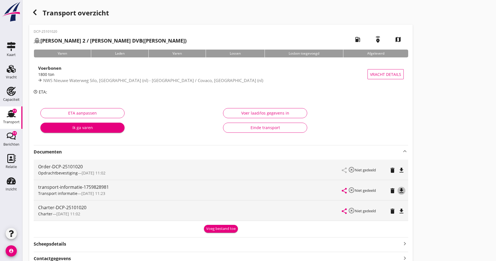
click at [402, 191] on icon "file_download" at bounding box center [401, 191] width 7 height 7
click at [401, 191] on icon "open_in_browser" at bounding box center [401, 191] width 7 height 7
click at [217, 230] on div "Voeg bestand toe" at bounding box center [220, 229] width 29 height 6
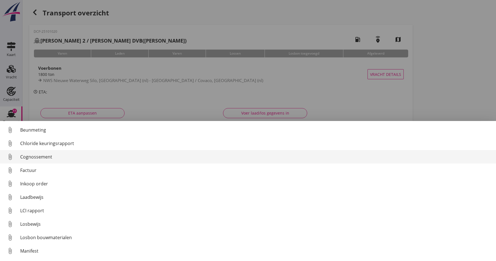
scroll to position [0, 0]
click at [31, 158] on div "Cognossement" at bounding box center [255, 157] width 471 height 7
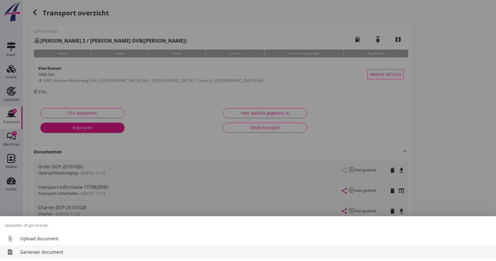
click at [49, 254] on div "Genereer document" at bounding box center [255, 252] width 471 height 7
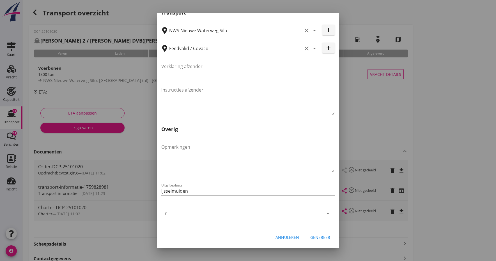
scroll to position [164, 0]
click at [320, 236] on div "Genereer" at bounding box center [320, 238] width 20 height 6
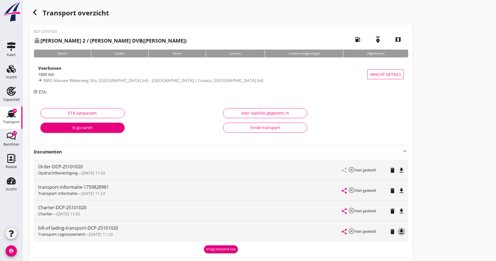
click at [401, 232] on icon "file_download" at bounding box center [401, 232] width 7 height 7
click at [401, 232] on icon "open_in_browser" at bounding box center [401, 232] width 7 height 7
click at [9, 121] on div "Transport" at bounding box center [11, 122] width 17 height 4
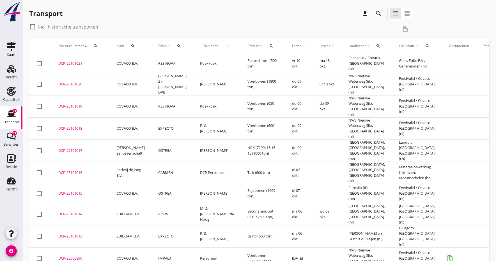
click at [64, 104] on div "DCP-25101019" at bounding box center [80, 107] width 45 height 6
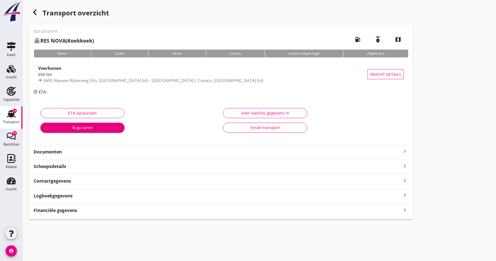
click at [57, 152] on strong "Documenten" at bounding box center [218, 152] width 368 height 6
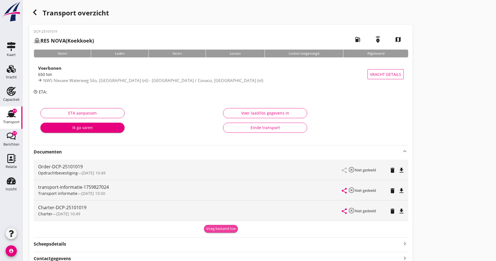
click at [212, 230] on div "Voeg bestand toe" at bounding box center [220, 229] width 29 height 6
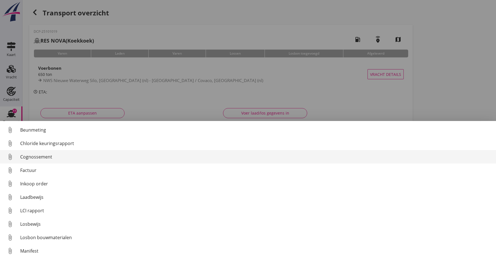
click at [29, 157] on div "Cognossement" at bounding box center [255, 157] width 471 height 7
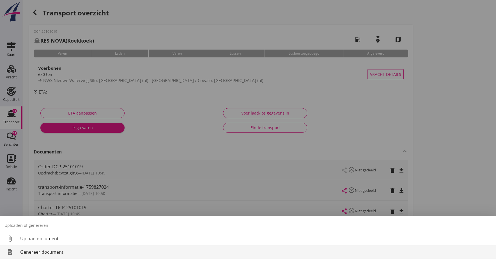
click at [37, 253] on div "Genereer document" at bounding box center [255, 252] width 471 height 7
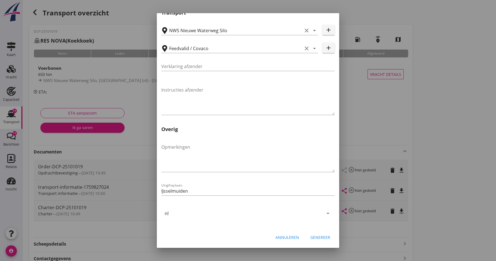
scroll to position [164, 0]
click at [324, 239] on div "Genereer" at bounding box center [320, 238] width 20 height 6
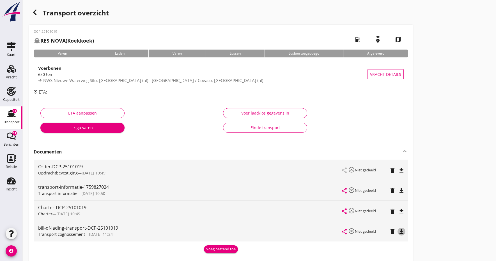
click at [401, 231] on icon "file_download" at bounding box center [401, 232] width 7 height 7
click at [401, 231] on icon "open_in_browser" at bounding box center [401, 232] width 7 height 7
click at [402, 188] on icon "file_download" at bounding box center [401, 191] width 7 height 7
click at [402, 188] on icon "open_in_browser" at bounding box center [401, 191] width 7 height 7
click at [9, 117] on icon "Transport" at bounding box center [11, 113] width 9 height 9
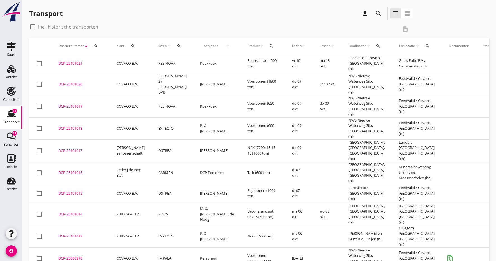
click at [67, 126] on div "DCP-25101018" at bounding box center [80, 129] width 45 height 6
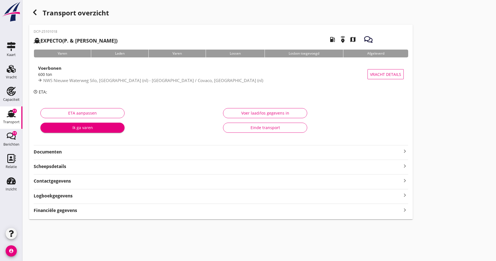
click at [56, 152] on strong "Documenten" at bounding box center [218, 152] width 368 height 6
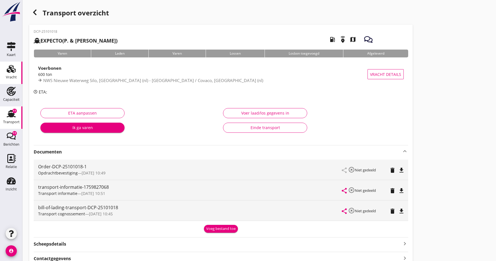
click at [8, 75] on div "Vracht" at bounding box center [11, 77] width 11 height 8
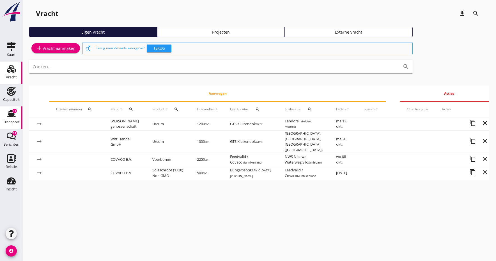
click at [8, 120] on div "Transport" at bounding box center [11, 122] width 17 height 8
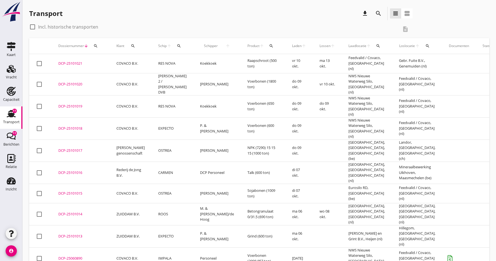
click at [70, 126] on div "DCP-25101018" at bounding box center [80, 129] width 45 height 6
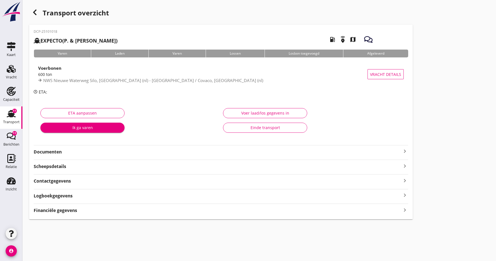
click at [47, 152] on strong "Documenten" at bounding box center [218, 152] width 368 height 6
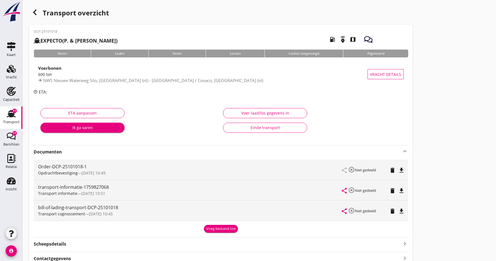
click at [403, 190] on icon "file_download" at bounding box center [401, 191] width 7 height 7
click at [401, 190] on icon "open_in_browser" at bounding box center [401, 191] width 7 height 7
click at [402, 211] on icon "file_download" at bounding box center [401, 211] width 7 height 7
click at [401, 211] on icon "open_in_browser" at bounding box center [401, 211] width 7 height 7
click at [11, 70] on use at bounding box center [11, 69] width 9 height 8
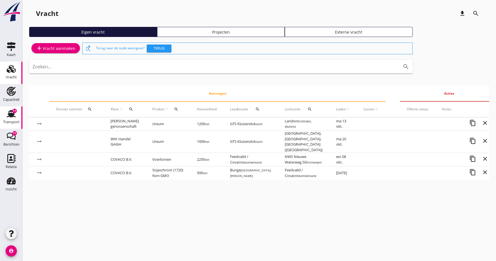
click at [9, 118] on icon "Transport" at bounding box center [11, 113] width 9 height 9
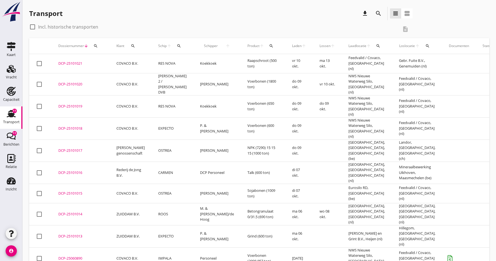
click at [71, 63] on div "DCP-25101021" at bounding box center [80, 64] width 45 height 6
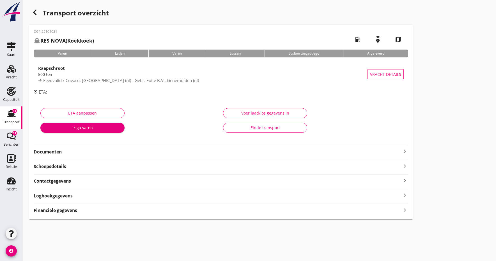
click at [51, 152] on strong "Documenten" at bounding box center [218, 152] width 368 height 6
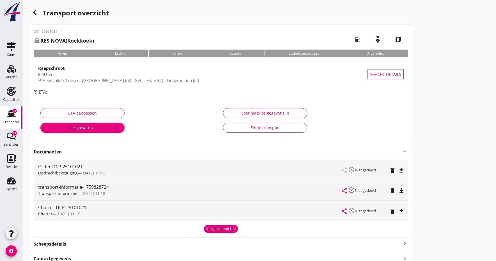
click at [220, 229] on div "Voeg bestand toe" at bounding box center [220, 229] width 29 height 6
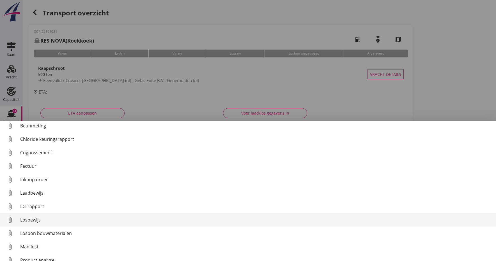
scroll to position [4, 0]
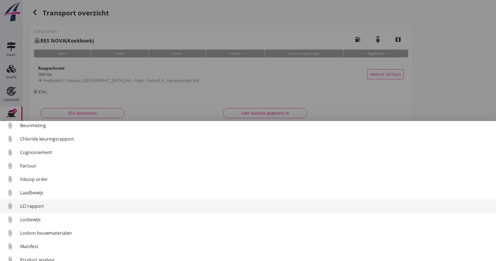
click at [27, 206] on div "LCI rapport" at bounding box center [255, 206] width 471 height 7
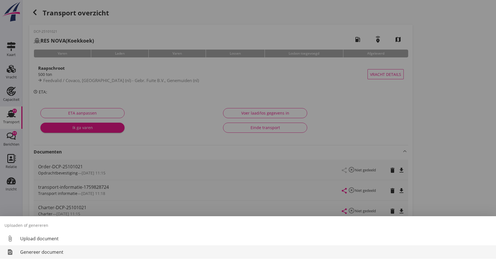
click at [51, 253] on div "Genereer document" at bounding box center [255, 252] width 471 height 7
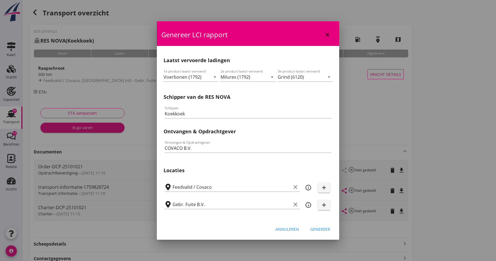
click at [320, 230] on div "Genereer" at bounding box center [320, 230] width 20 height 6
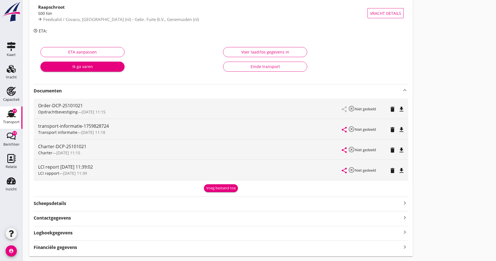
scroll to position [61, 0]
click at [221, 189] on div "Voeg bestand toe" at bounding box center [220, 188] width 29 height 6
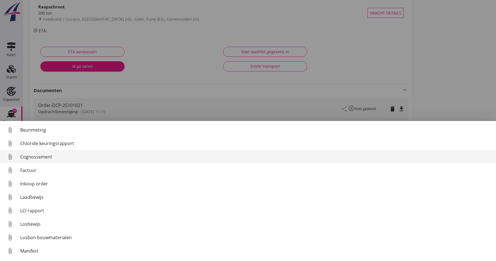
scroll to position [0, 0]
click at [52, 156] on div "Cognossement" at bounding box center [255, 157] width 471 height 7
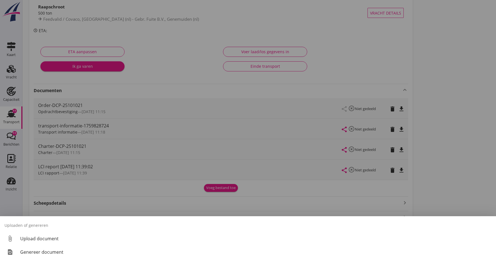
click at [59, 253] on div "Genereer document" at bounding box center [255, 252] width 471 height 7
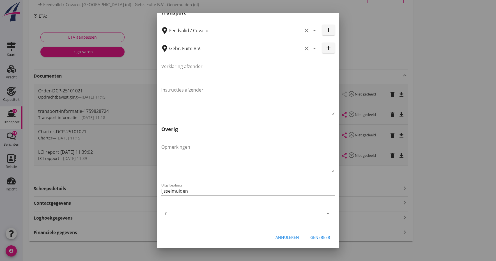
scroll to position [164, 0]
click at [322, 239] on div "Genereer" at bounding box center [320, 238] width 20 height 6
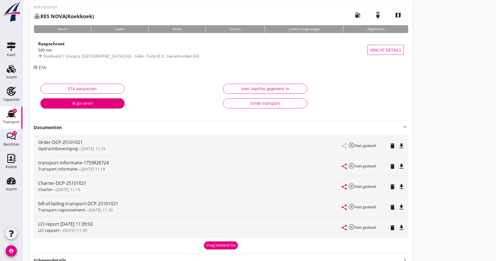
scroll to position [75, 0]
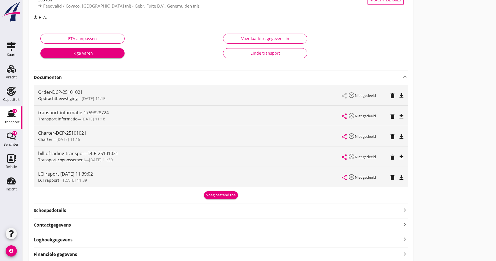
click at [401, 115] on icon "file_download" at bounding box center [401, 116] width 7 height 7
click at [401, 115] on icon "open_in_browser" at bounding box center [401, 116] width 7 height 7
click at [400, 157] on icon "file_download" at bounding box center [401, 157] width 7 height 7
click at [400, 157] on icon "open_in_browser" at bounding box center [401, 157] width 7 height 7
click at [6, 72] on div "Vracht" at bounding box center [10, 68] width 13 height 9
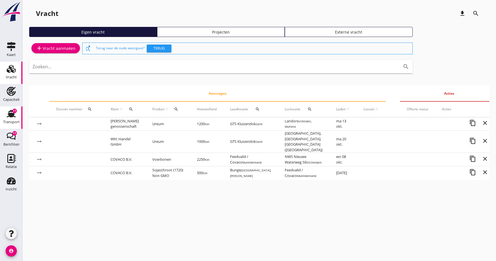
click at [12, 121] on div "Transport" at bounding box center [11, 122] width 17 height 4
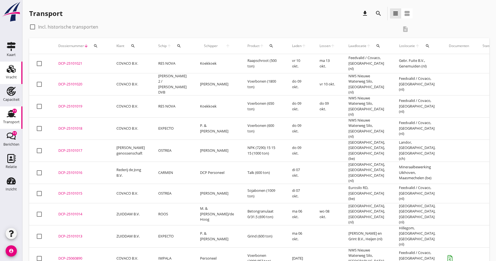
click at [10, 73] on icon "Vracht" at bounding box center [11, 68] width 9 height 9
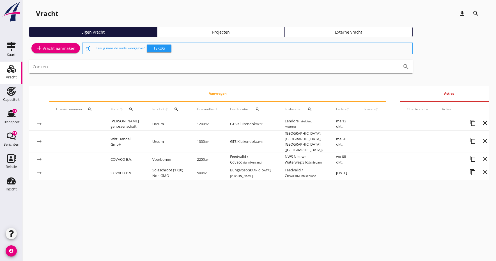
click at [6, 74] on div "Vracht" at bounding box center [11, 77] width 11 height 8
